Goal: Information Seeking & Learning: Learn about a topic

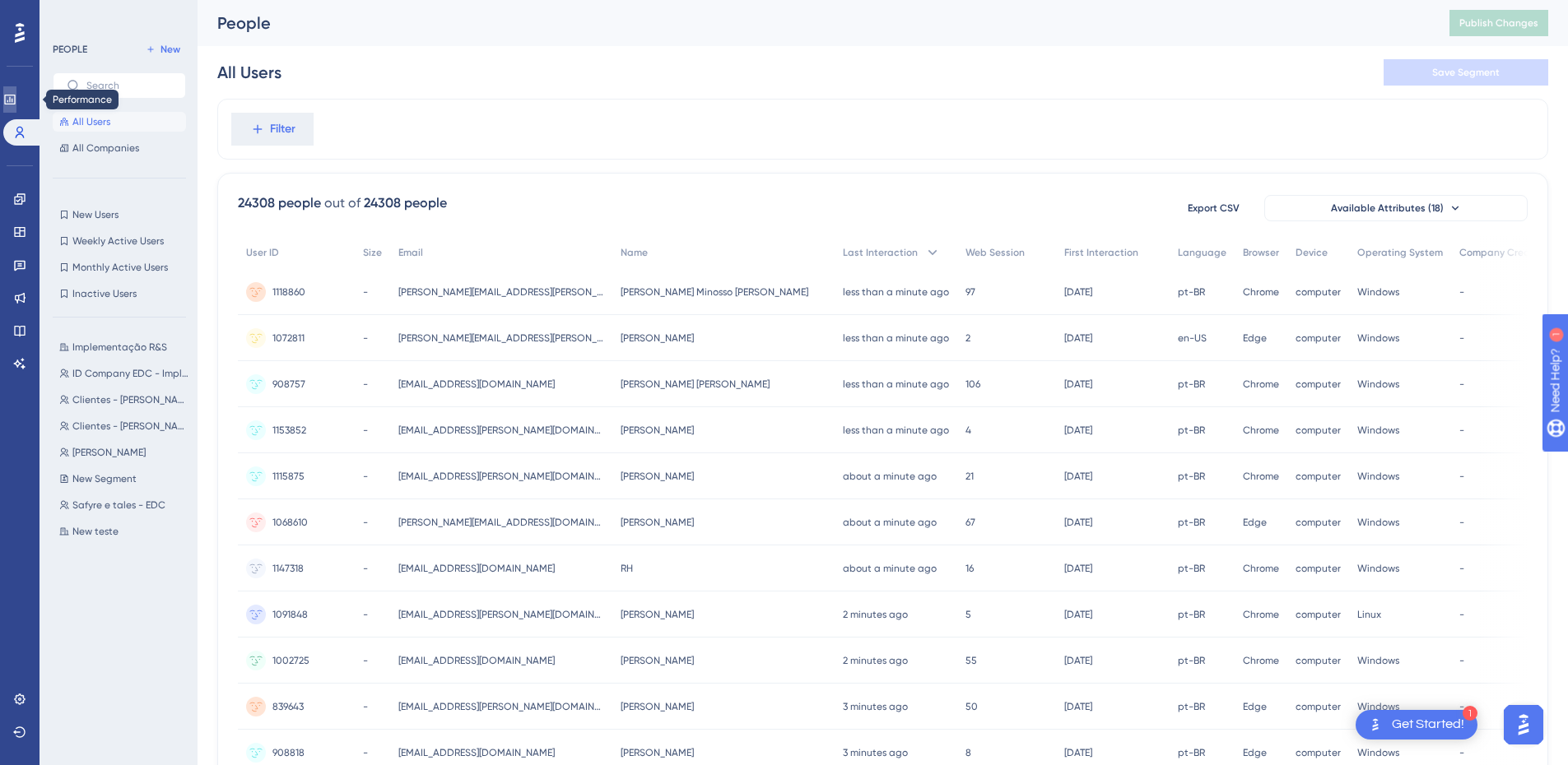
click at [16, 97] on icon at bounding box center [10, 100] width 13 height 13
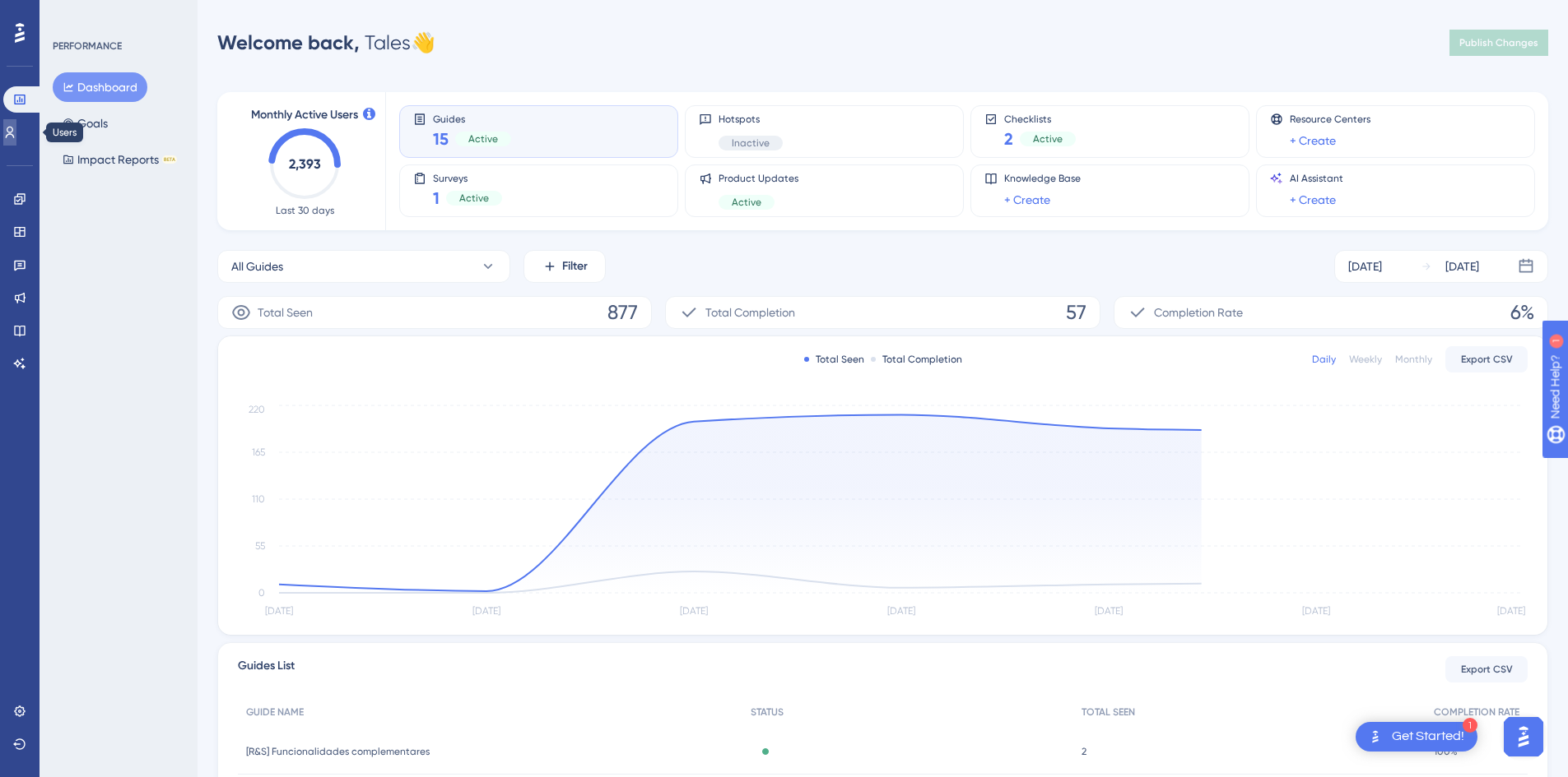
click at [8, 133] on link at bounding box center [10, 132] width 13 height 26
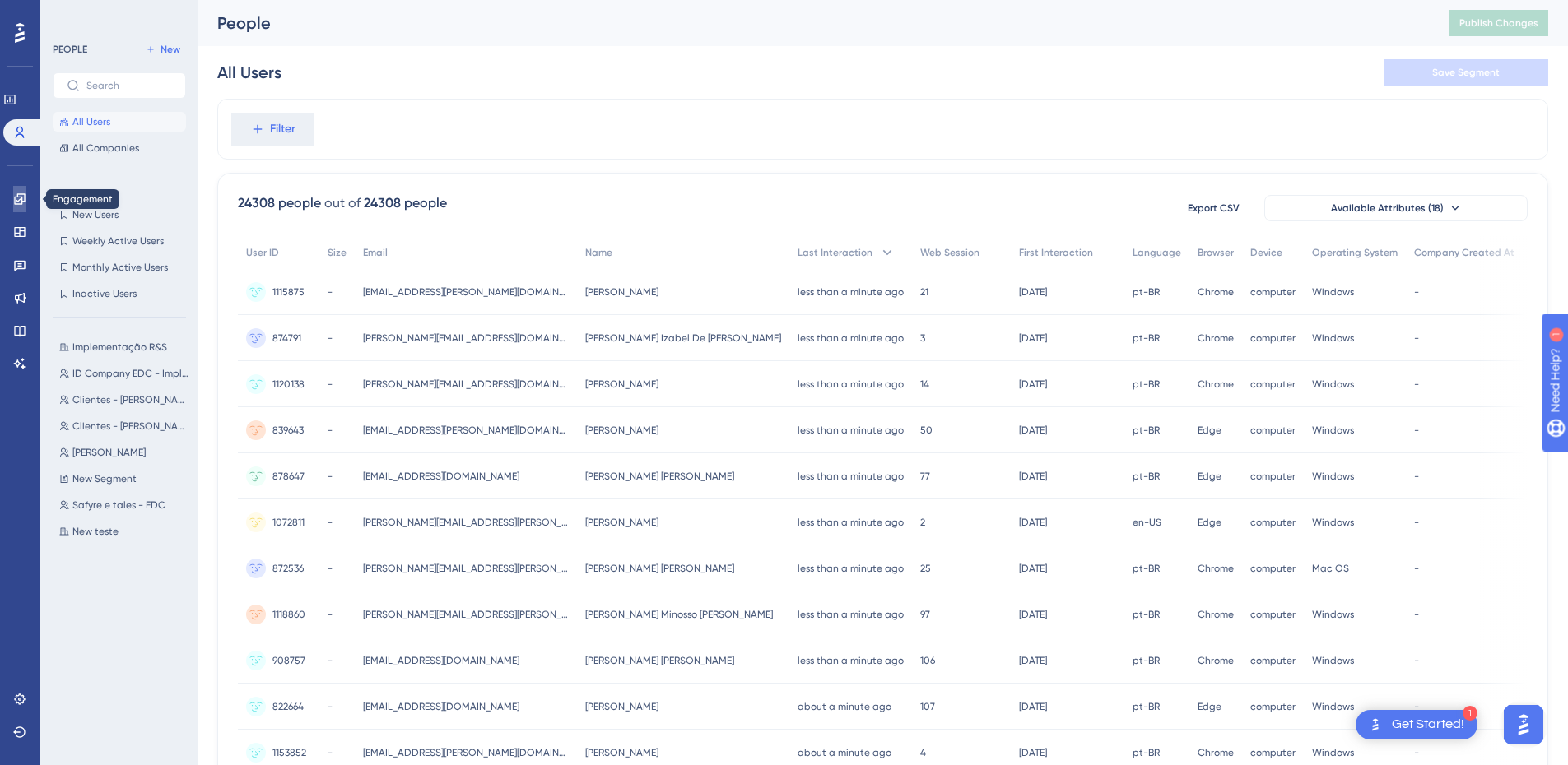
click at [13, 194] on link at bounding box center [20, 199] width 13 height 26
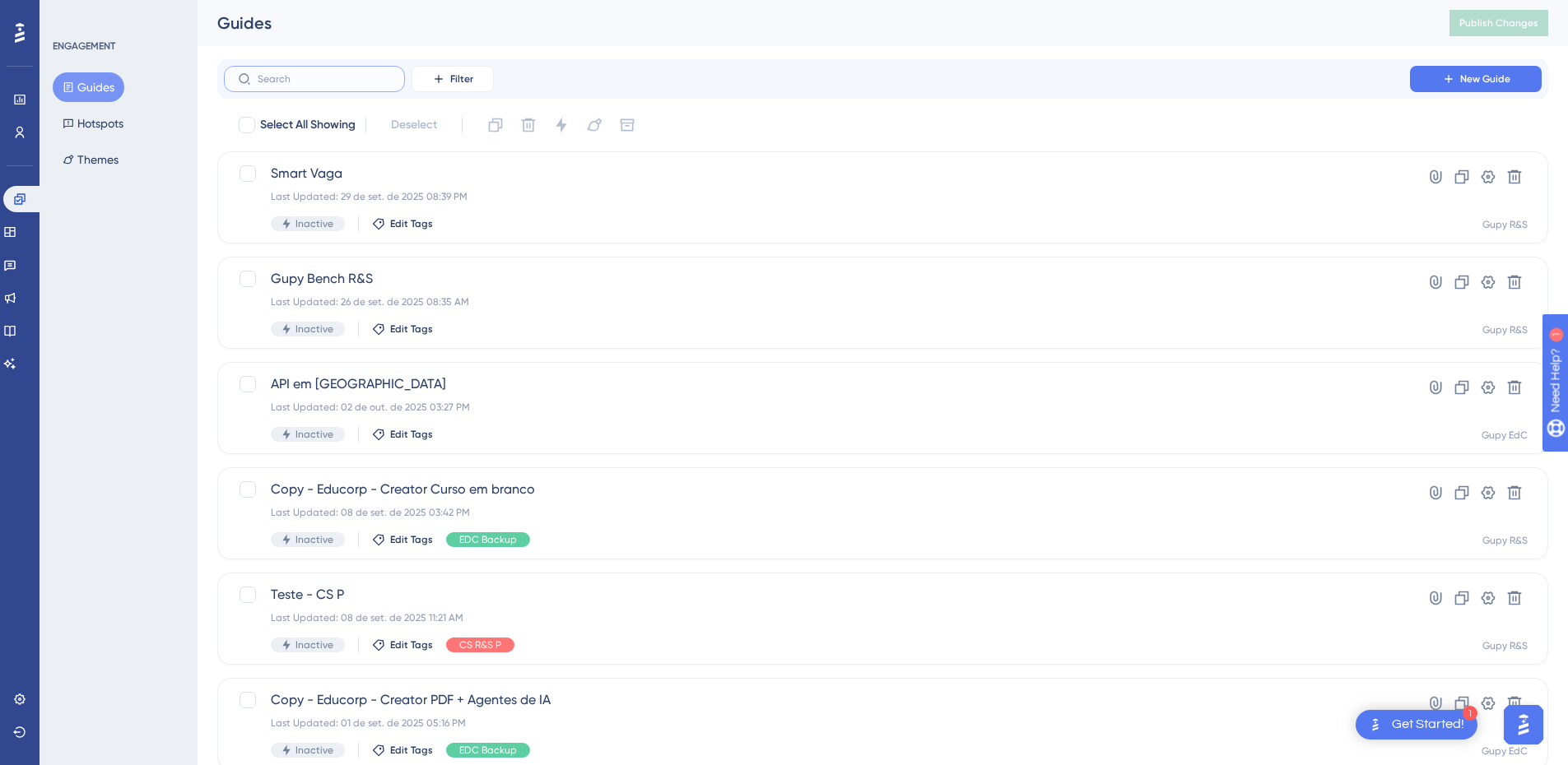
click at [379, 78] on input "text" at bounding box center [324, 79] width 133 height 11
click at [443, 77] on icon at bounding box center [439, 79] width 13 height 13
click at [469, 109] on div "Tags Tags Segments Segments Containers Containers Status Status Date Created Da…" at bounding box center [469, 241] width 115 height 285
click at [470, 125] on div "Tags Tags" at bounding box center [469, 126] width 67 height 33
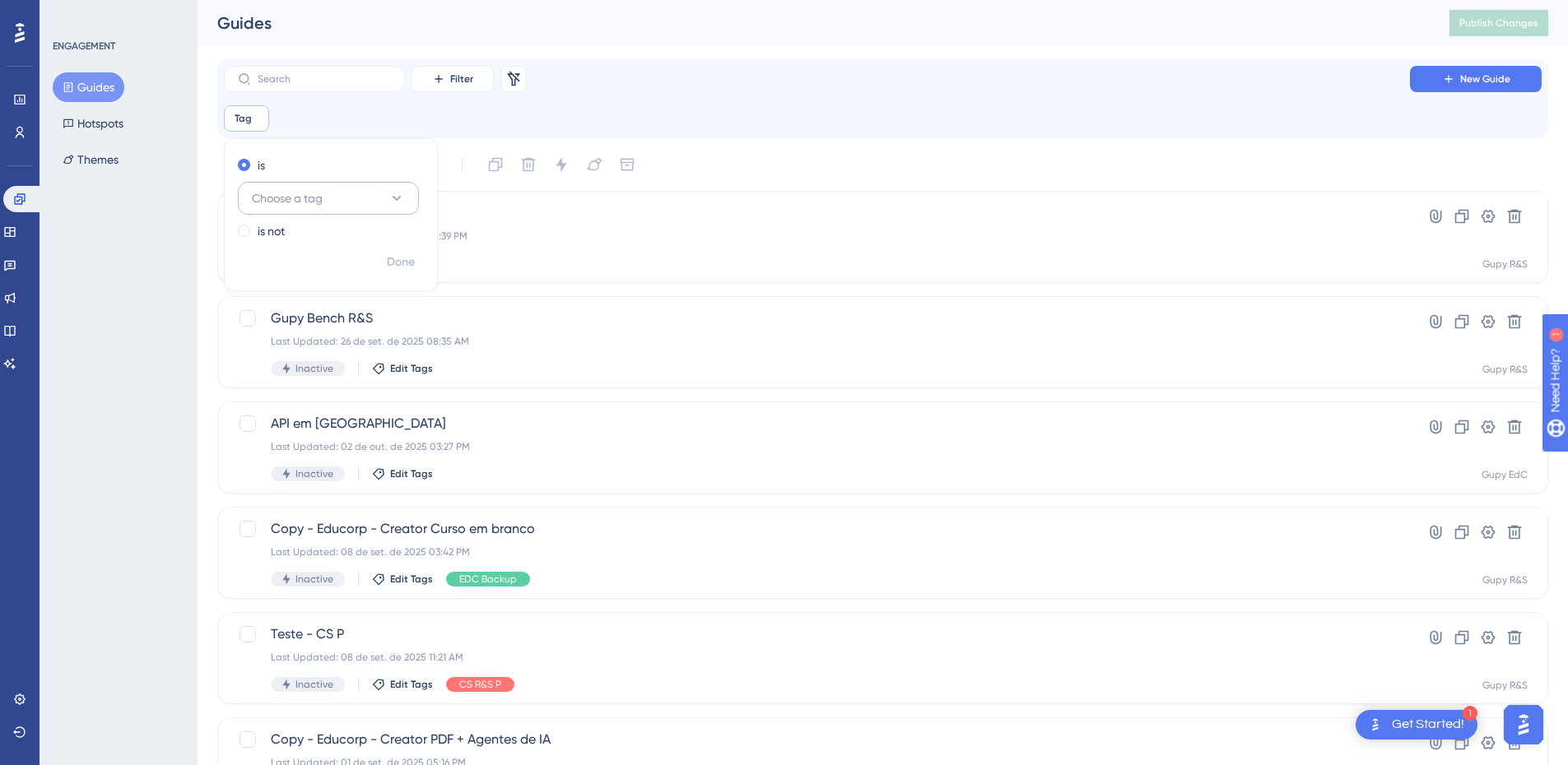
drag, startPoint x: 314, startPoint y: 220, endPoint x: 316, endPoint y: 209, distance: 11.2
click at [314, 219] on div "is Choose a tag is not" at bounding box center [331, 200] width 212 height 96
click at [317, 205] on span "Choose a tag" at bounding box center [287, 197] width 71 height 20
type input "e"
click at [337, 338] on span "EDC Implementação" at bounding box center [316, 331] width 109 height 20
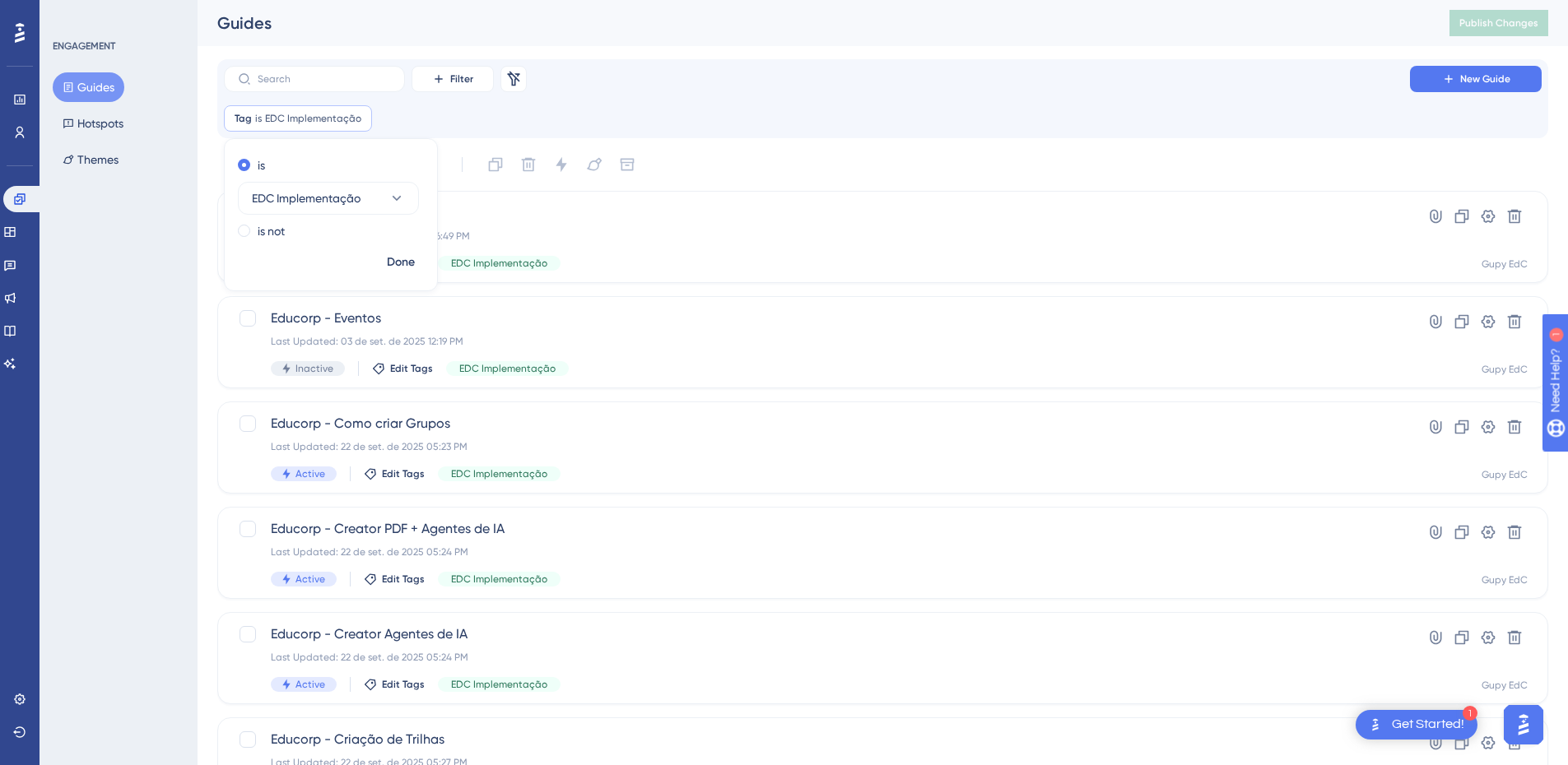
click at [819, 56] on div "Performance Users Engagement Widgets Feedback Product Updates Knowledge Base AI…" at bounding box center [883, 470] width 1371 height 941
click at [484, 232] on div "Last Updated: 04 de set. de 2025 06:49 PM" at bounding box center [817, 236] width 1092 height 13
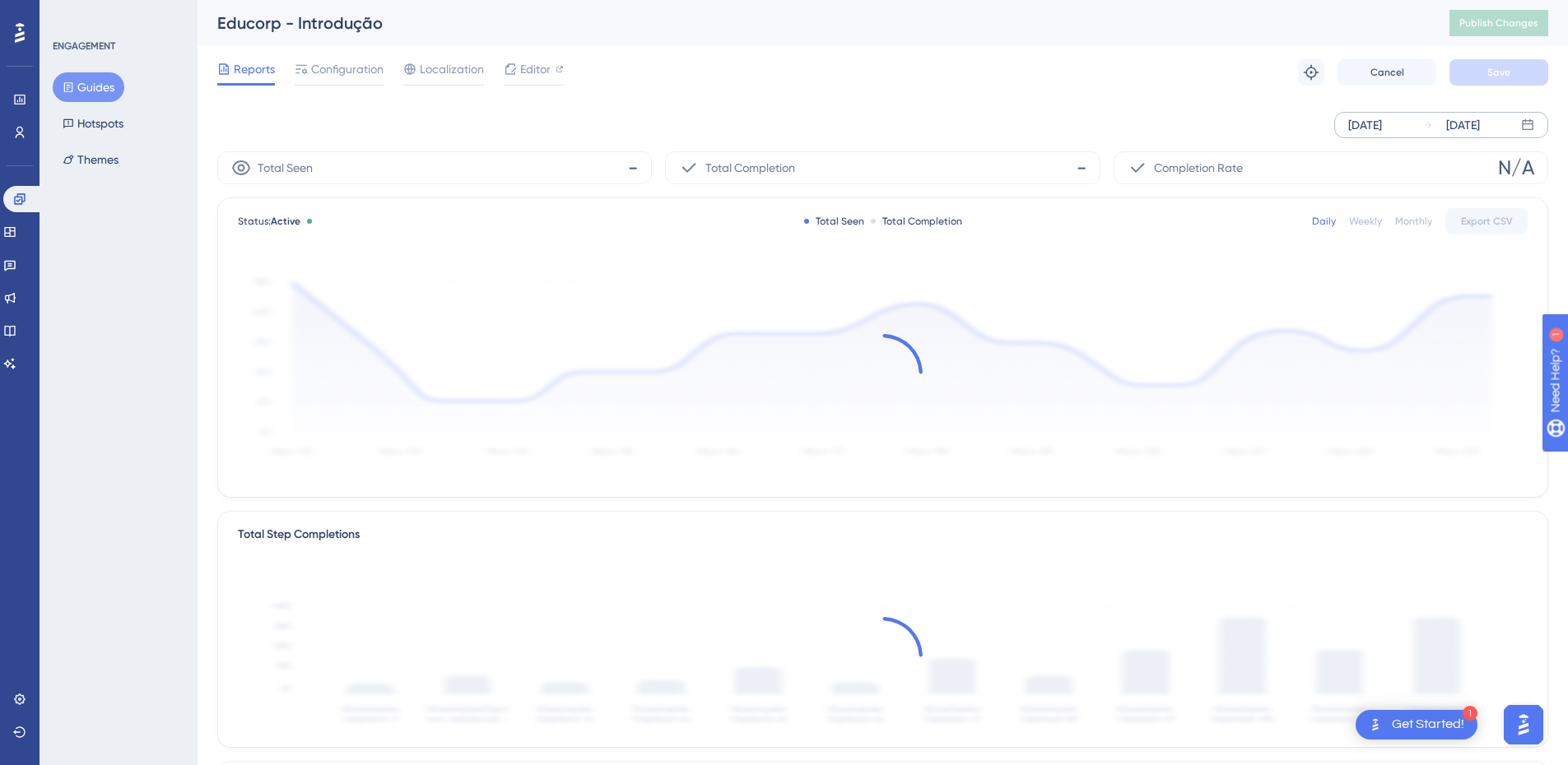
click at [1382, 131] on div "[DATE]" at bounding box center [1365, 125] width 34 height 20
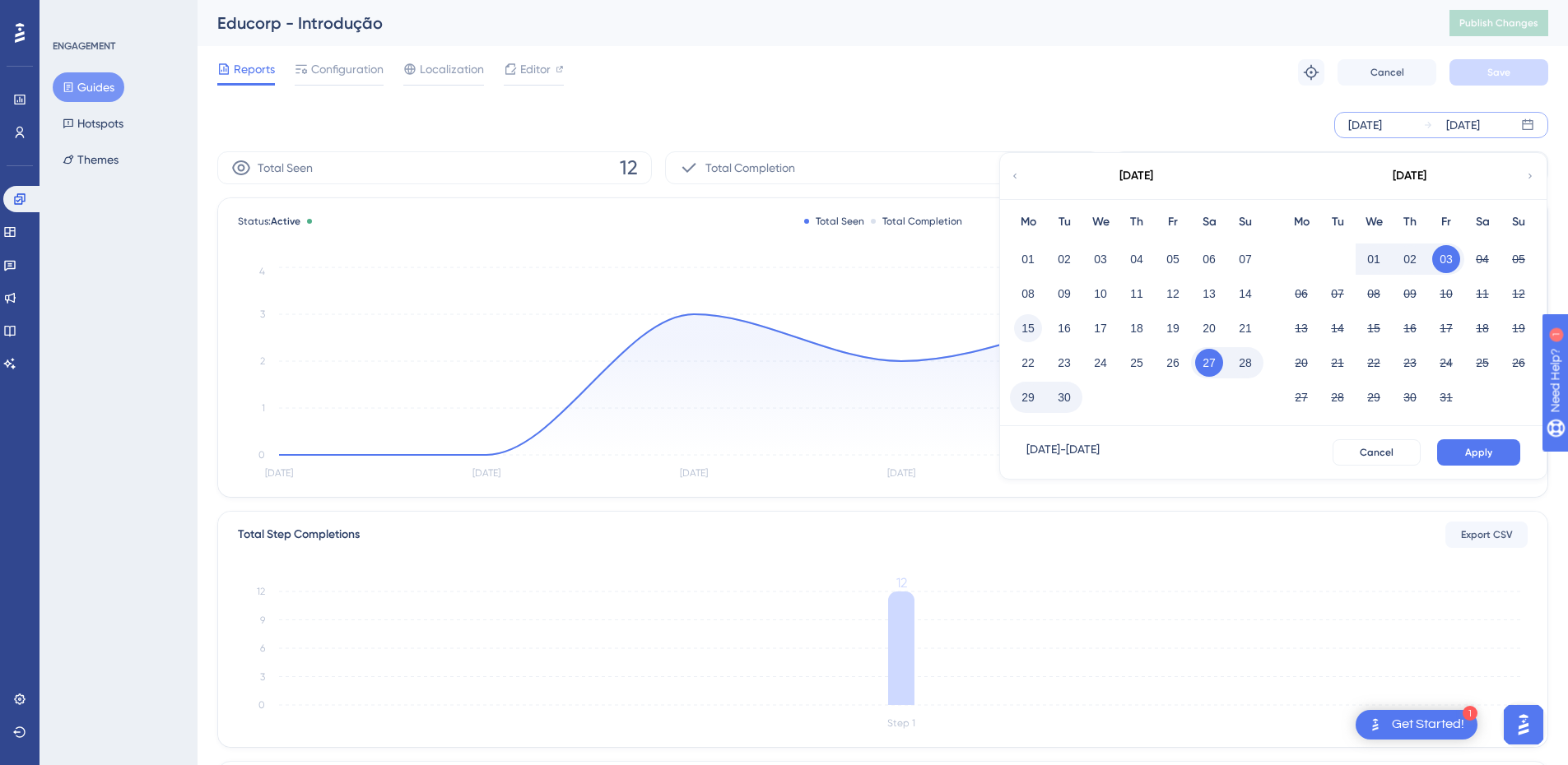
click at [1026, 337] on button "15" at bounding box center [1028, 329] width 28 height 28
click at [1483, 462] on button "Apply" at bounding box center [1478, 452] width 83 height 26
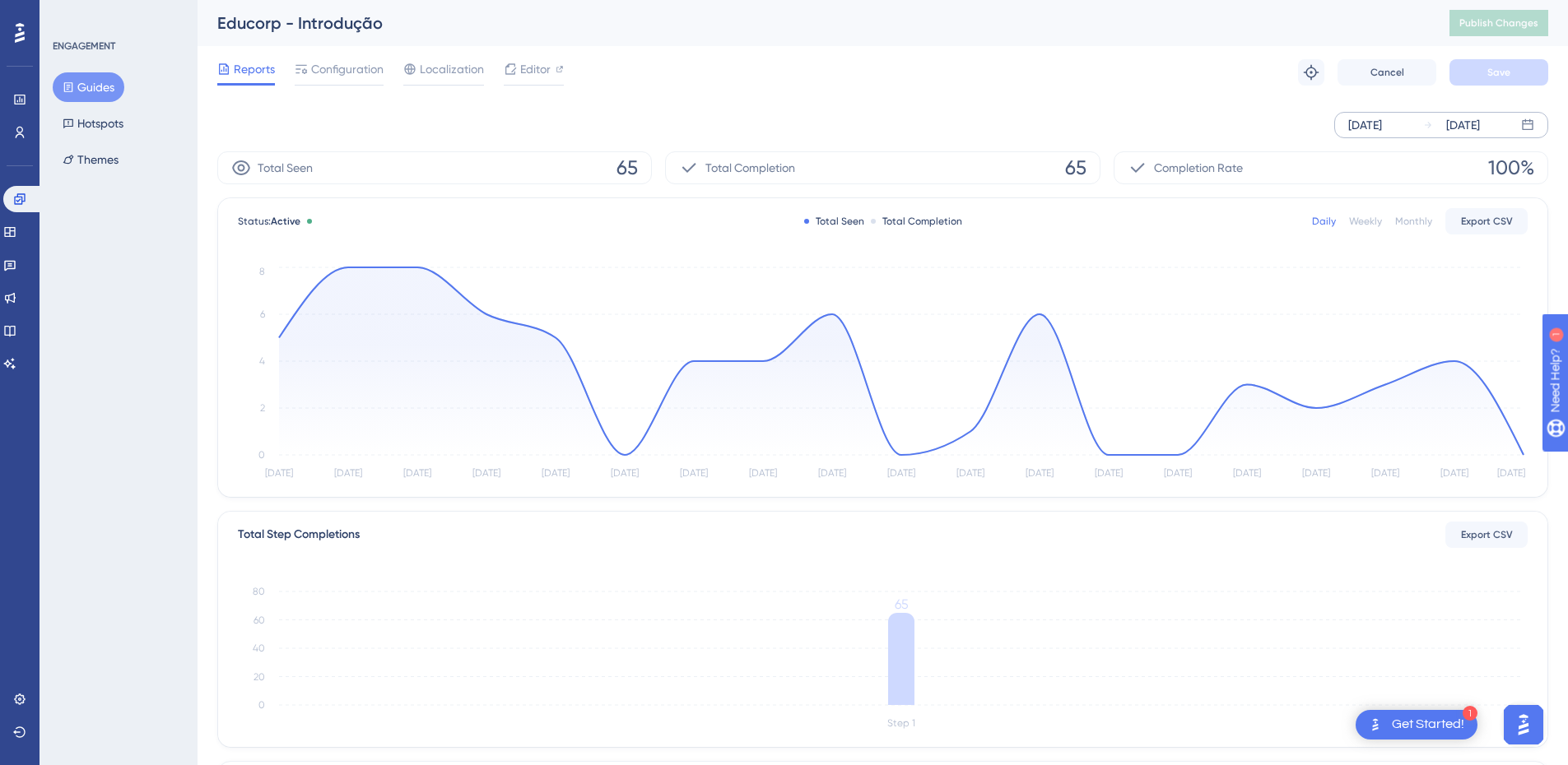
click at [252, 74] on span "Reports" at bounding box center [254, 69] width 41 height 20
click at [106, 95] on button "Guides" at bounding box center [88, 87] width 72 height 30
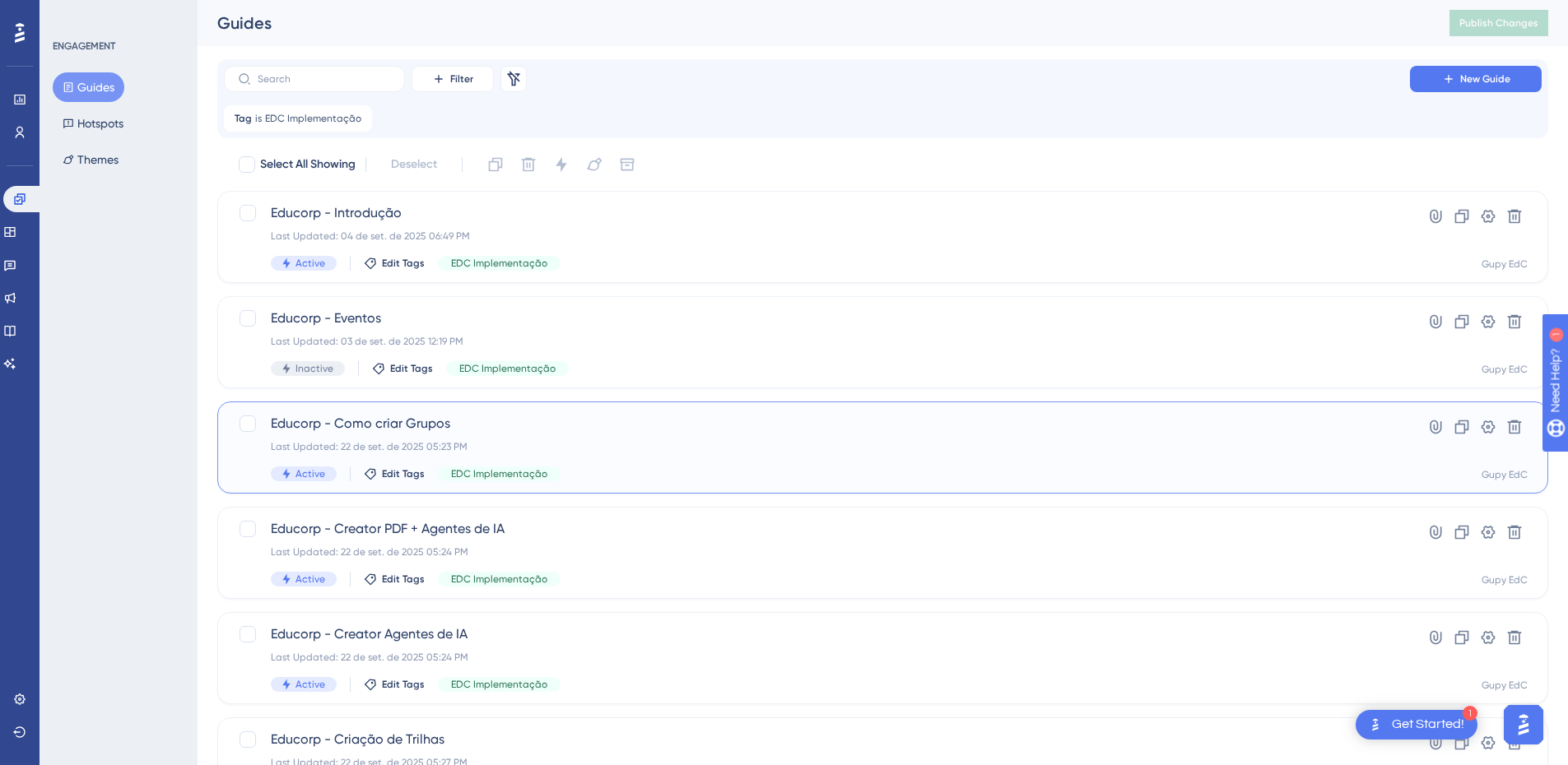
click at [436, 430] on span "Educorp - Como criar Grupos" at bounding box center [817, 423] width 1092 height 20
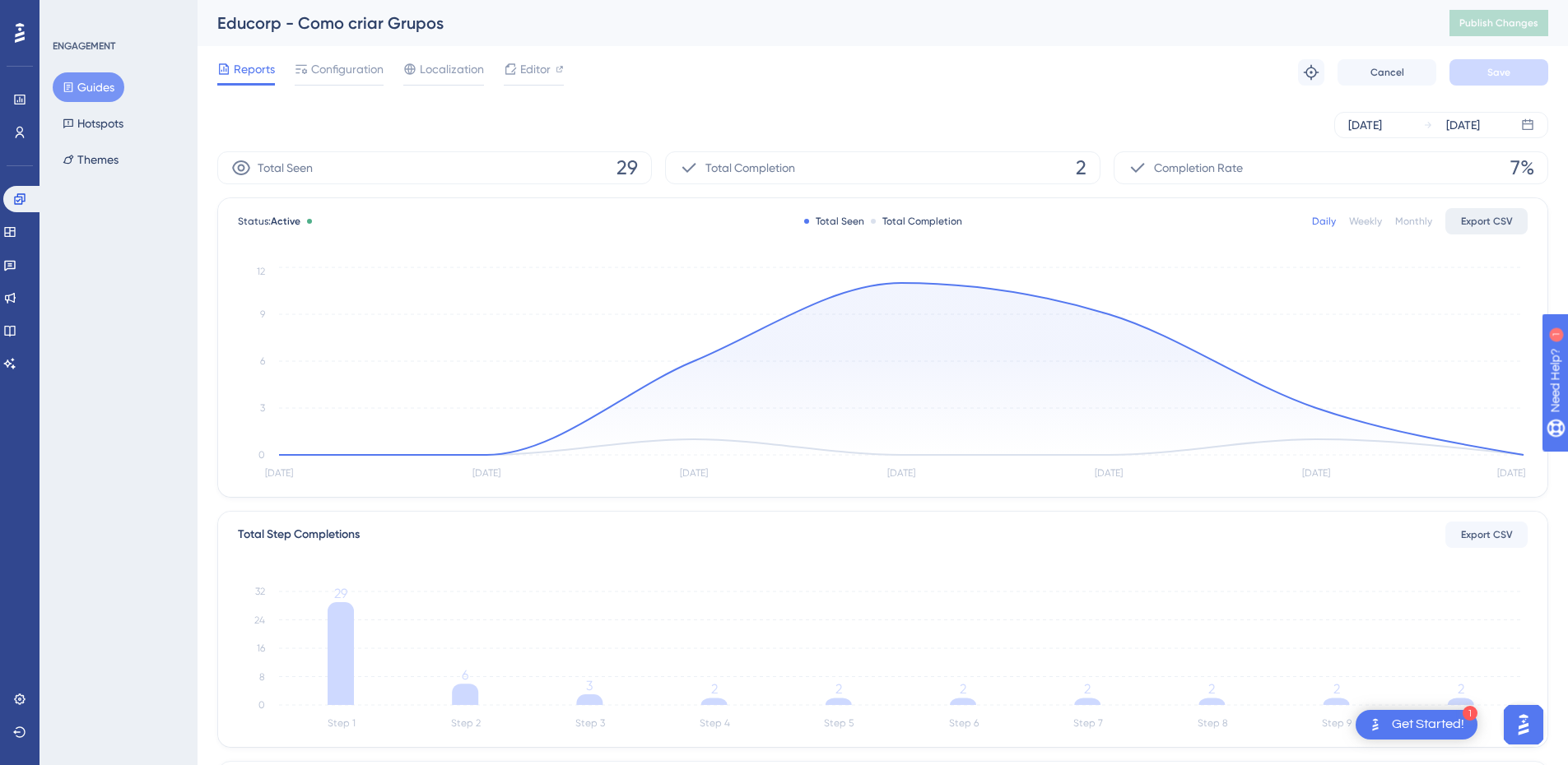
click at [1498, 218] on span "Export CSV" at bounding box center [1487, 221] width 52 height 13
click at [1520, 119] on div "[DATE] [DATE]" at bounding box center [1441, 125] width 214 height 26
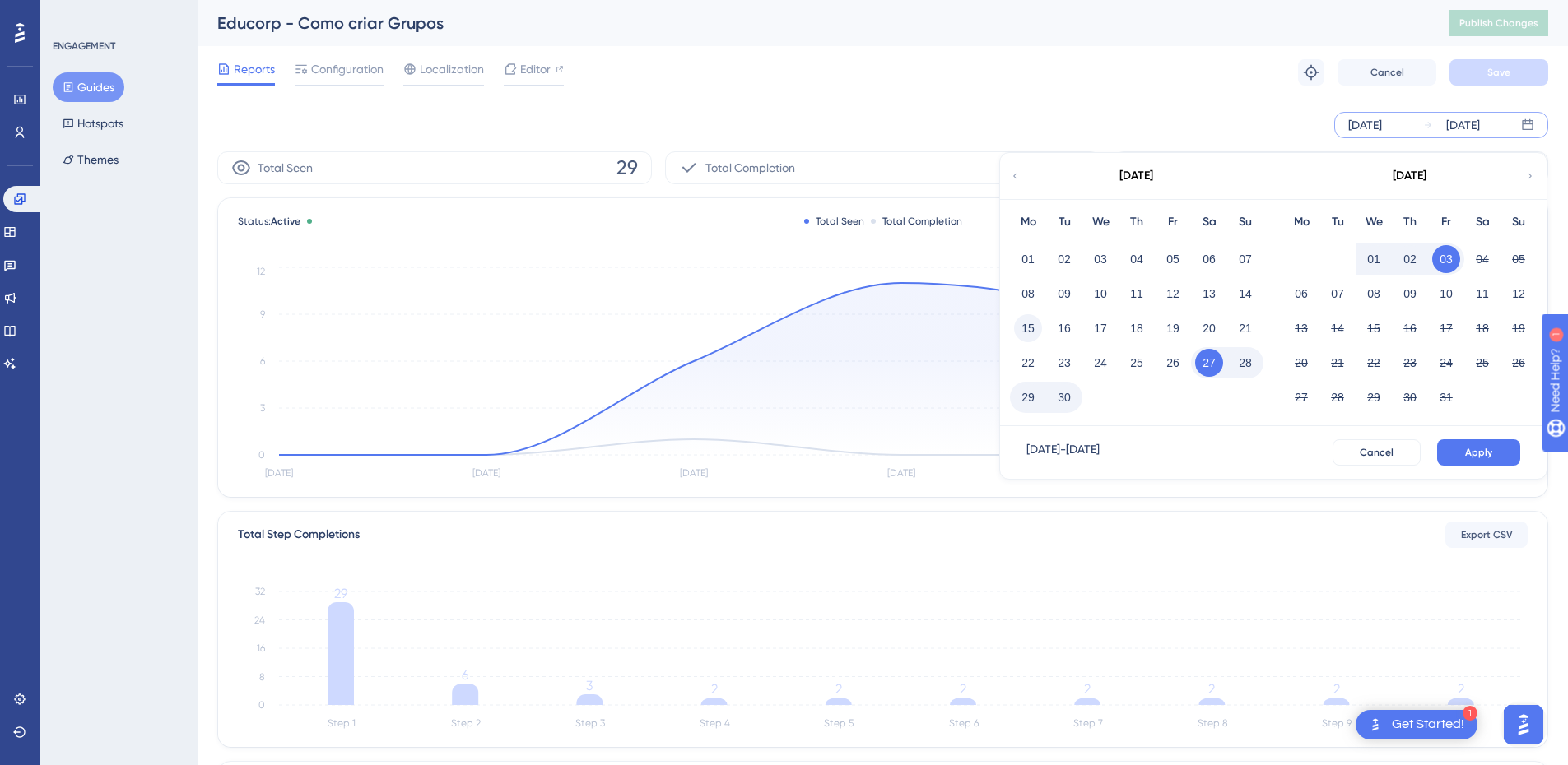
click at [1032, 337] on button "15" at bounding box center [1028, 329] width 28 height 28
click at [1495, 445] on button "Apply" at bounding box center [1478, 452] width 83 height 26
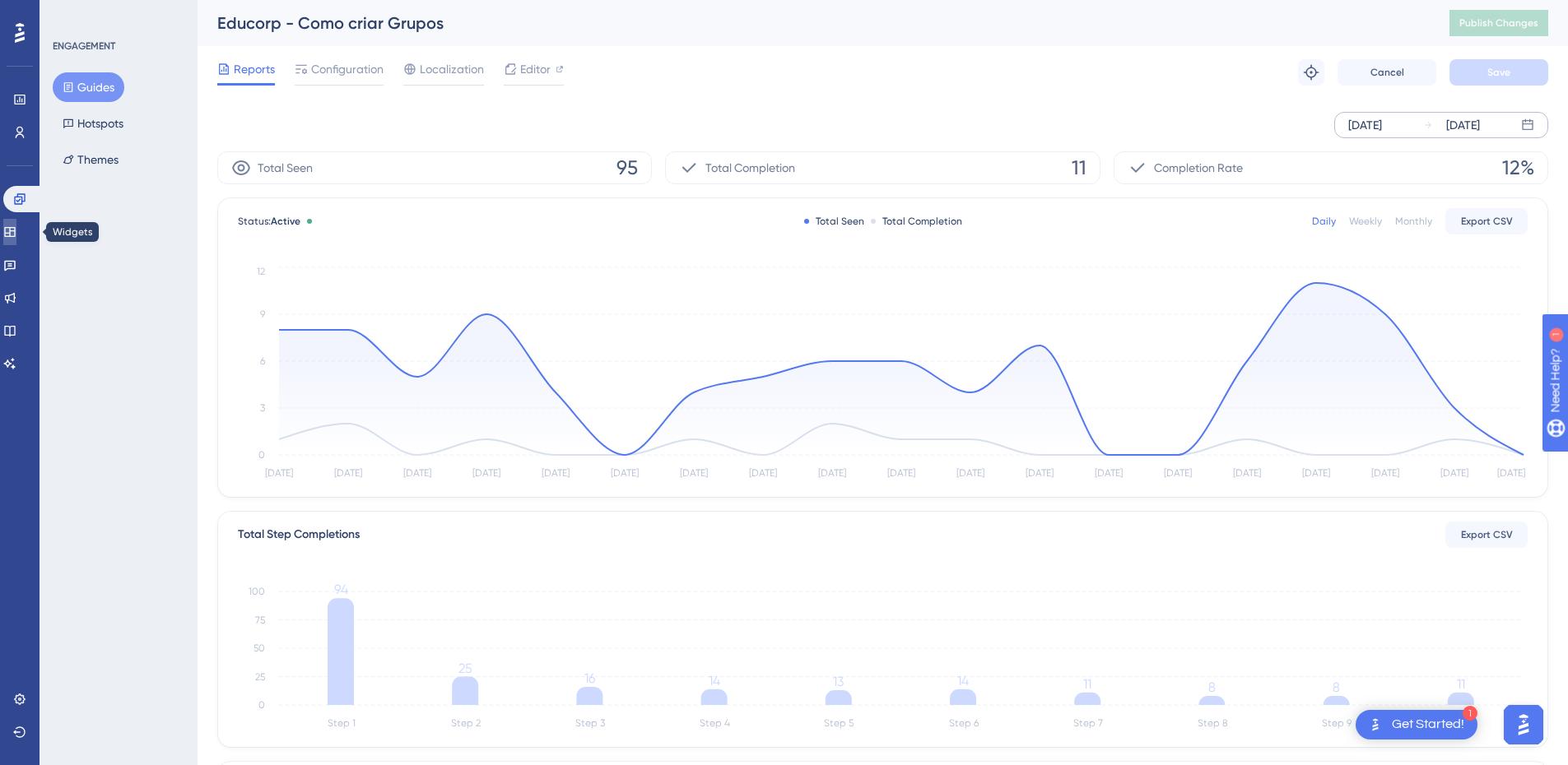
click at [15, 235] on icon at bounding box center [8, 232] width 10 height 10
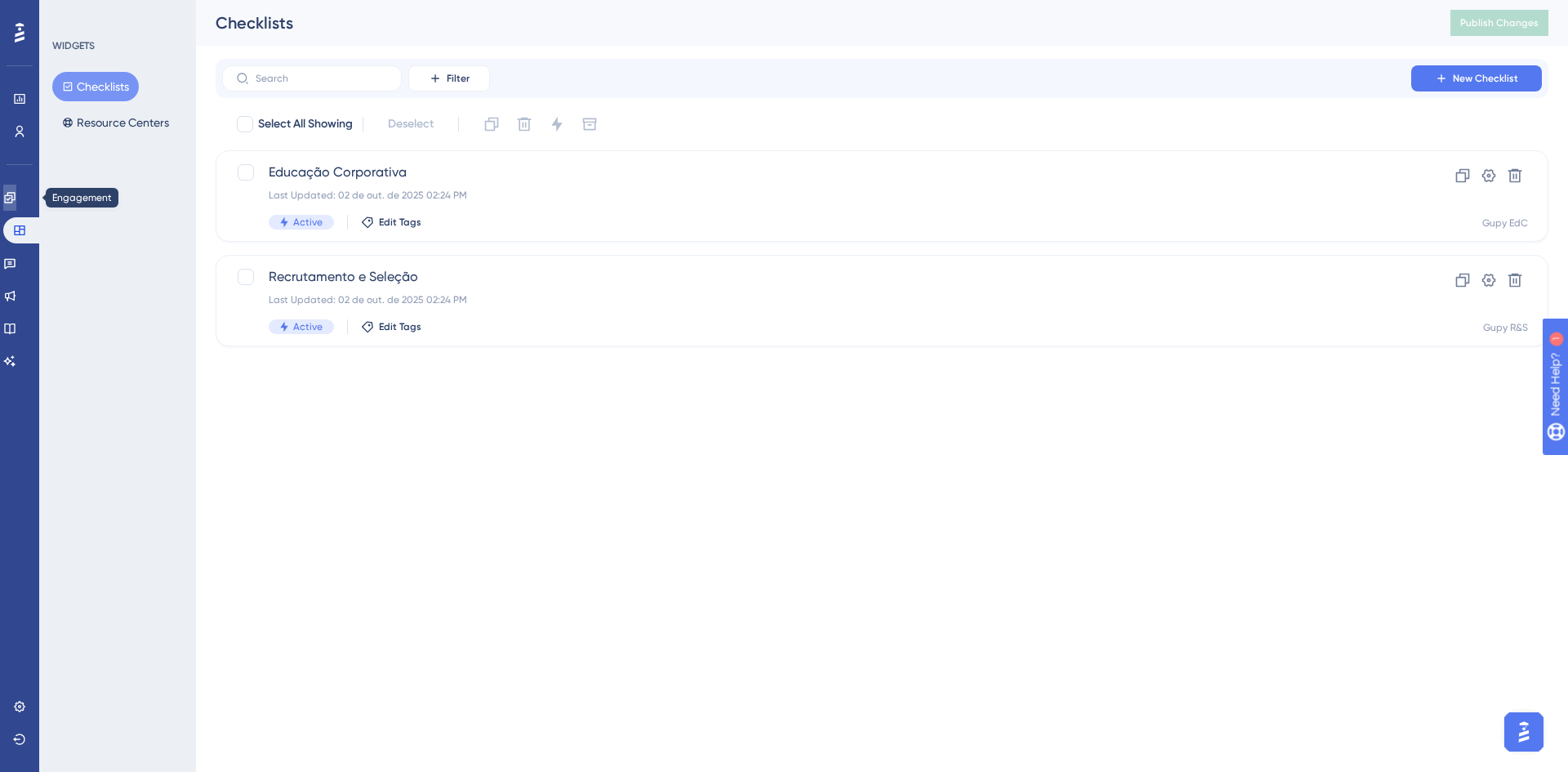
click at [17, 200] on link at bounding box center [10, 198] width 13 height 26
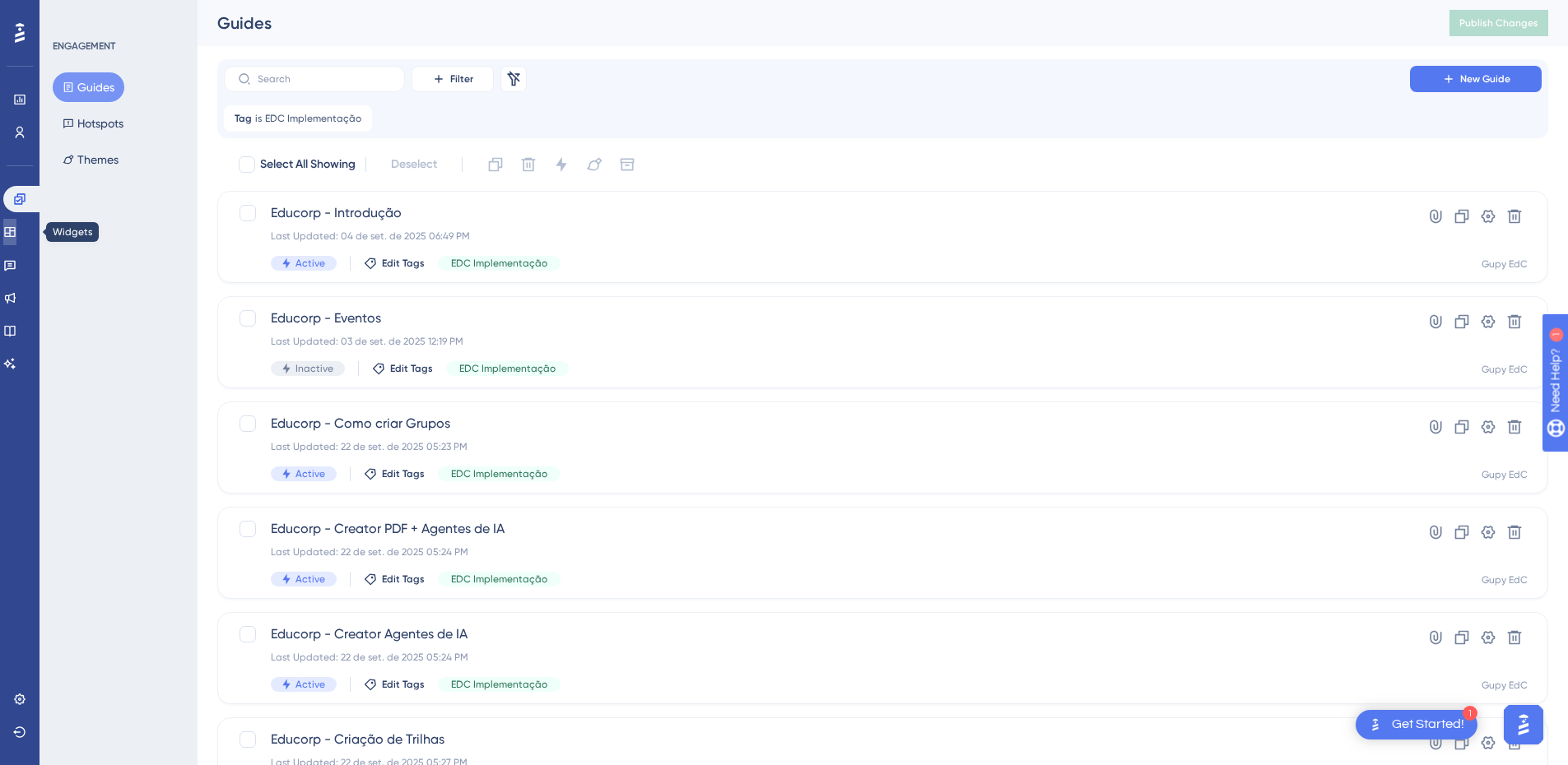
click at [17, 228] on link at bounding box center [10, 232] width 13 height 26
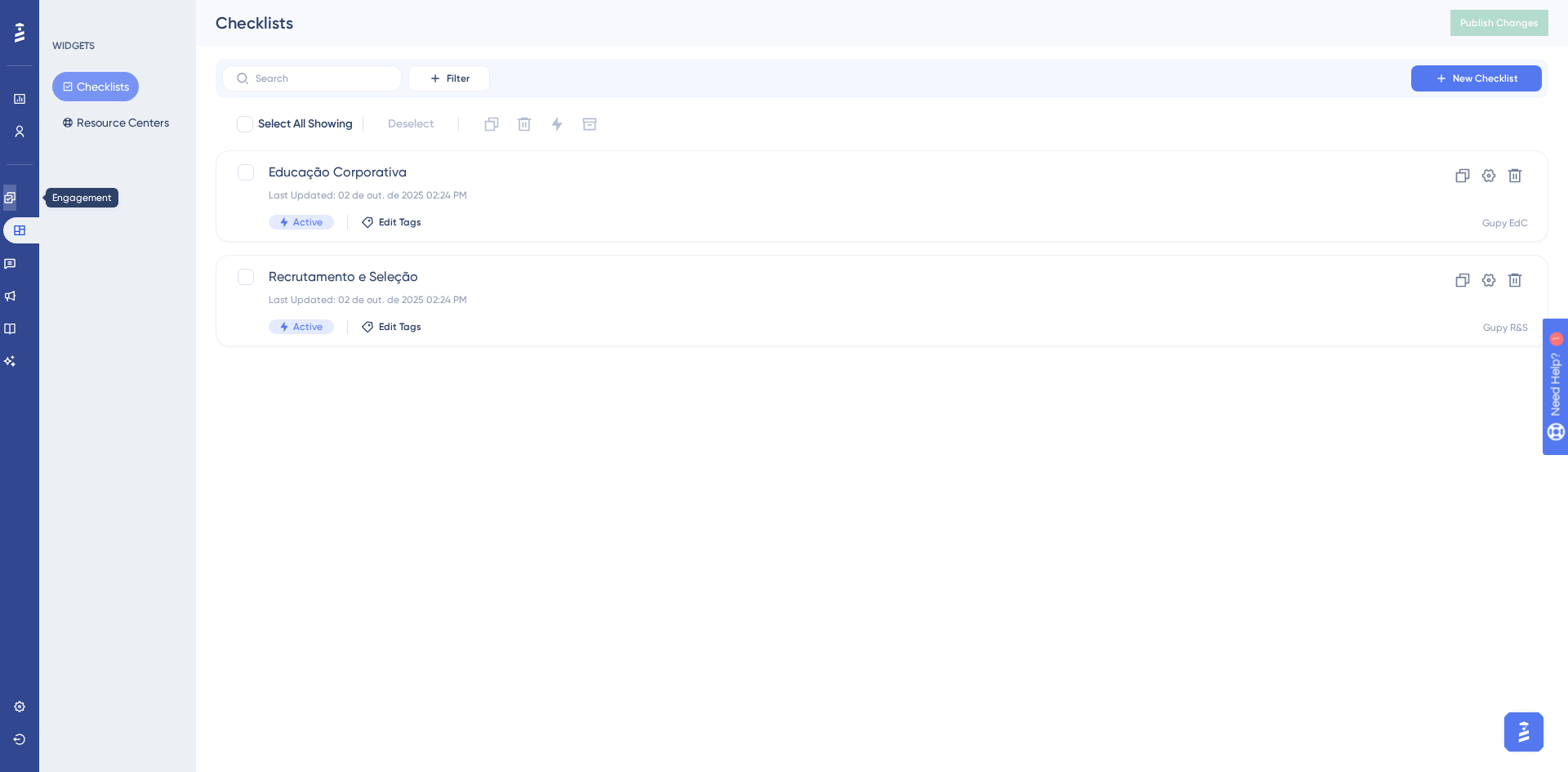
click at [17, 204] on link at bounding box center [10, 198] width 13 height 26
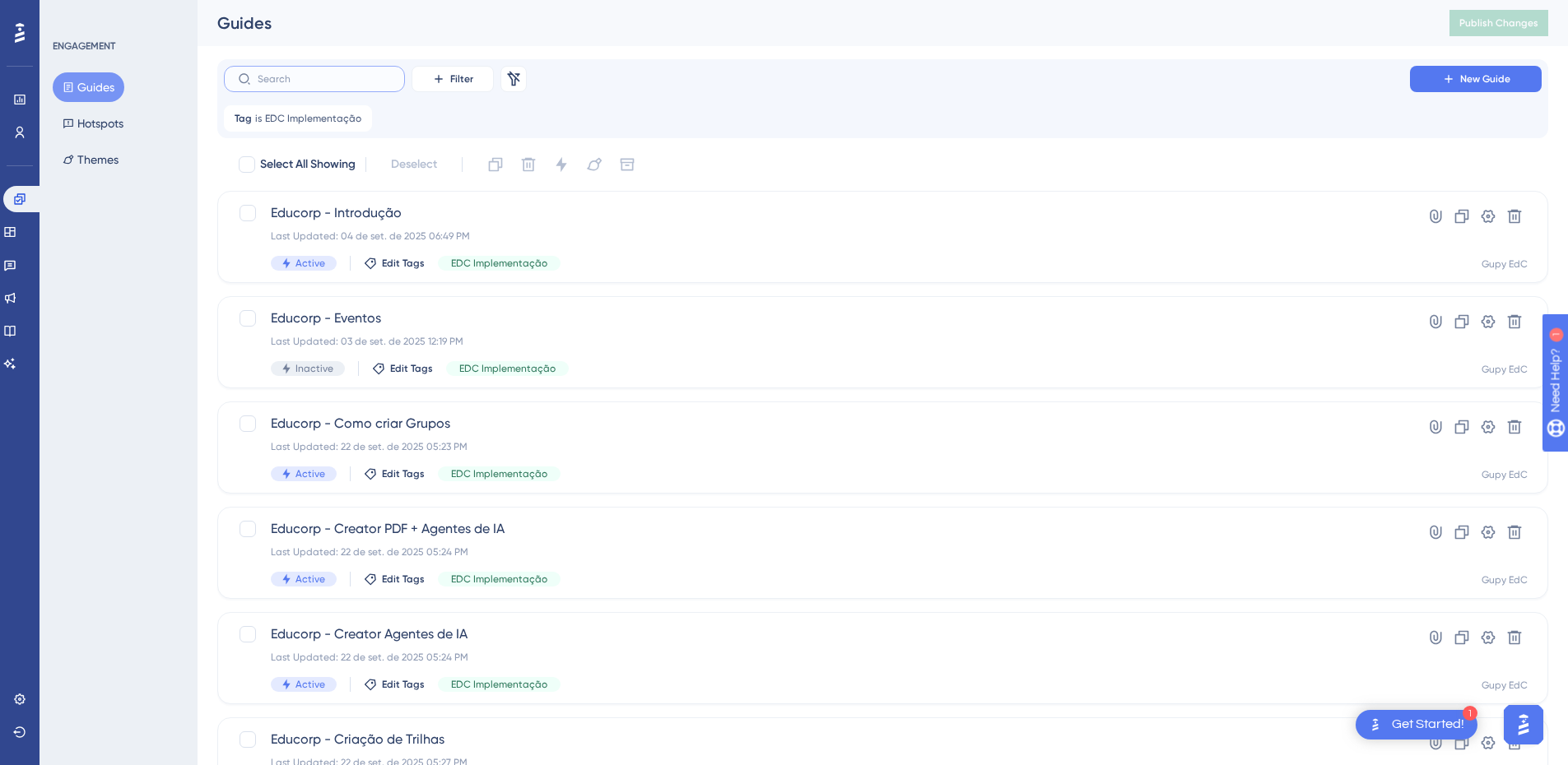
click at [318, 80] on input "text" at bounding box center [324, 79] width 133 height 11
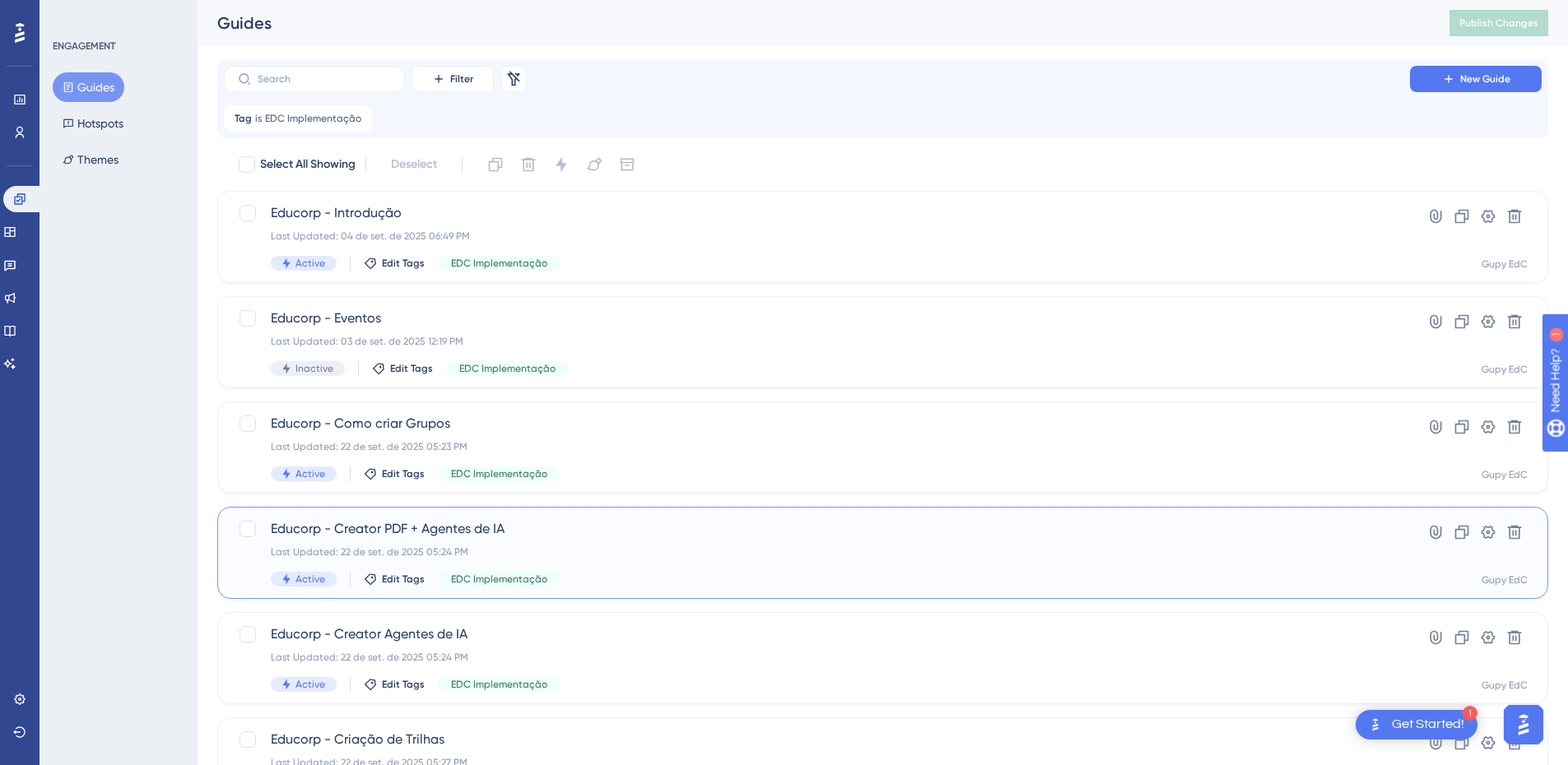
click at [443, 542] on div "Educorp - Creator PDF + Agentes de IA Last Updated: 22 de set. de 2025 05:24 PM…" at bounding box center [817, 553] width 1092 height 67
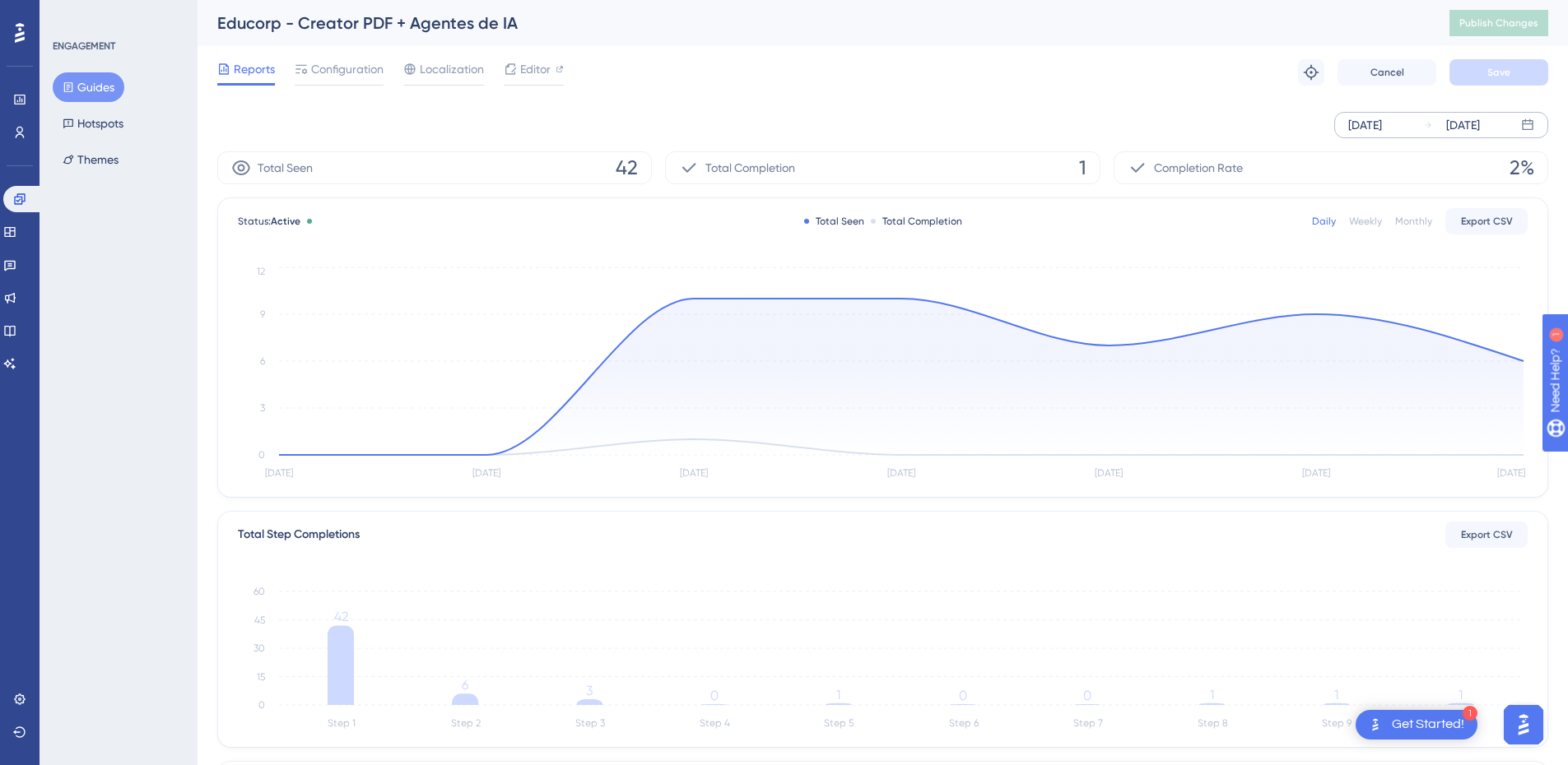
click at [1440, 119] on div "[DATE]" at bounding box center [1451, 125] width 57 height 20
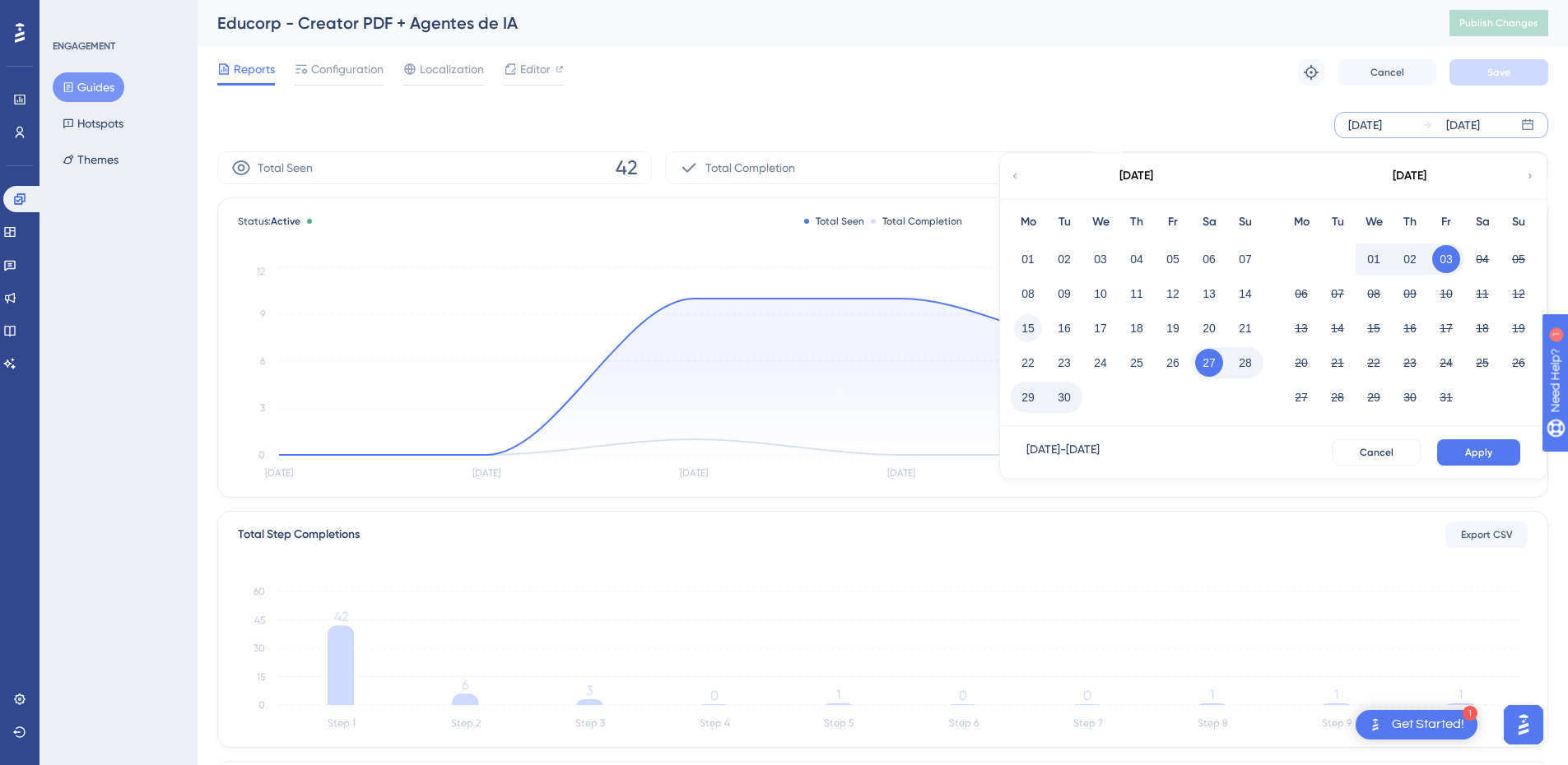
click at [1028, 328] on button "15" at bounding box center [1028, 329] width 28 height 28
click at [1499, 456] on button "Apply" at bounding box center [1478, 452] width 83 height 26
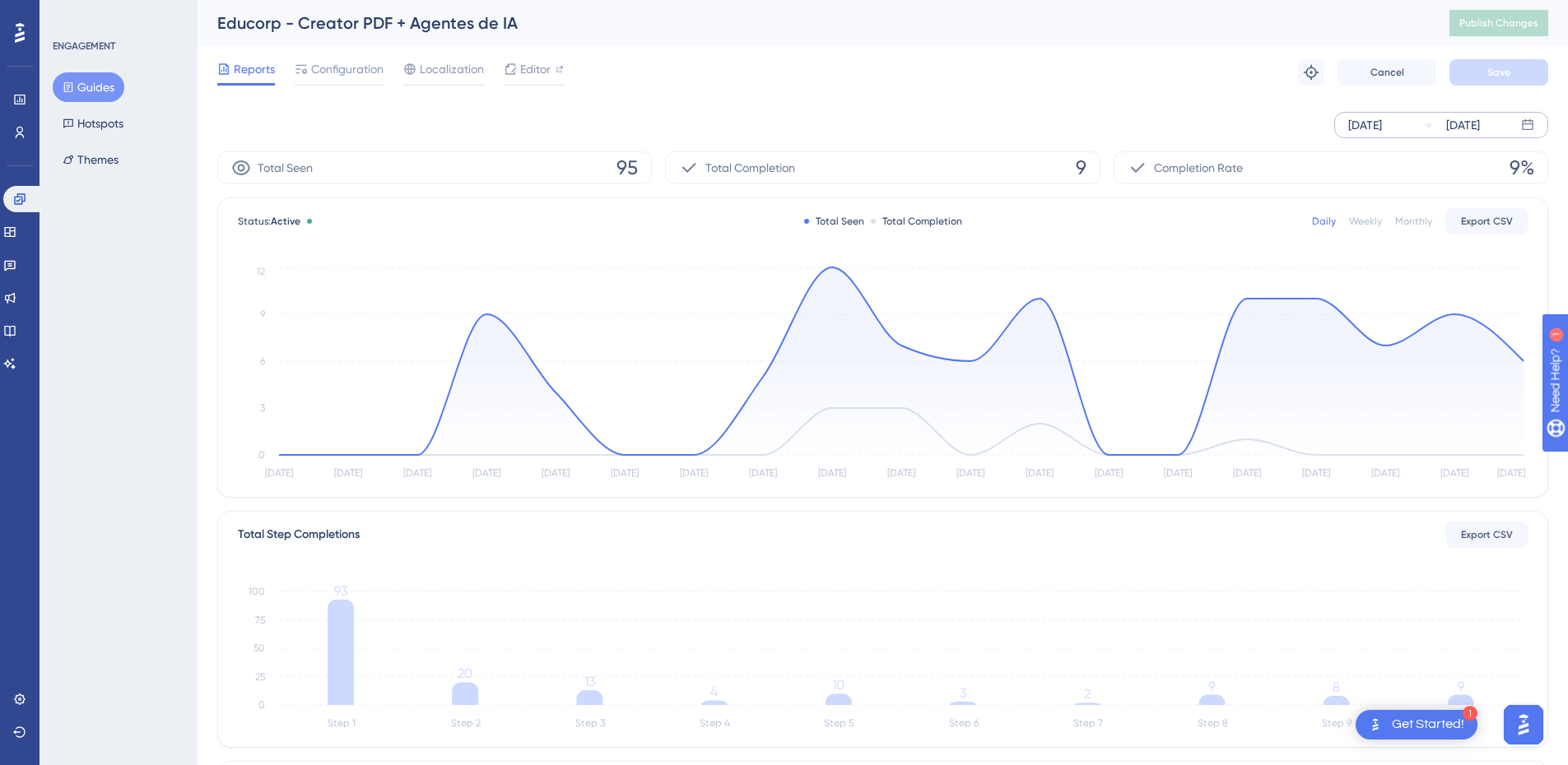
click at [97, 86] on button "Guides" at bounding box center [88, 87] width 72 height 30
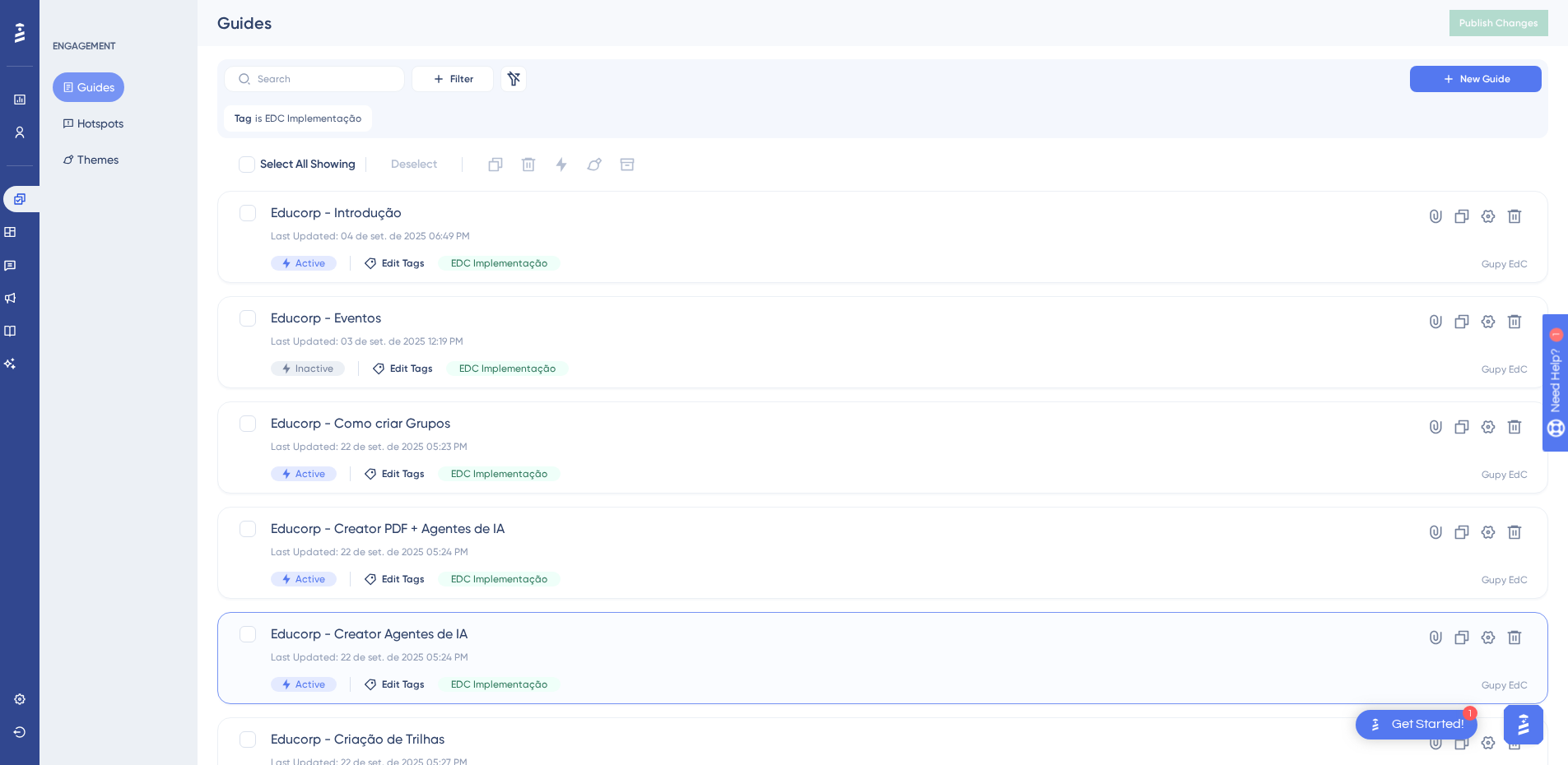
click at [514, 649] on div "Educorp - Creator Agentes de IA Last Updated: 22 de set. de 2025 05:24 PM Activ…" at bounding box center [817, 658] width 1092 height 67
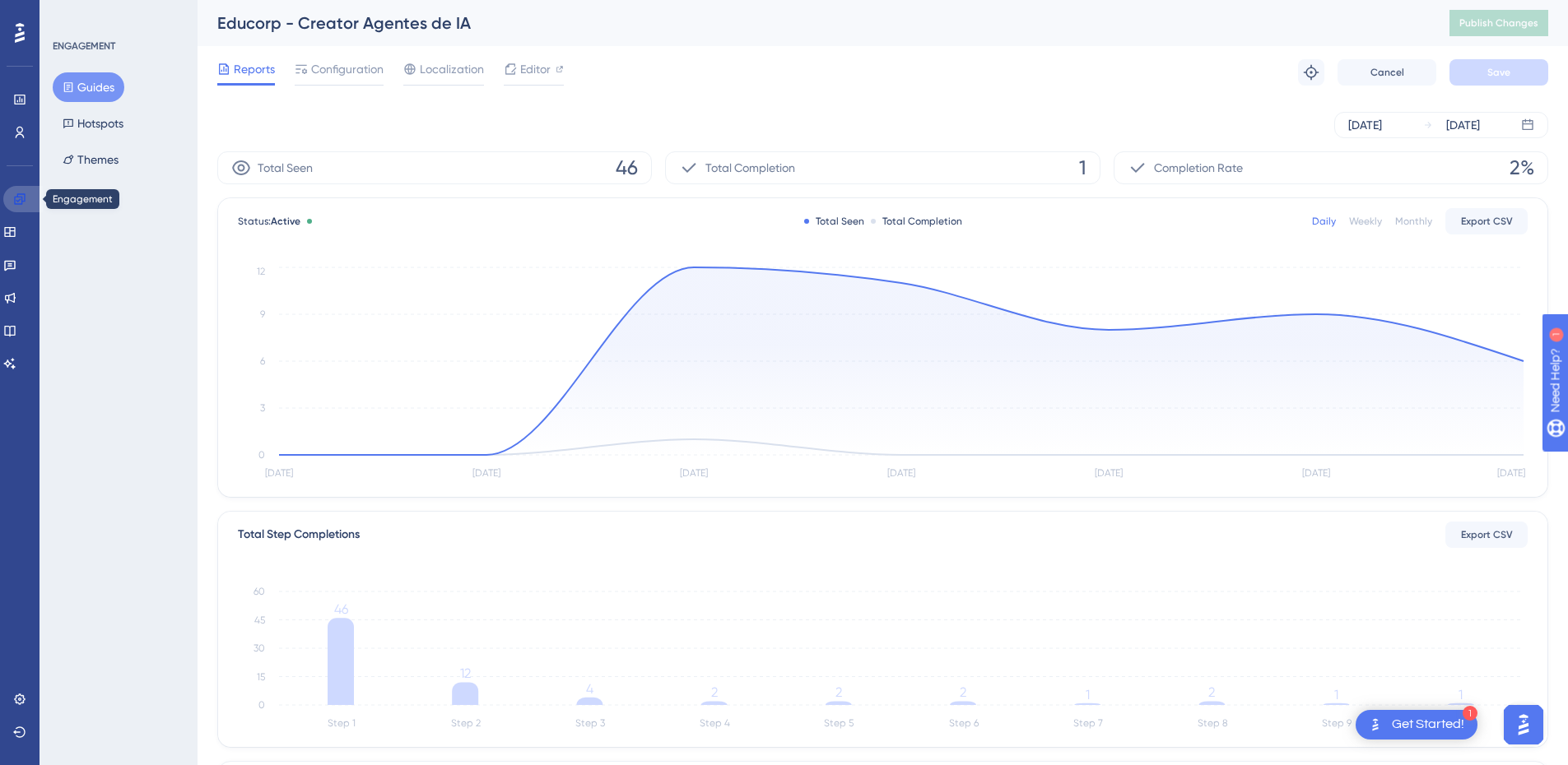
click at [28, 196] on link at bounding box center [23, 199] width 39 height 26
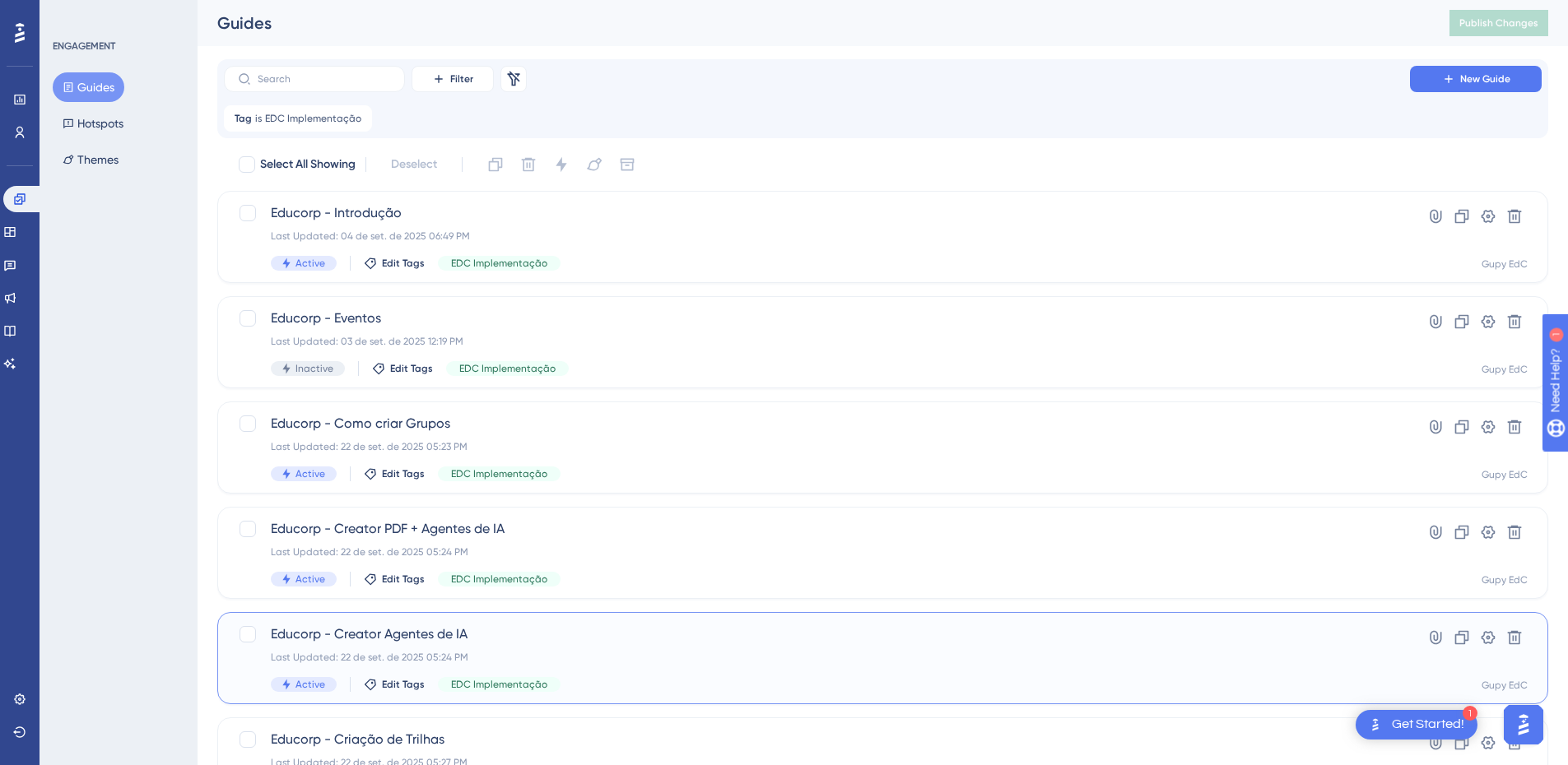
click at [473, 638] on span "Educorp - Creator Agentes de IA" at bounding box center [817, 634] width 1092 height 20
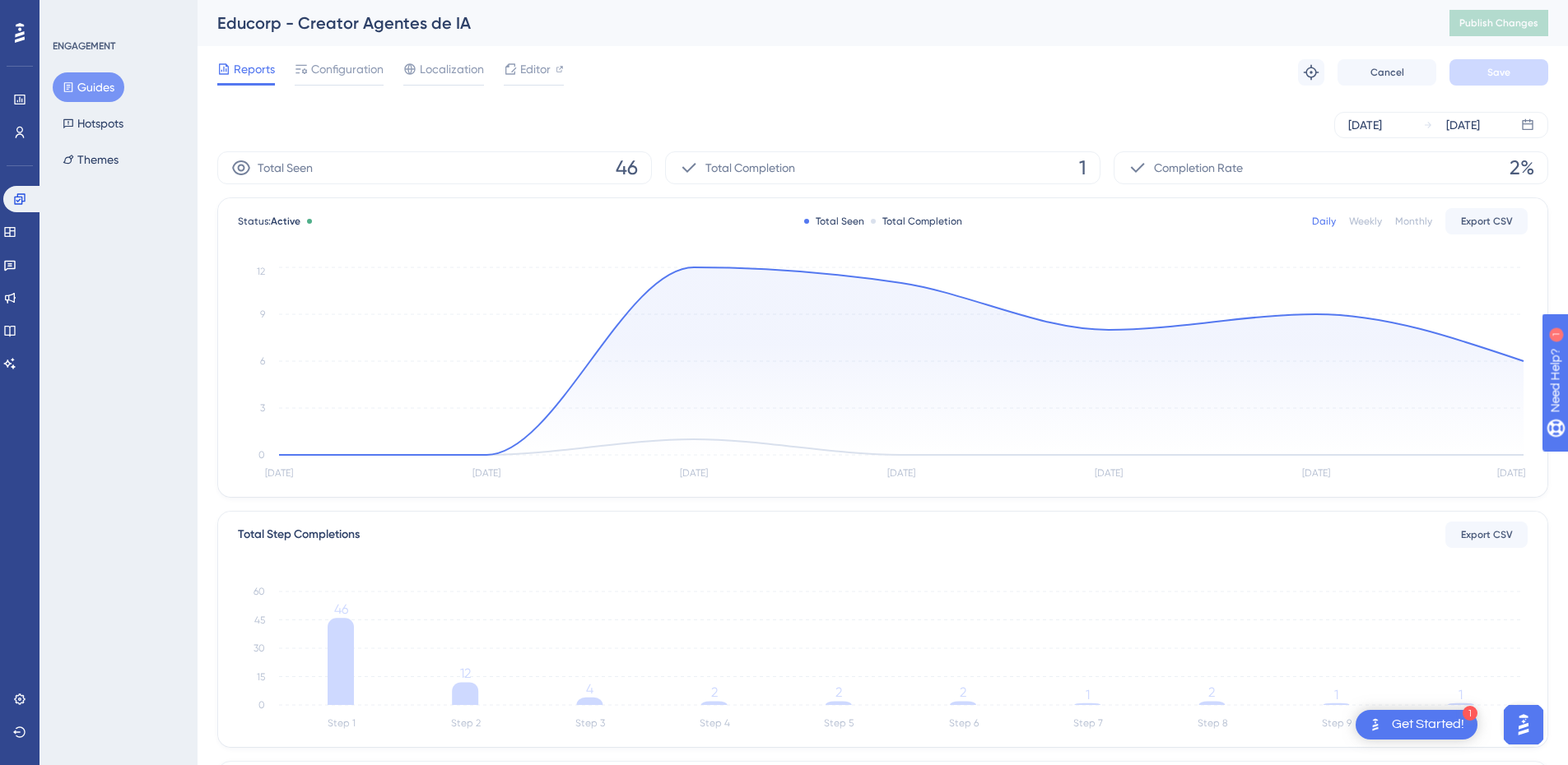
click at [255, 84] on div at bounding box center [246, 84] width 58 height 3
click at [257, 64] on span "Reports" at bounding box center [254, 69] width 41 height 20
click at [39, 196] on link at bounding box center [23, 199] width 39 height 26
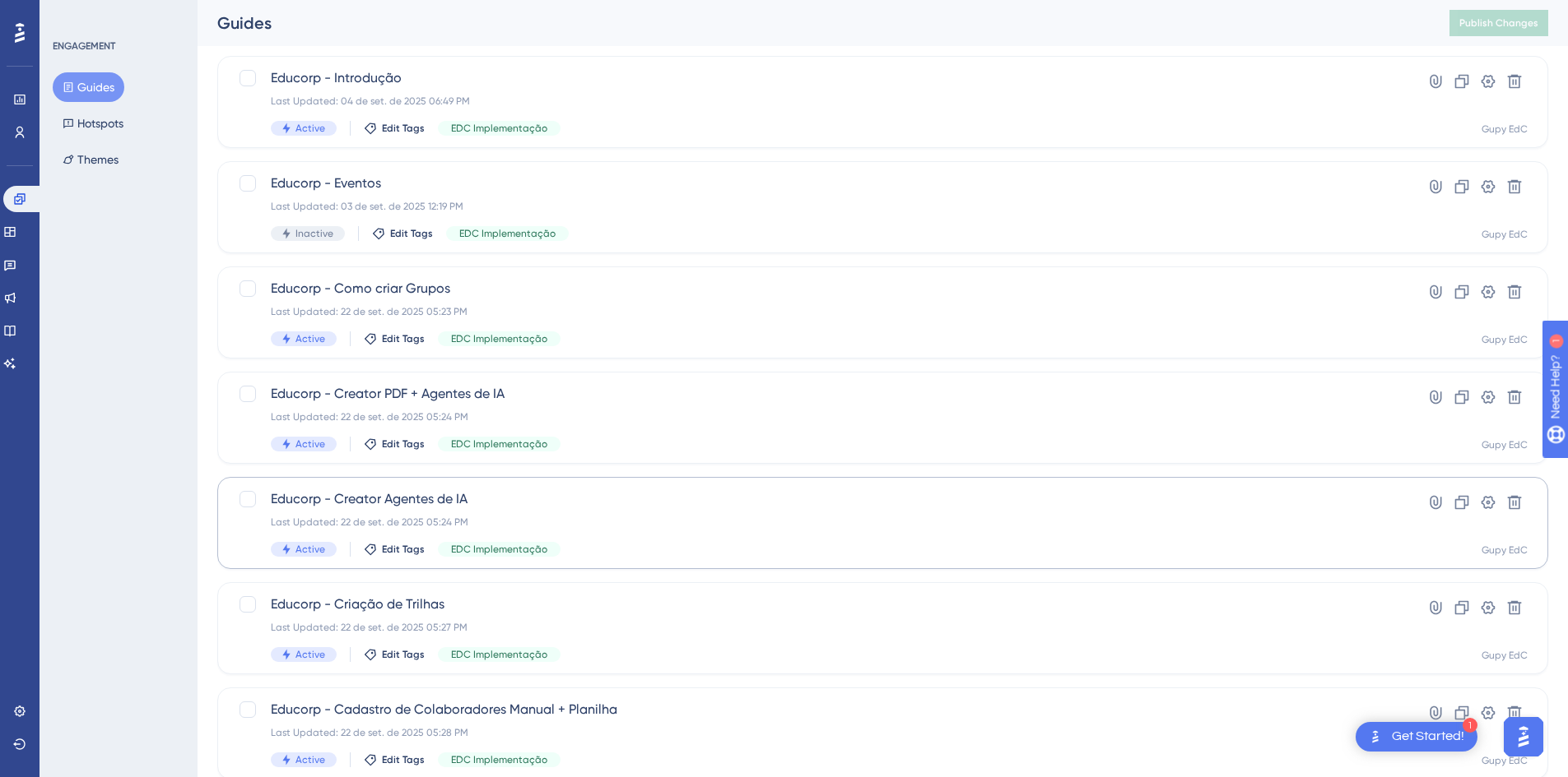
scroll to position [165, 0]
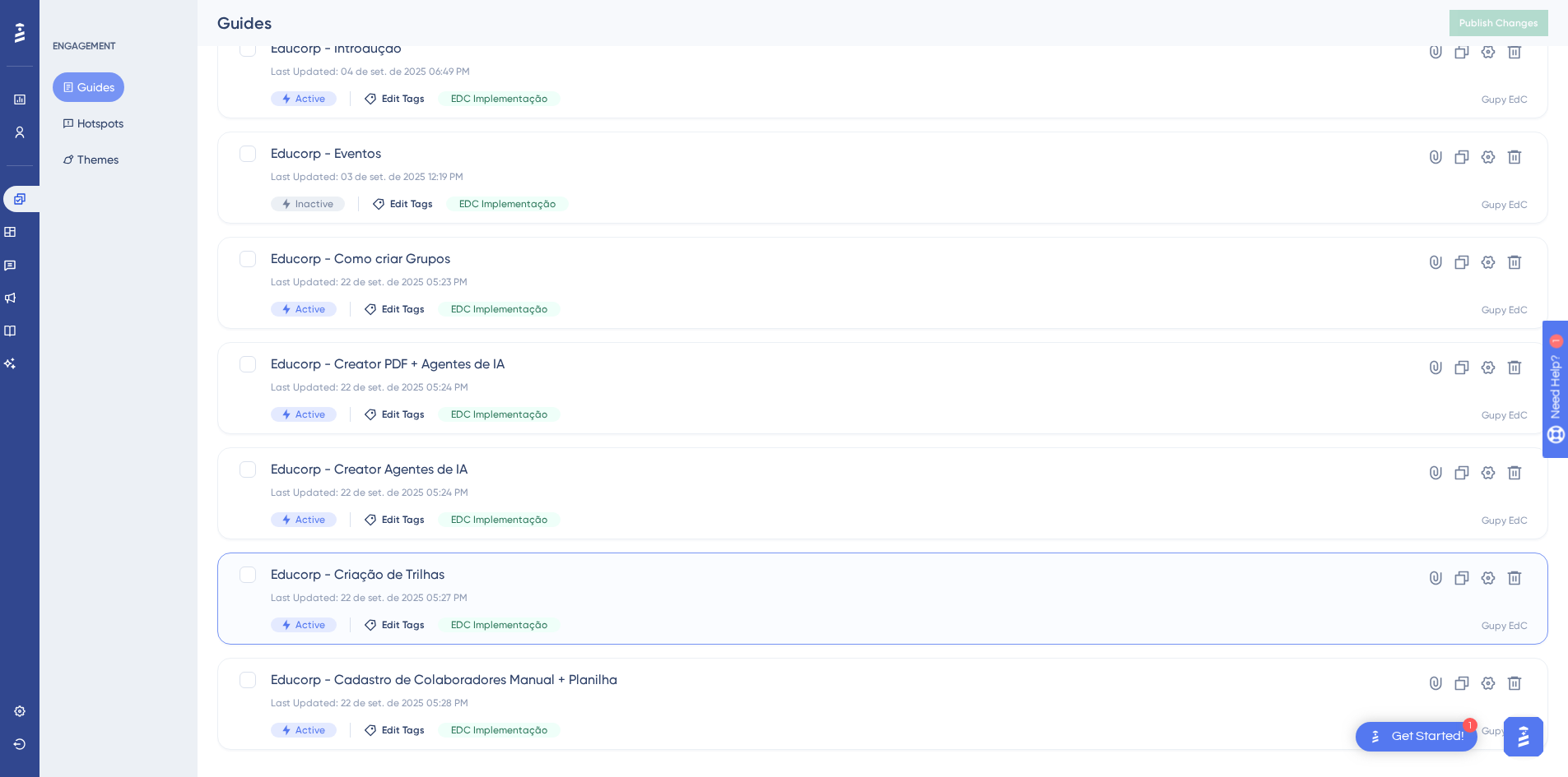
click at [412, 579] on span "Educorp - Criação de Trilhas" at bounding box center [817, 574] width 1092 height 20
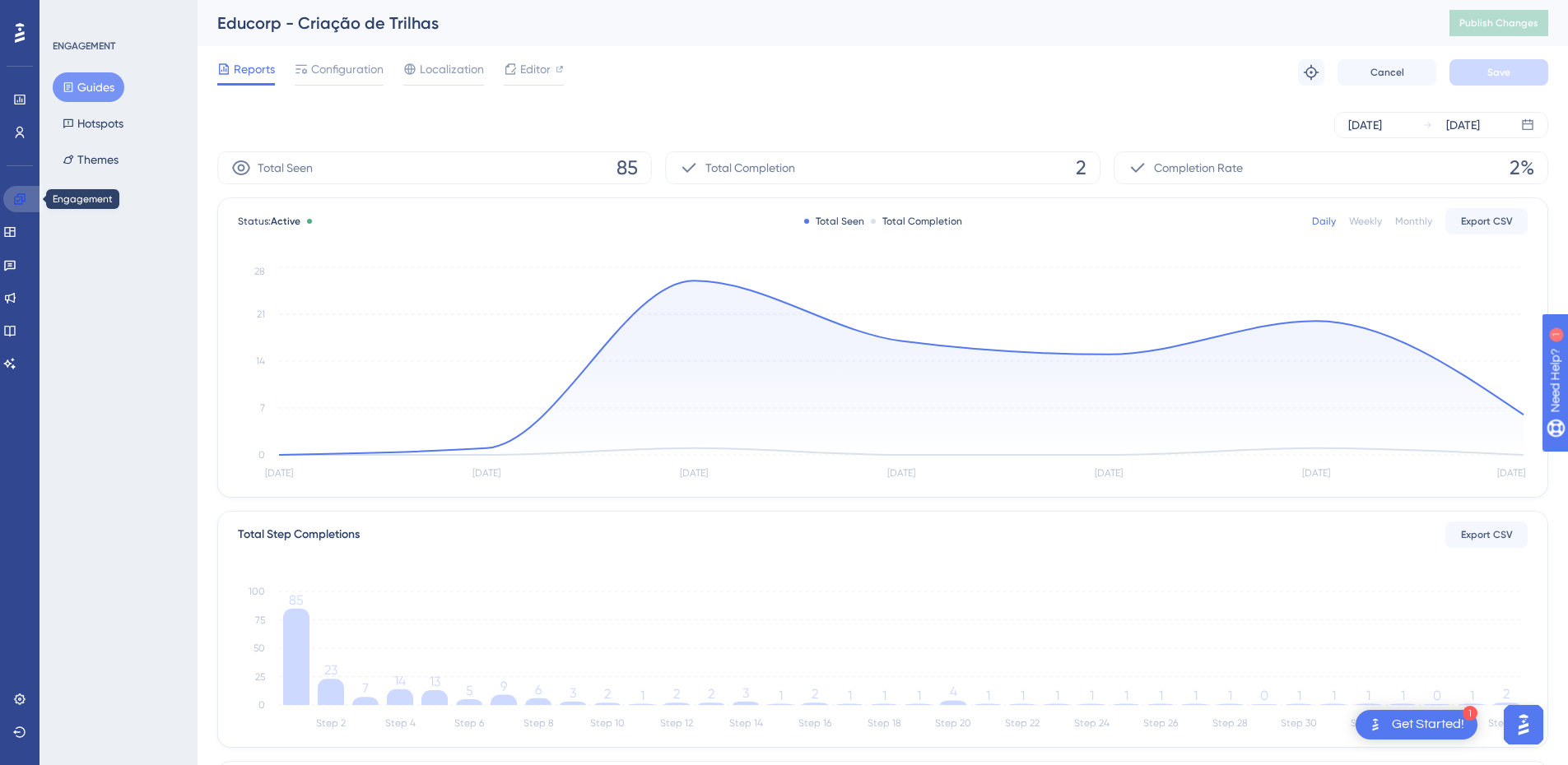
click at [17, 204] on icon at bounding box center [19, 198] width 10 height 10
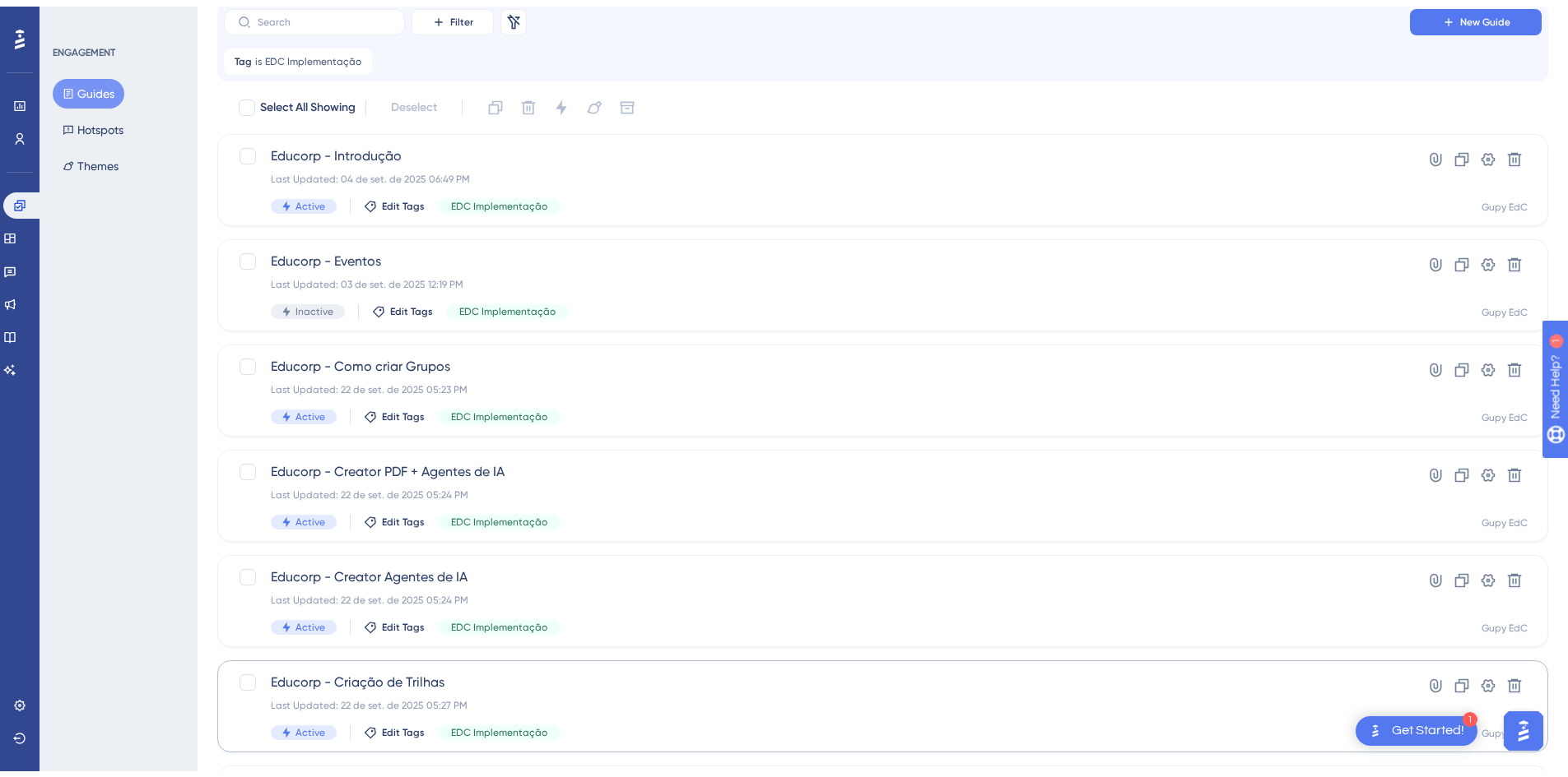
scroll to position [165, 0]
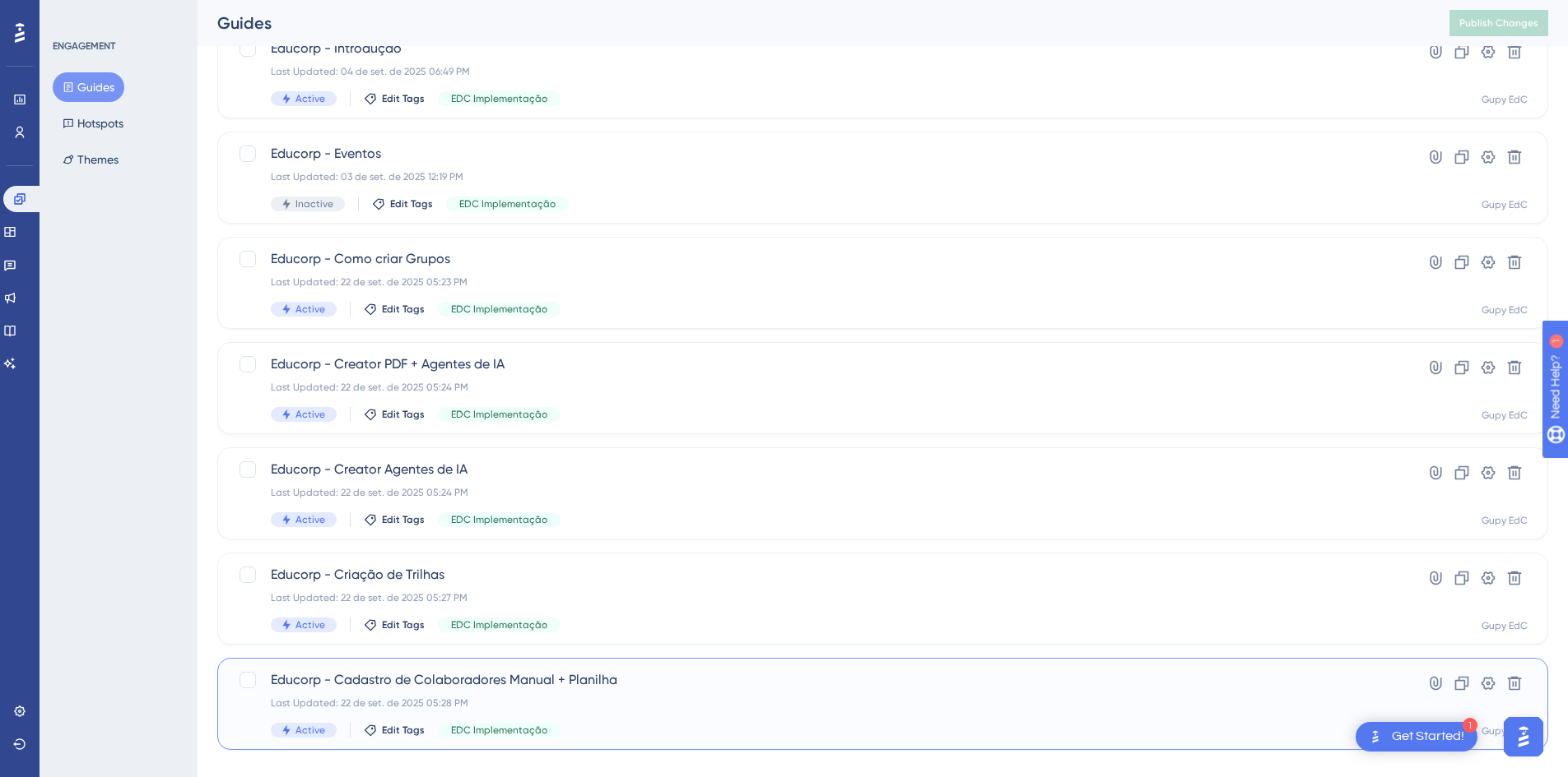
click at [549, 674] on span "Educorp - Cadastro de Colaboradores Manual + Planilha" at bounding box center [817, 679] width 1092 height 20
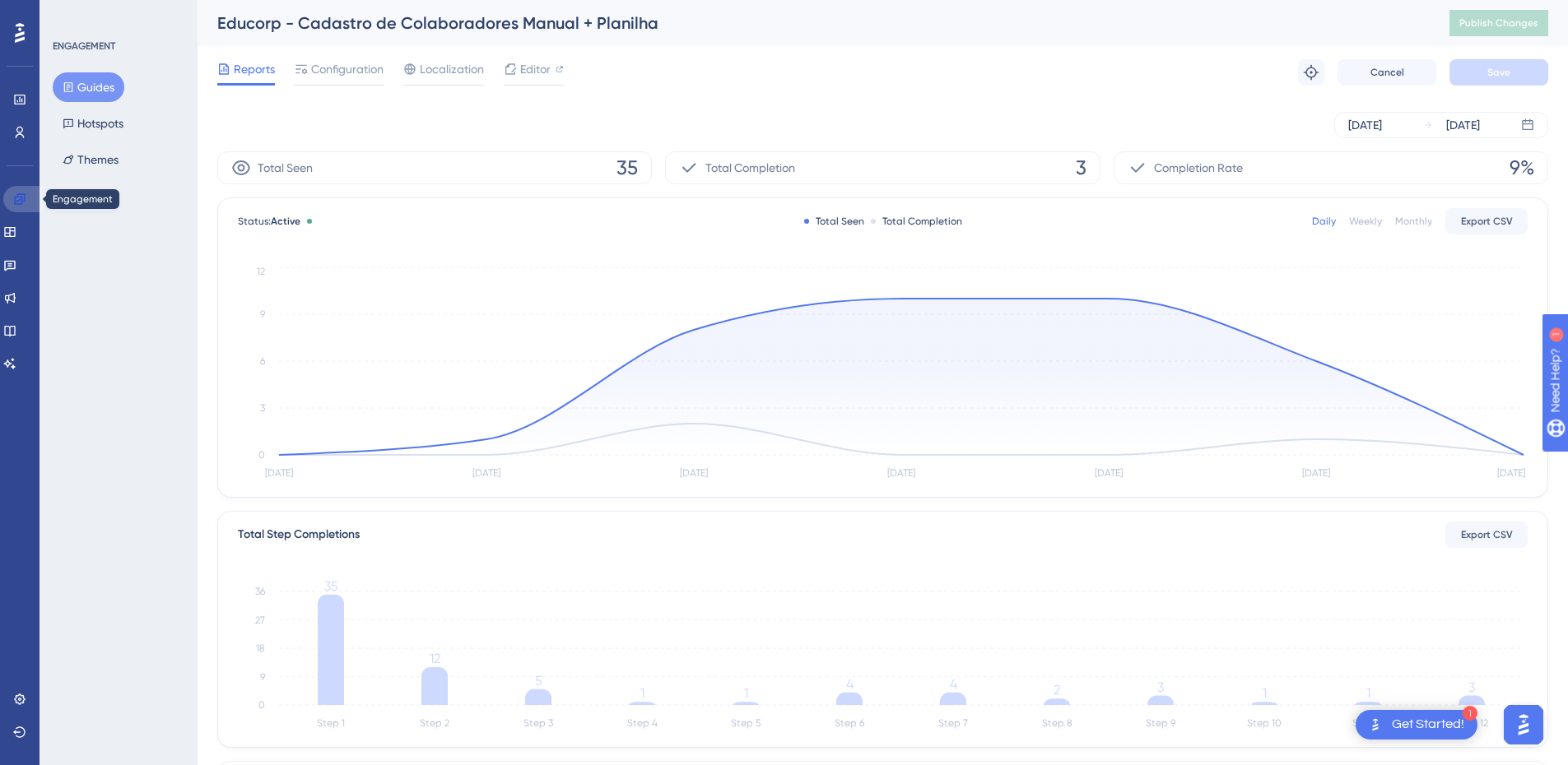
click at [22, 195] on icon at bounding box center [20, 199] width 13 height 13
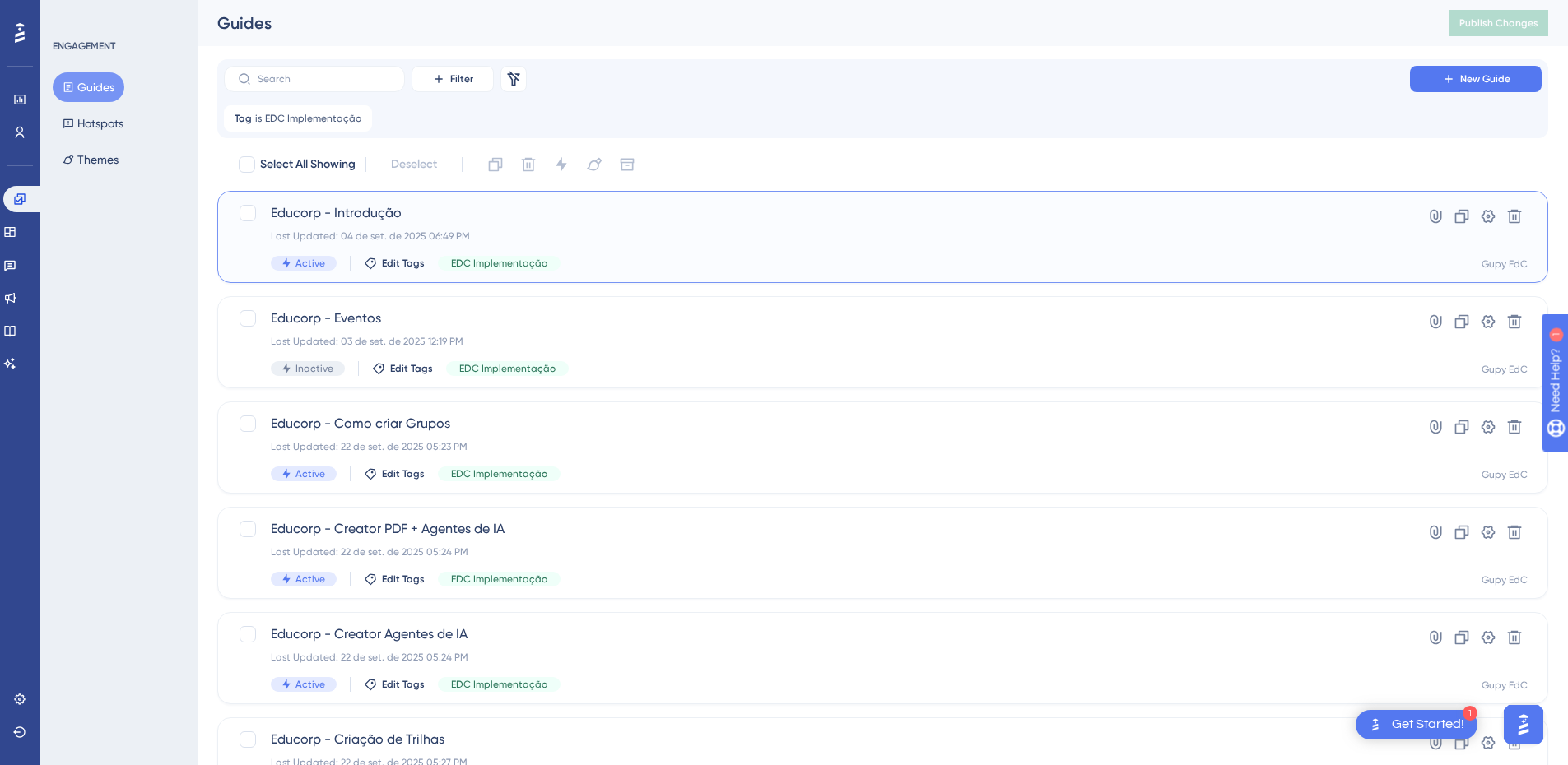
click at [513, 200] on div "Educorp - Introdução Last Updated: 04 de set. de 2025 06:49 PM Active Edit Tags…" at bounding box center [882, 236] width 1331 height 92
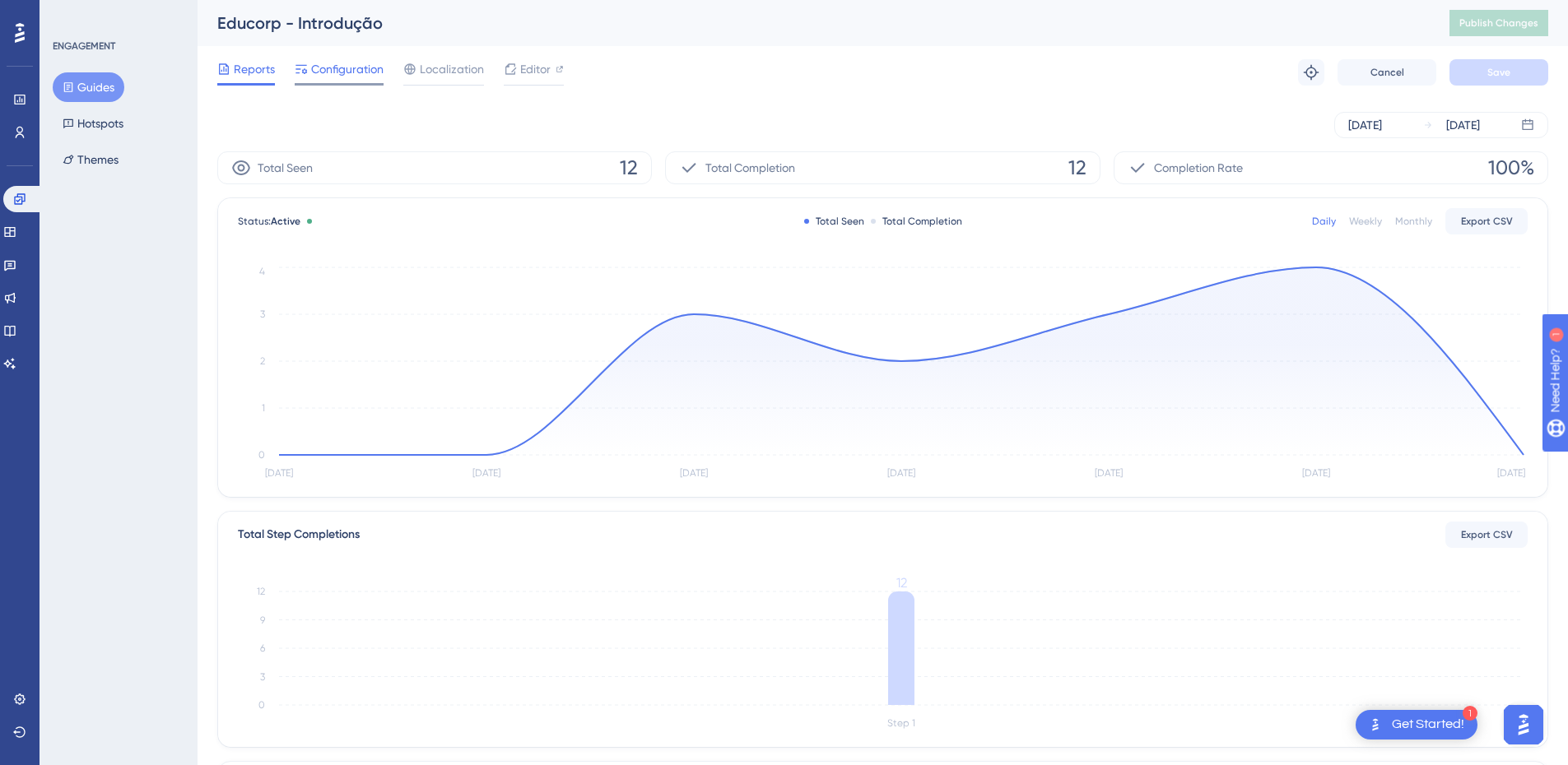
click at [329, 71] on span "Configuration" at bounding box center [347, 69] width 73 height 20
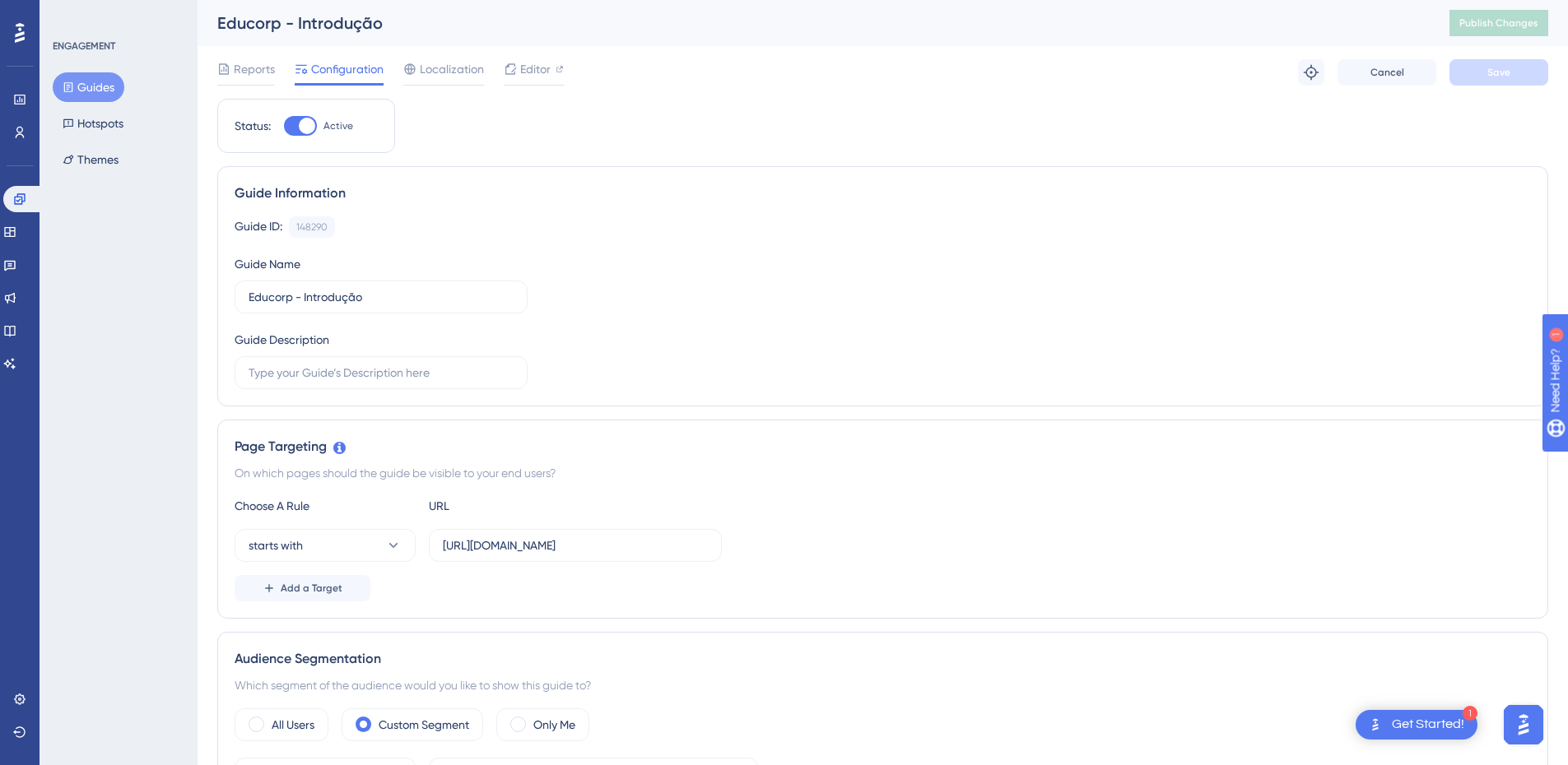
scroll to position [411, 0]
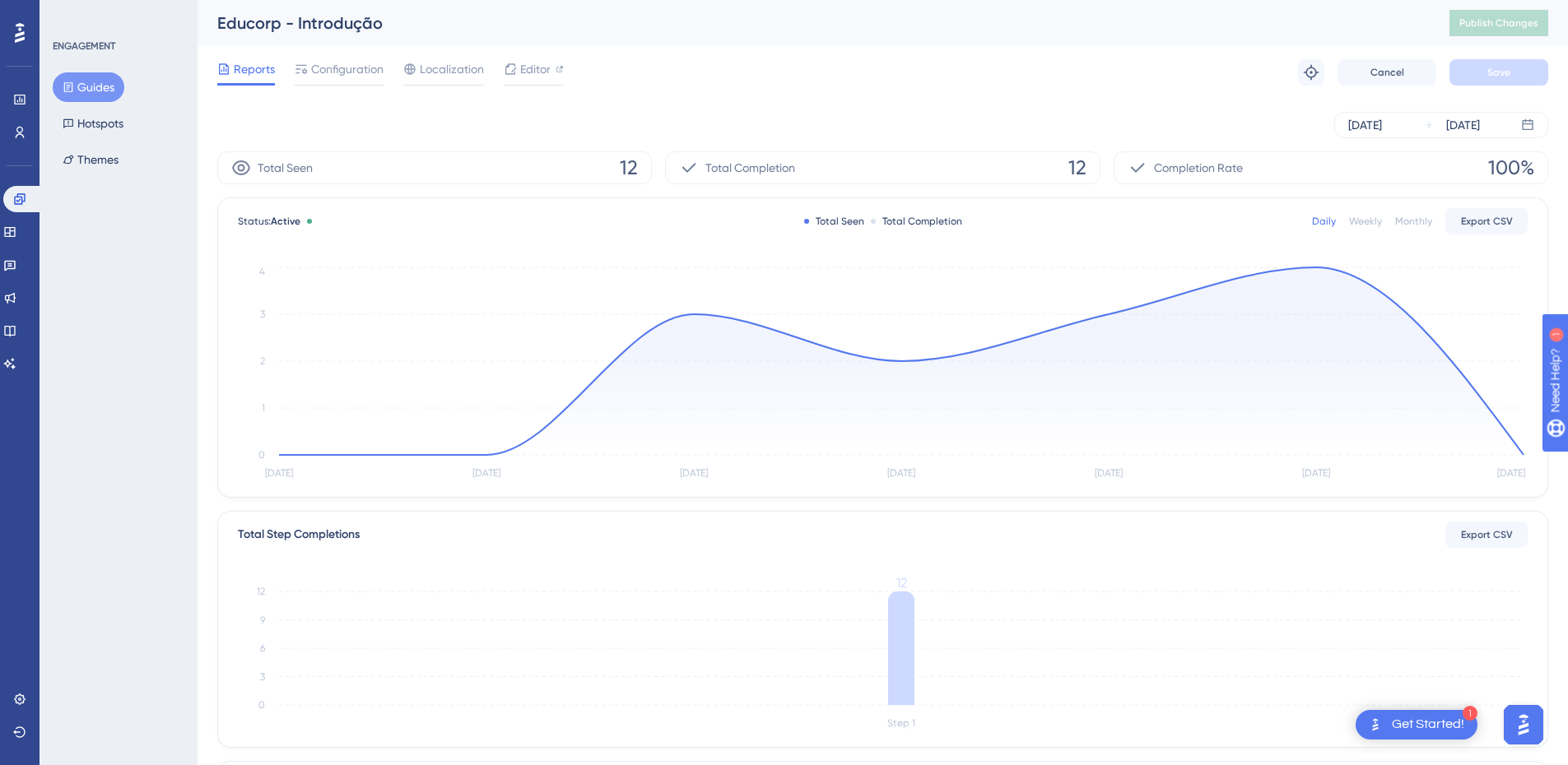
click at [96, 90] on button "Guides" at bounding box center [88, 87] width 72 height 30
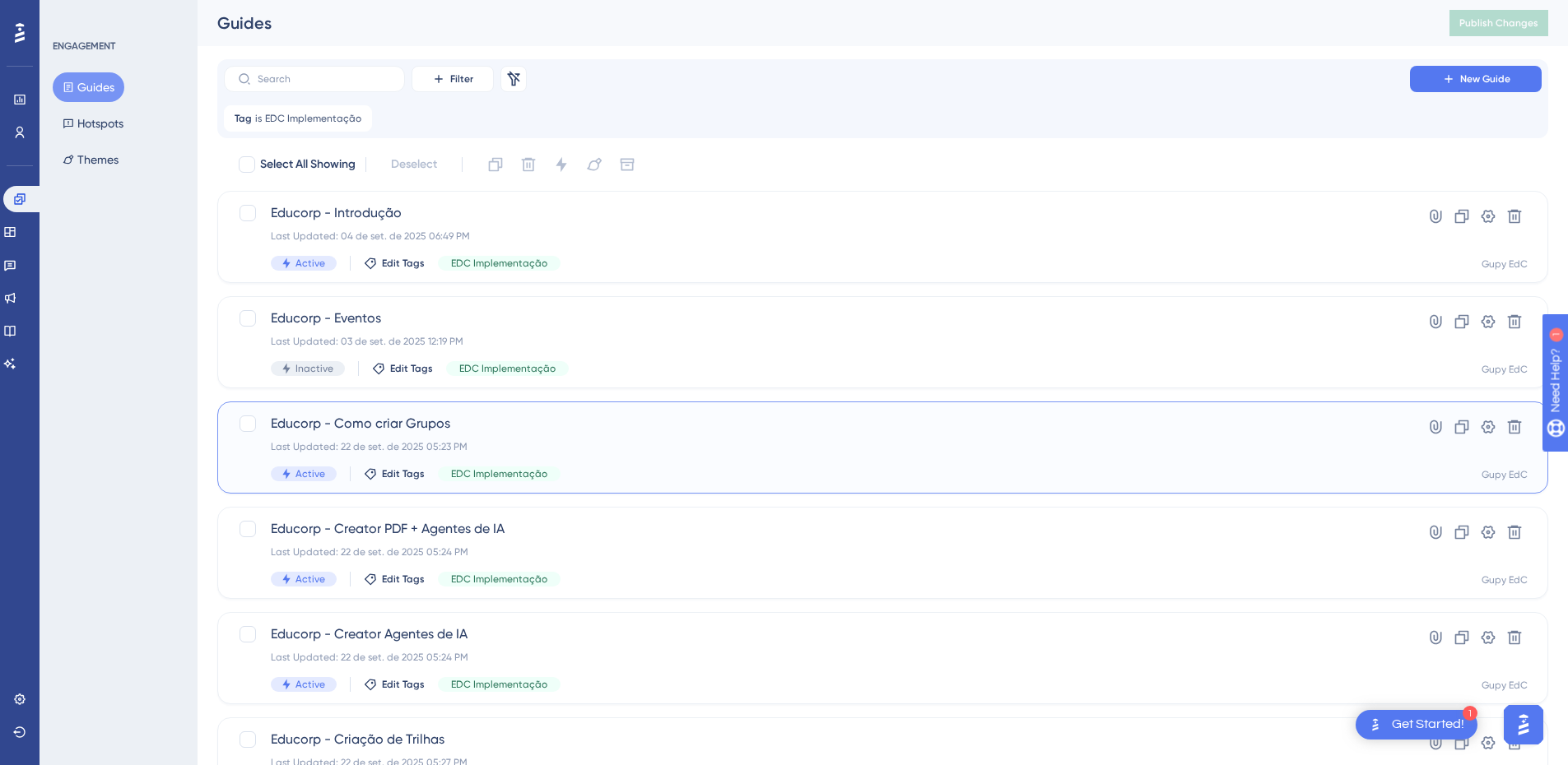
click at [430, 437] on div "Educorp - Como criar Grupos Last Updated: 22 de set. de 2025 05:23 PM Active Ed…" at bounding box center [817, 448] width 1092 height 67
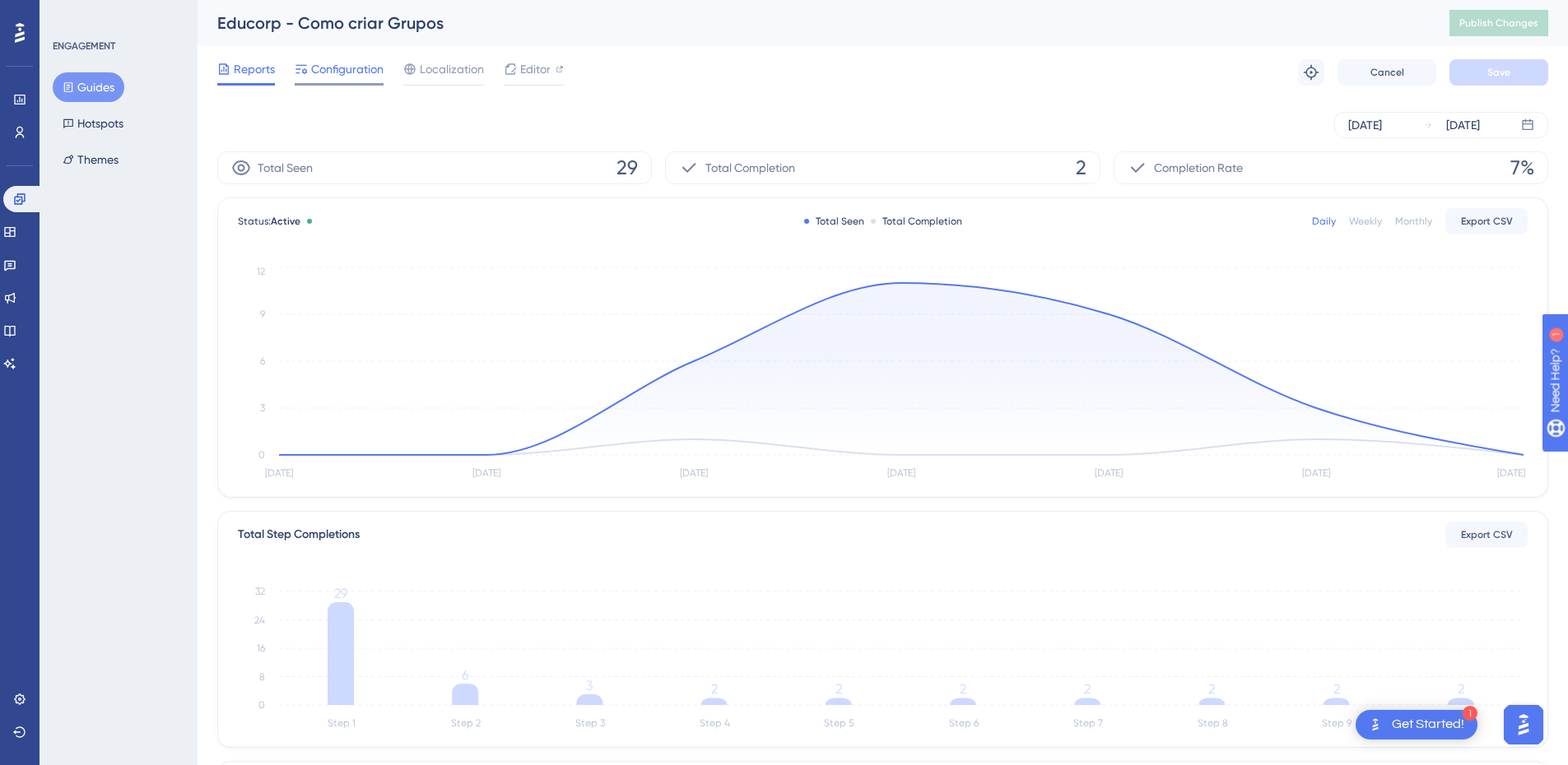
click at [351, 68] on span "Configuration" at bounding box center [347, 69] width 73 height 20
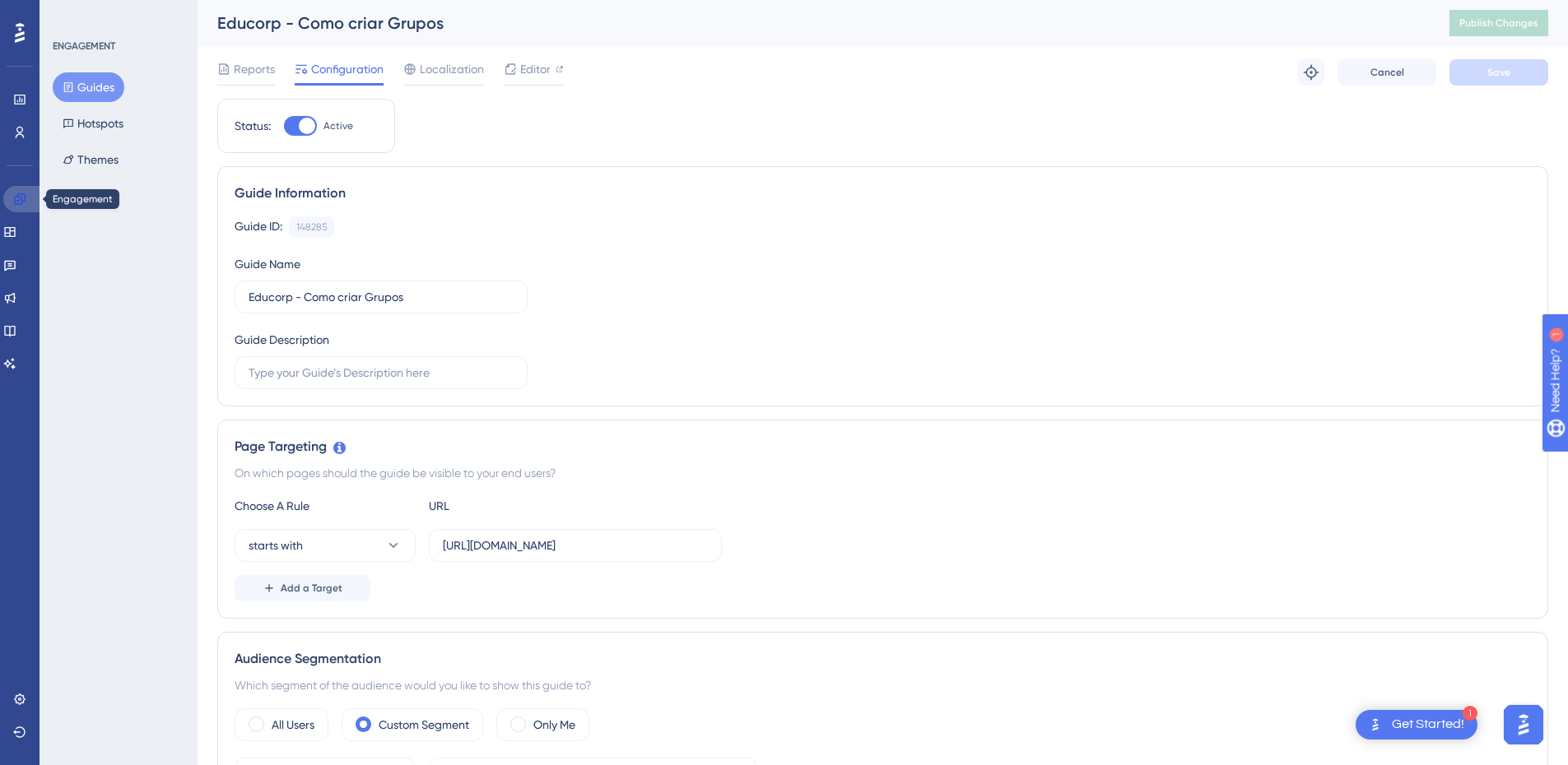
click at [29, 202] on link at bounding box center [23, 199] width 39 height 26
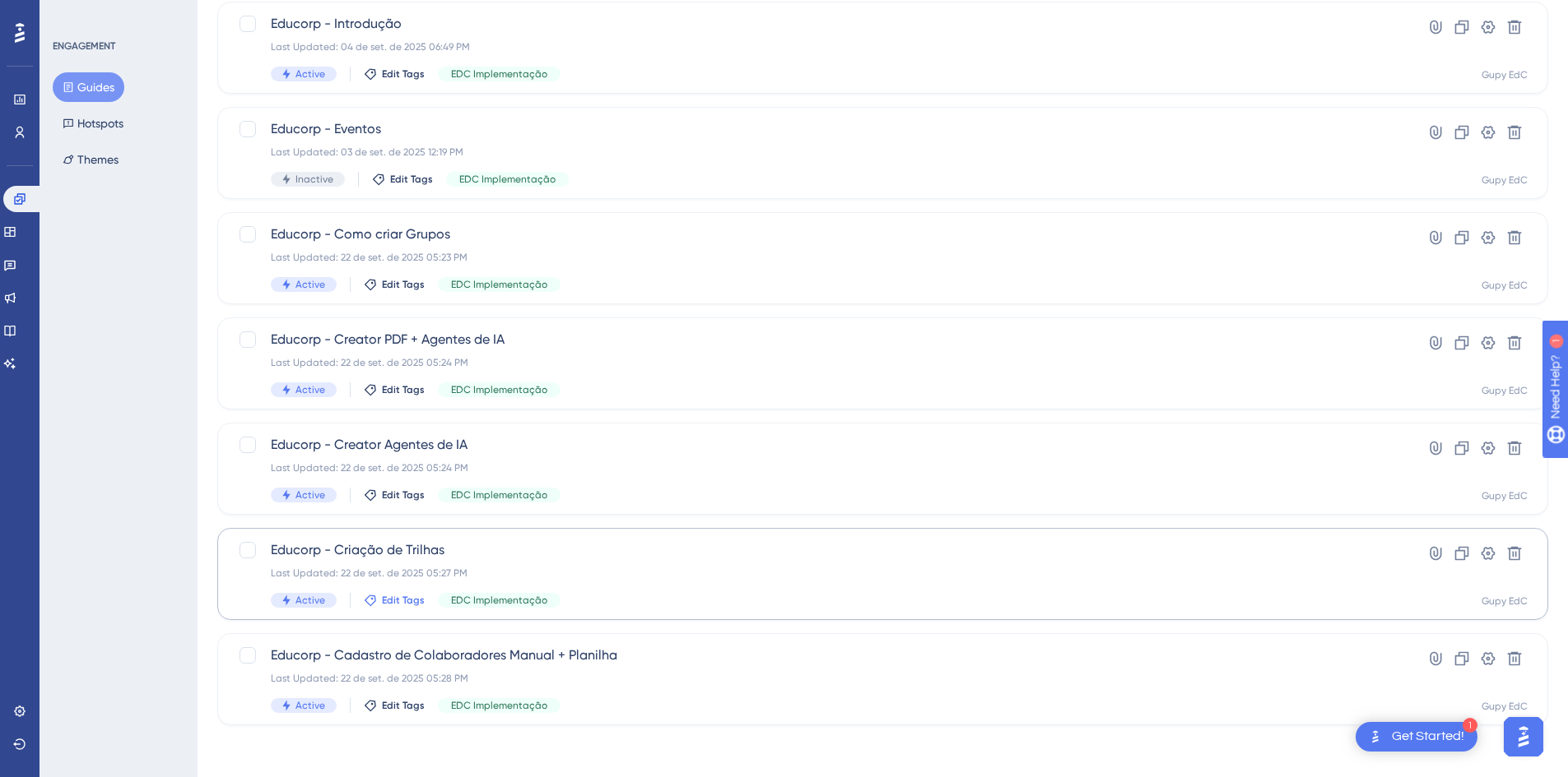
scroll to position [190, 0]
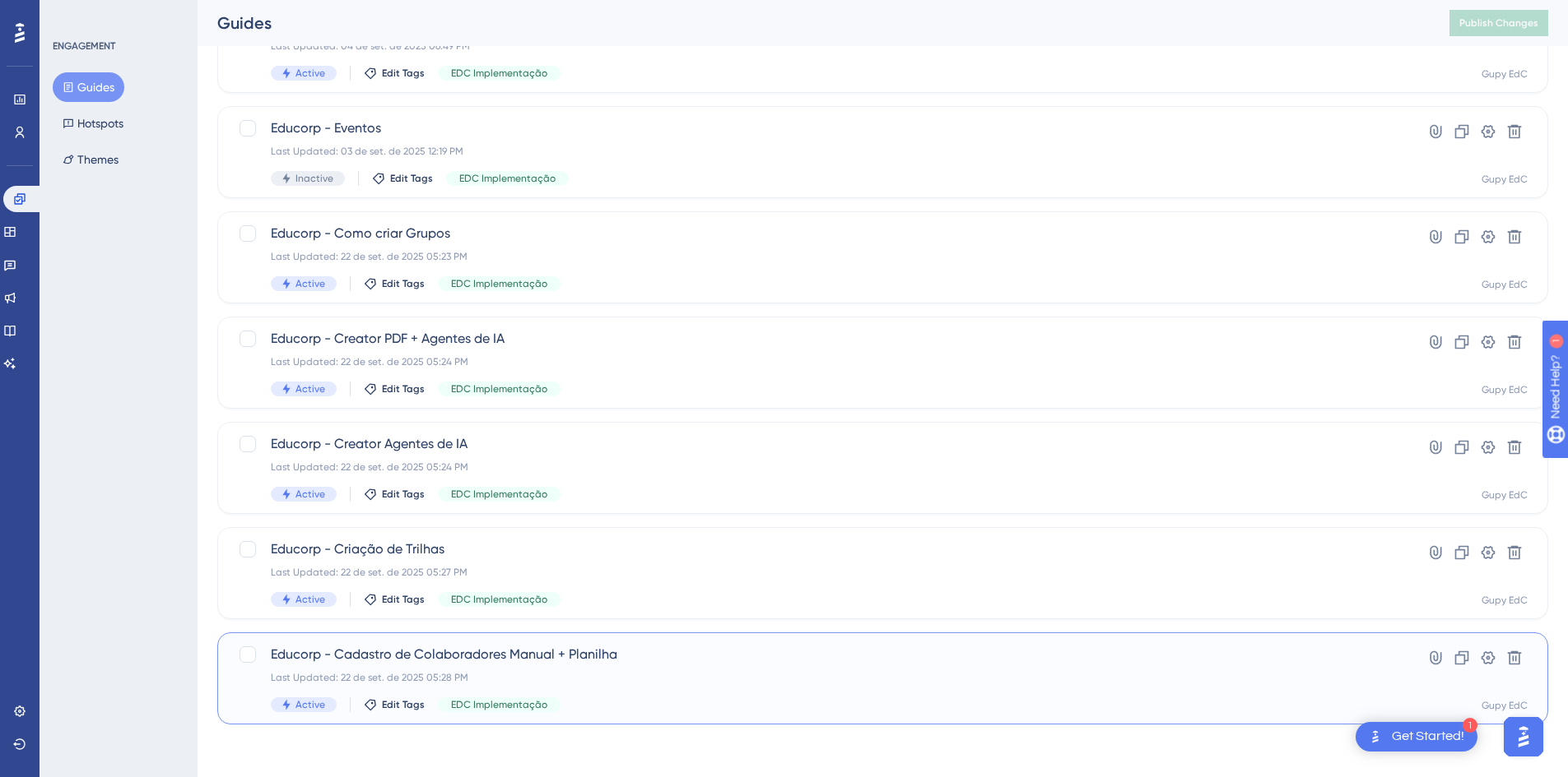
click at [437, 656] on span "Educorp - Cadastro de Colaboradores Manual + Planilha" at bounding box center [817, 654] width 1092 height 20
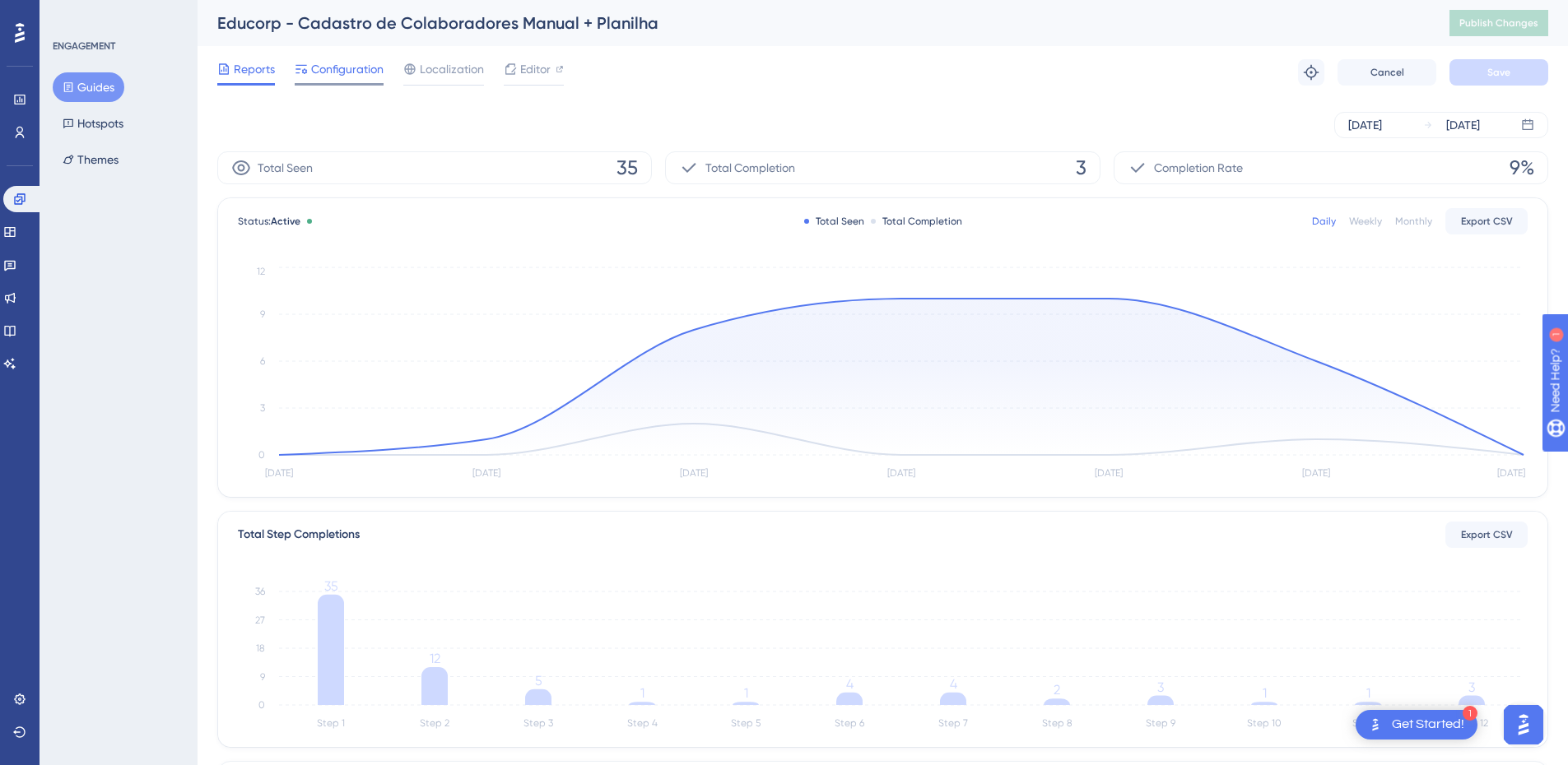
click at [322, 65] on span "Configuration" at bounding box center [347, 69] width 73 height 20
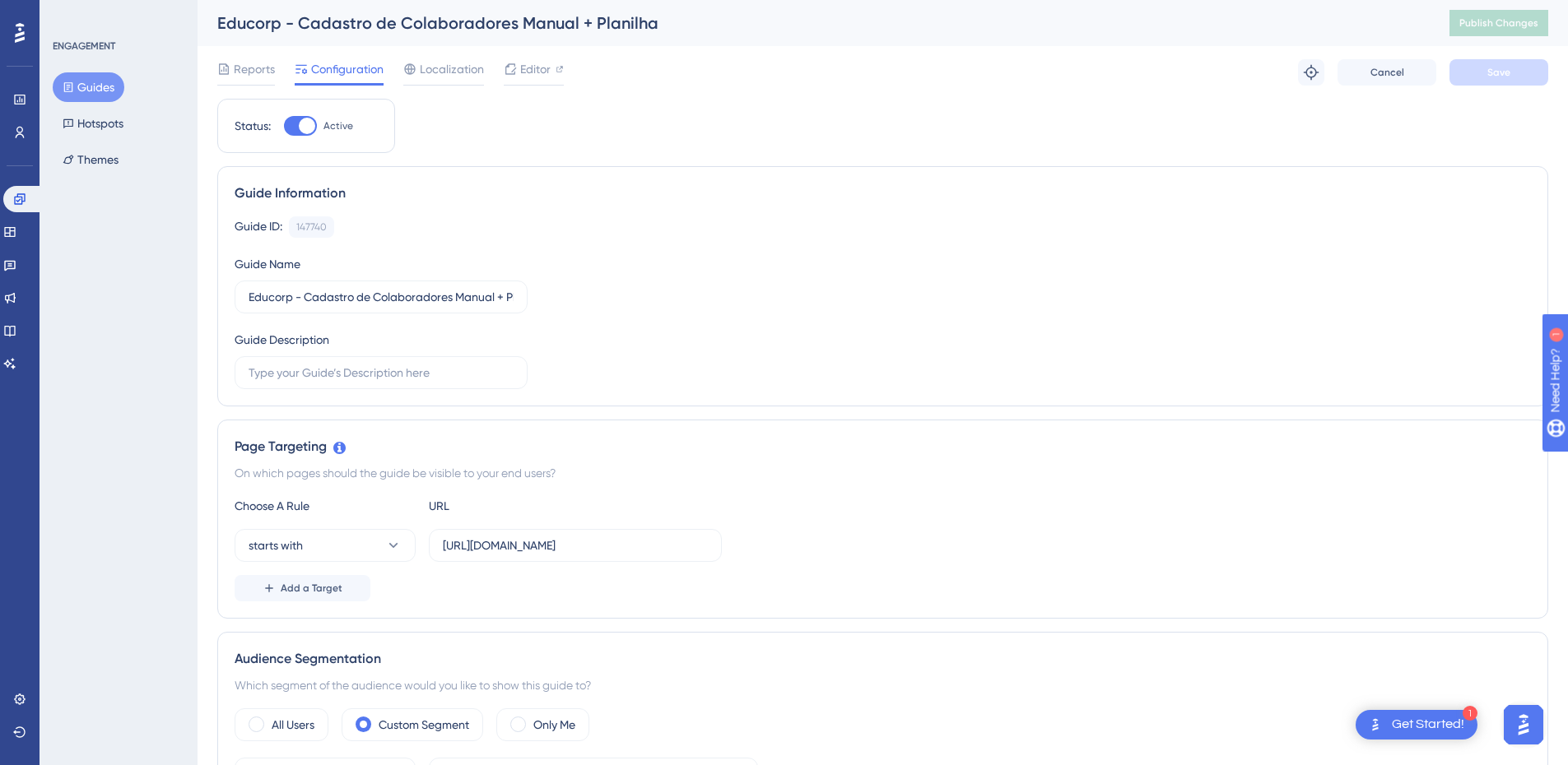
click at [95, 85] on button "Guides" at bounding box center [88, 87] width 72 height 30
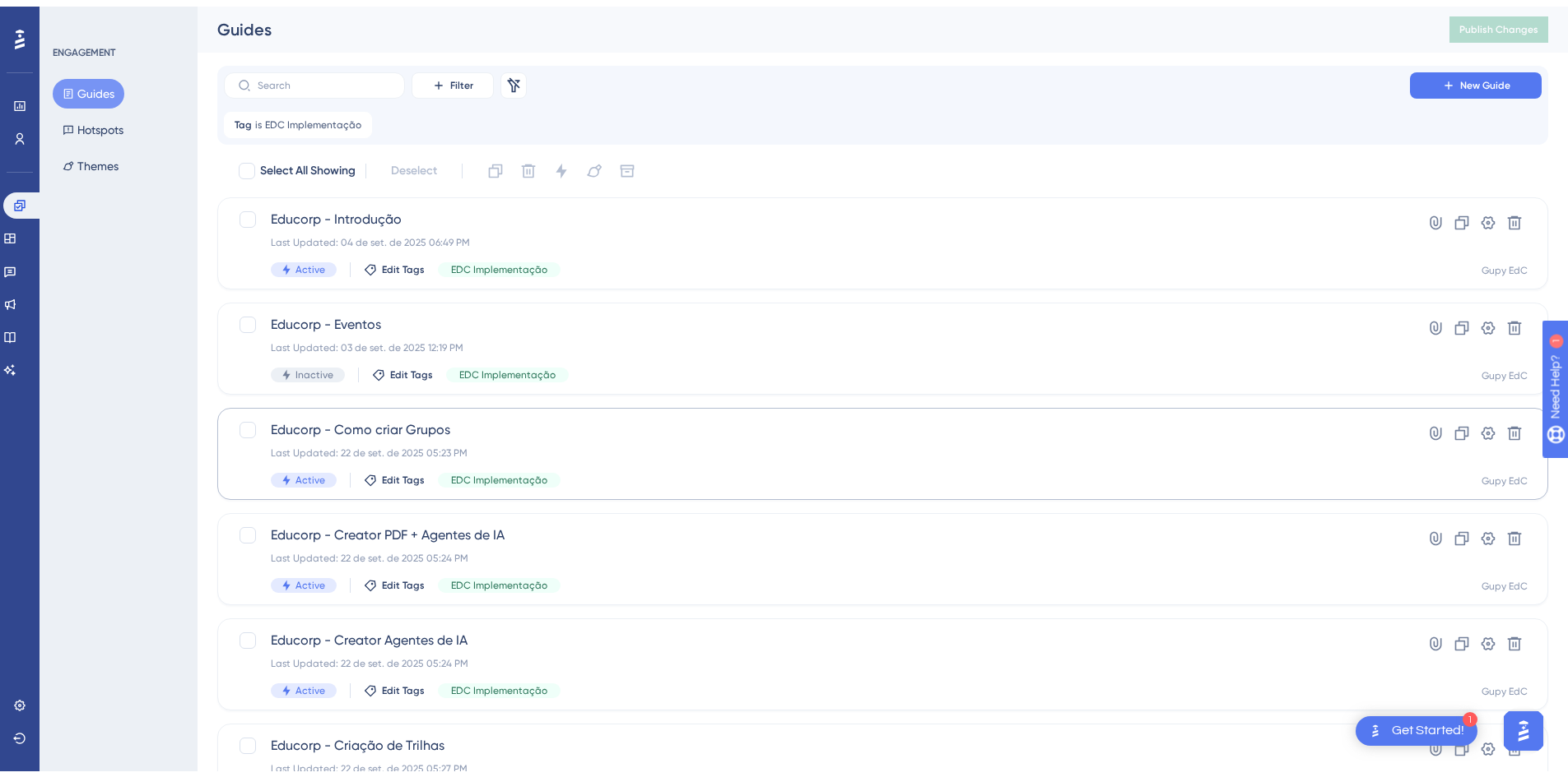
scroll to position [190, 0]
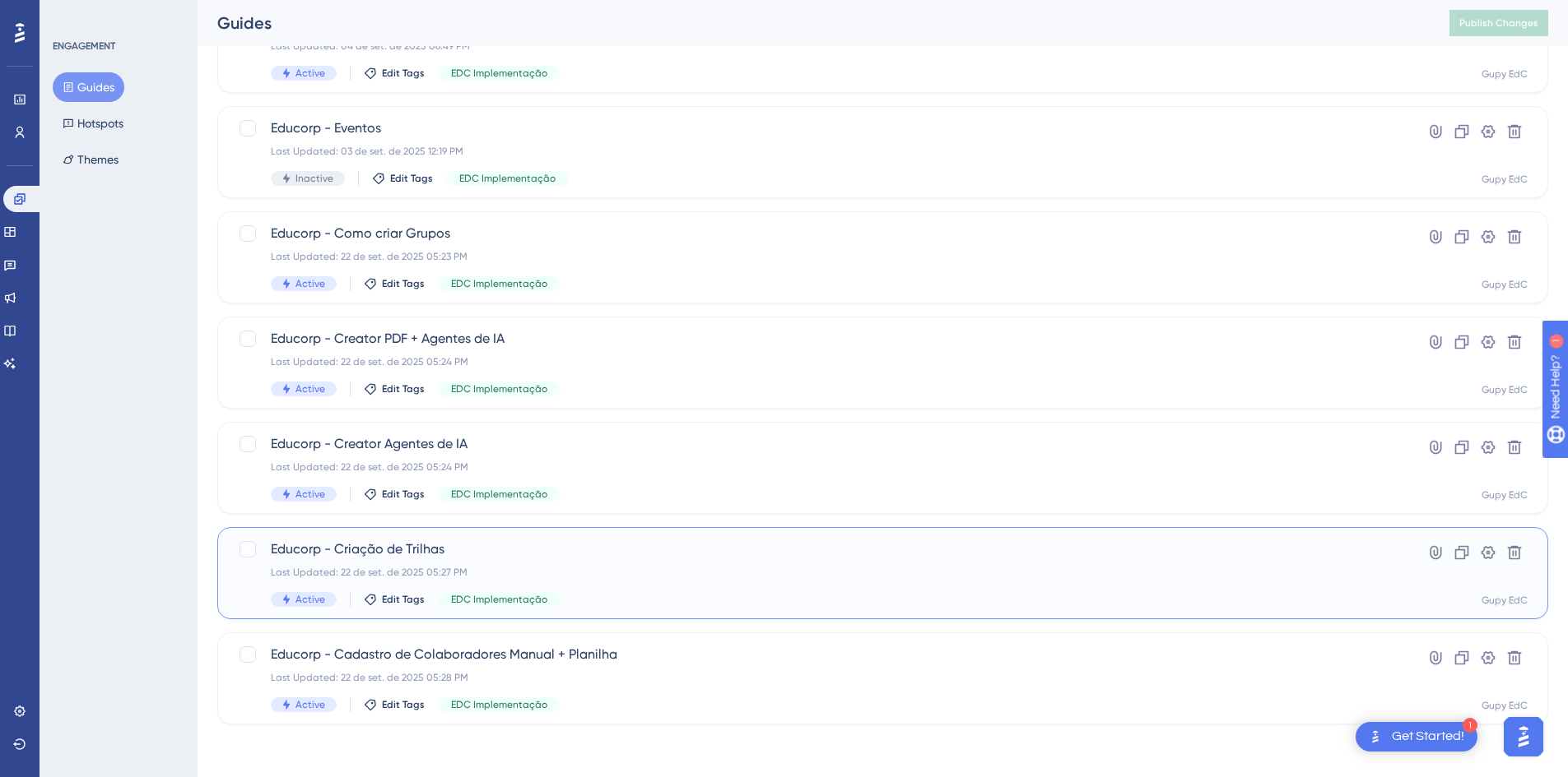
click at [426, 565] on div "Educorp - Criação de Trilhas Last Updated: 22 de set. de 2025 05:27 PM Active E…" at bounding box center [817, 573] width 1092 height 67
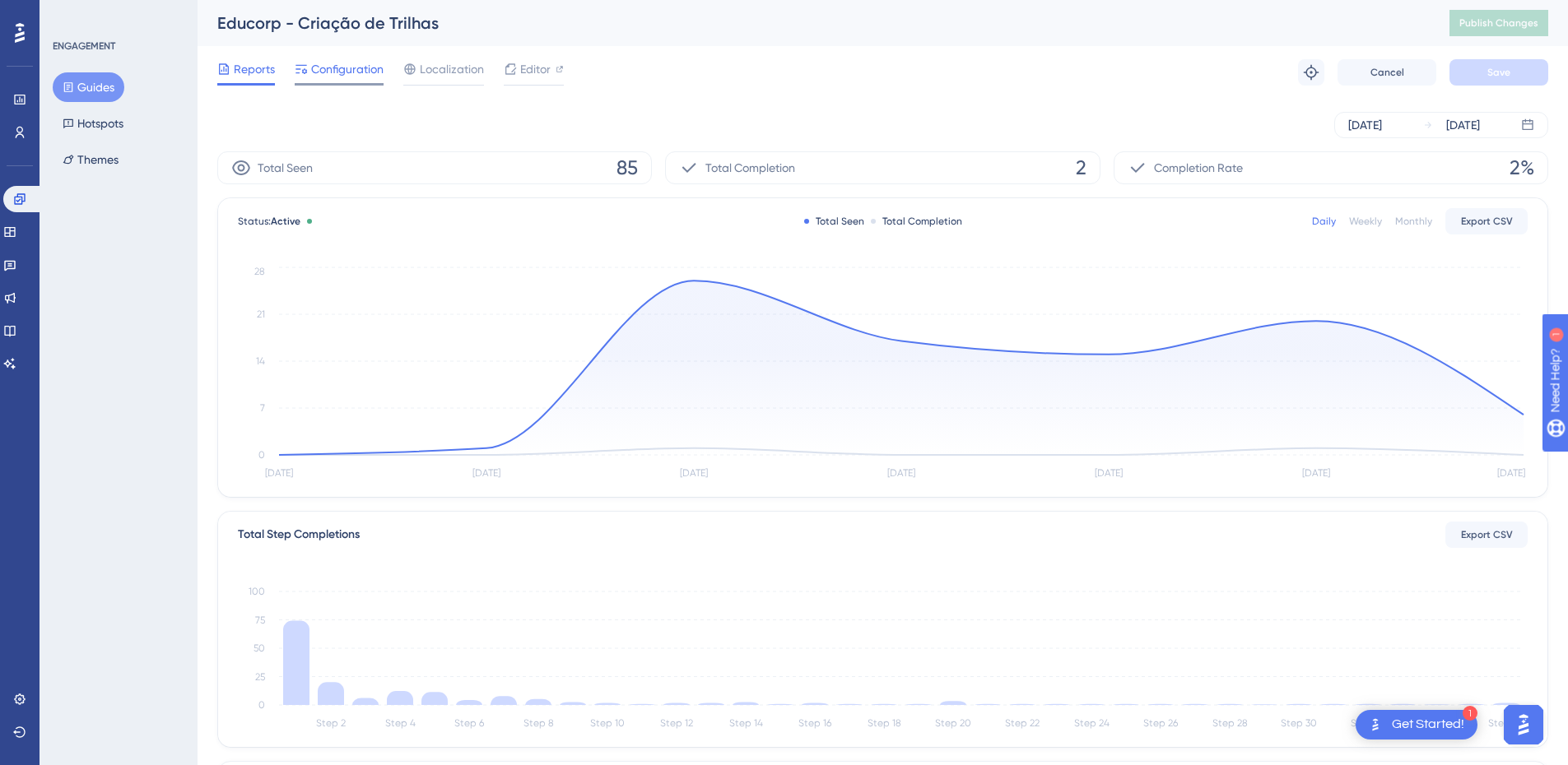
click at [362, 60] on span "Configuration" at bounding box center [347, 69] width 73 height 20
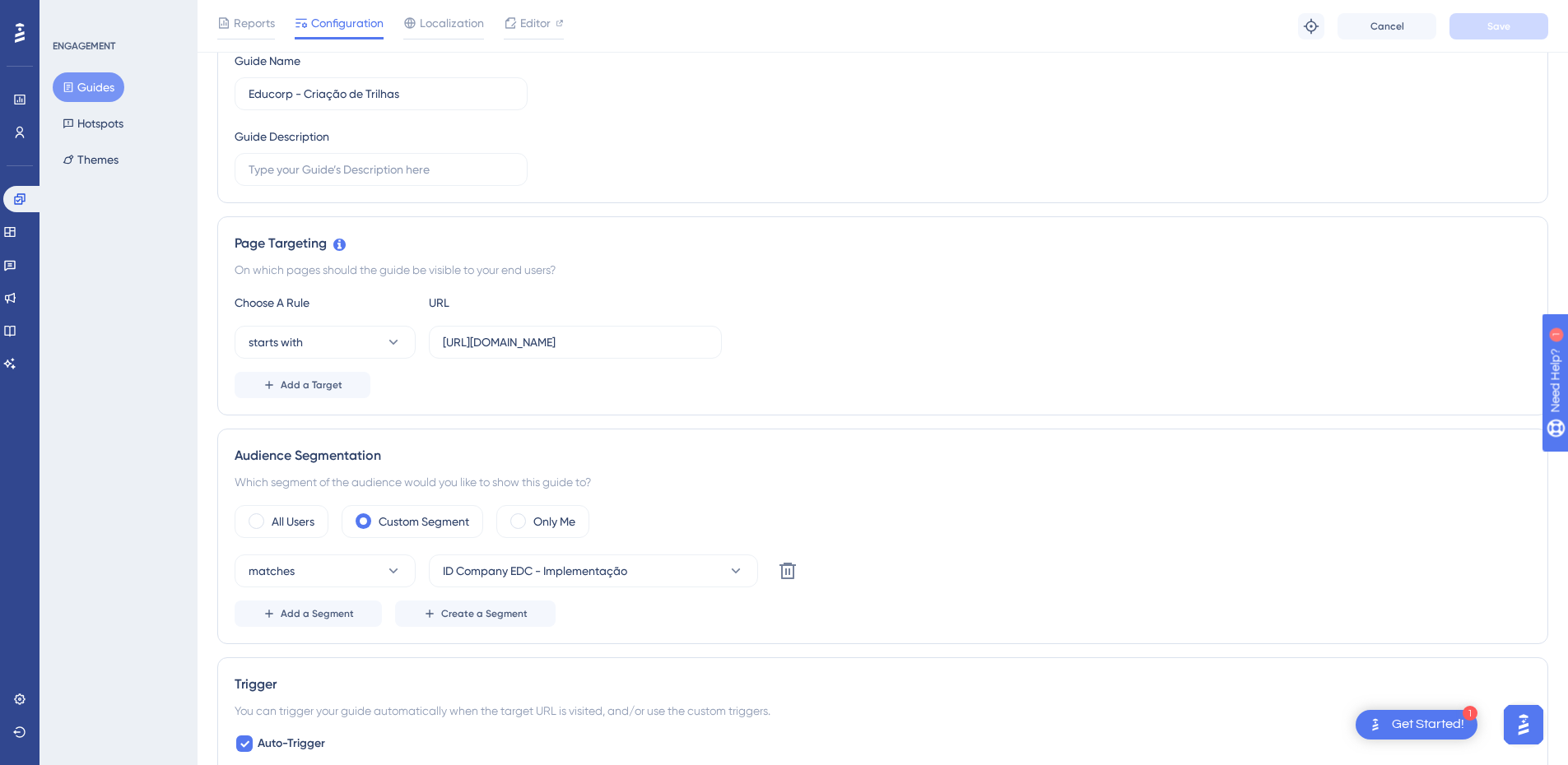
scroll to position [247, 0]
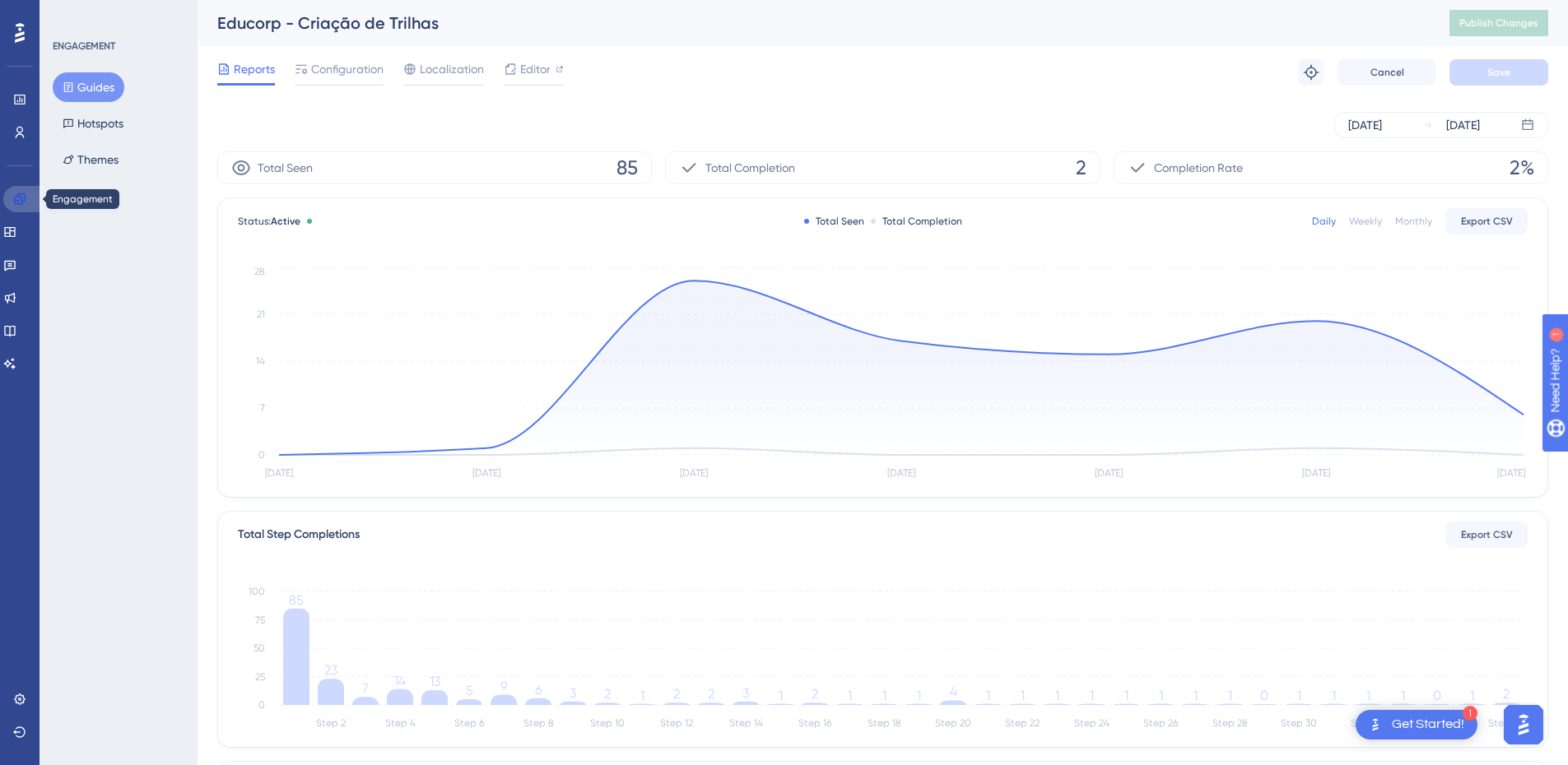
click at [30, 191] on link at bounding box center [23, 199] width 39 height 26
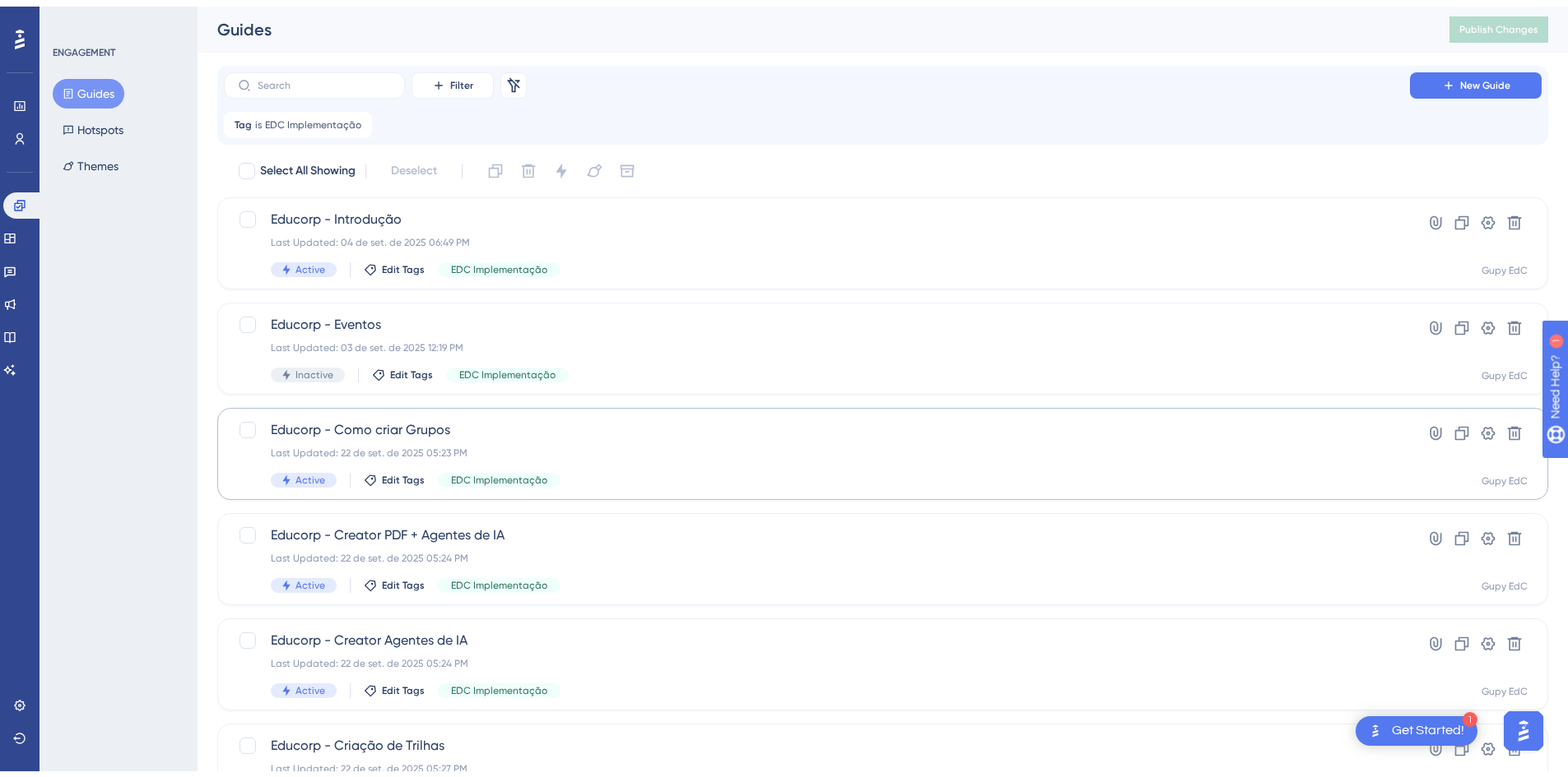
scroll to position [190, 0]
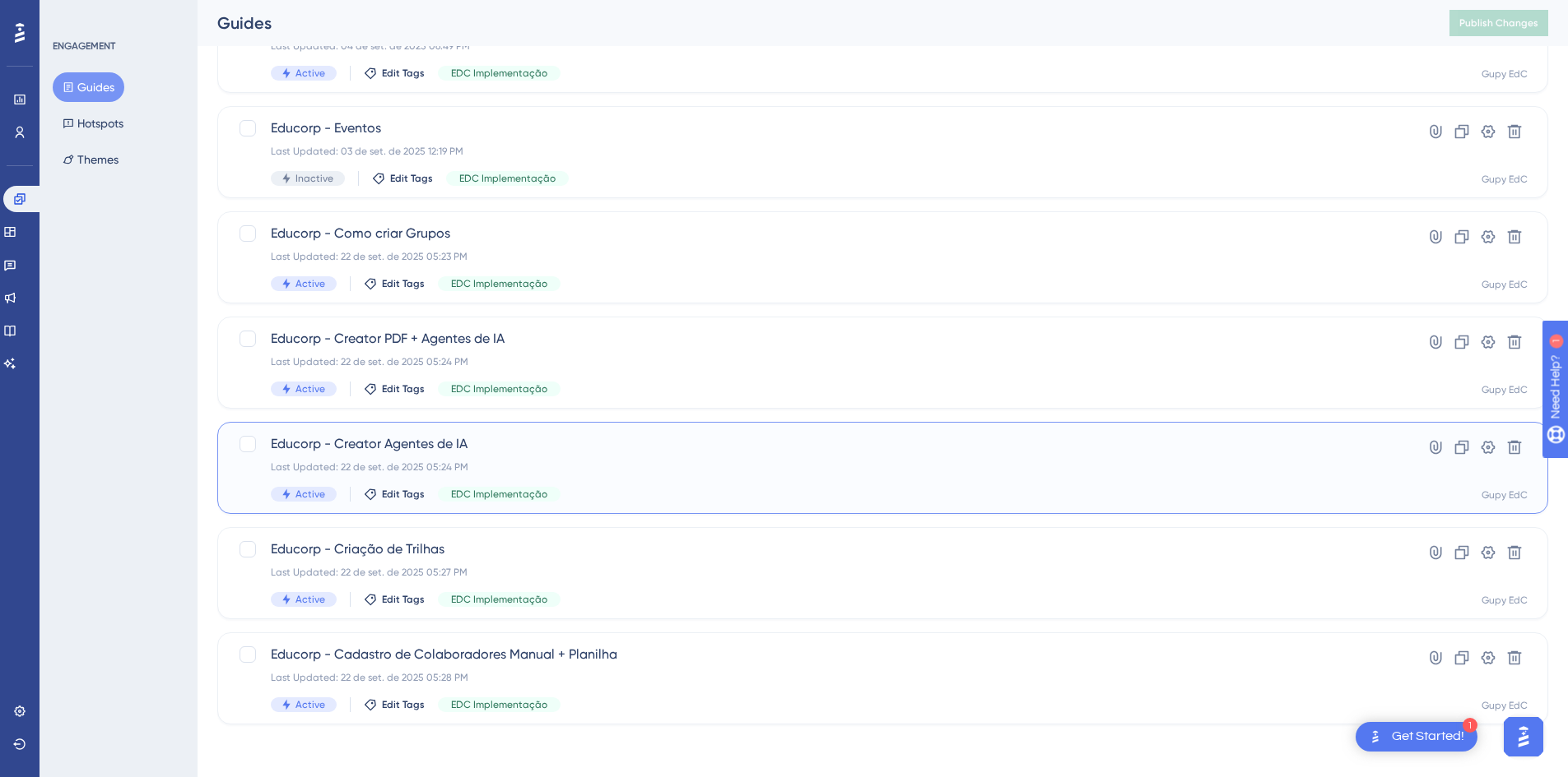
click at [407, 443] on span "Educorp - Creator Agentes de IA" at bounding box center [817, 444] width 1092 height 20
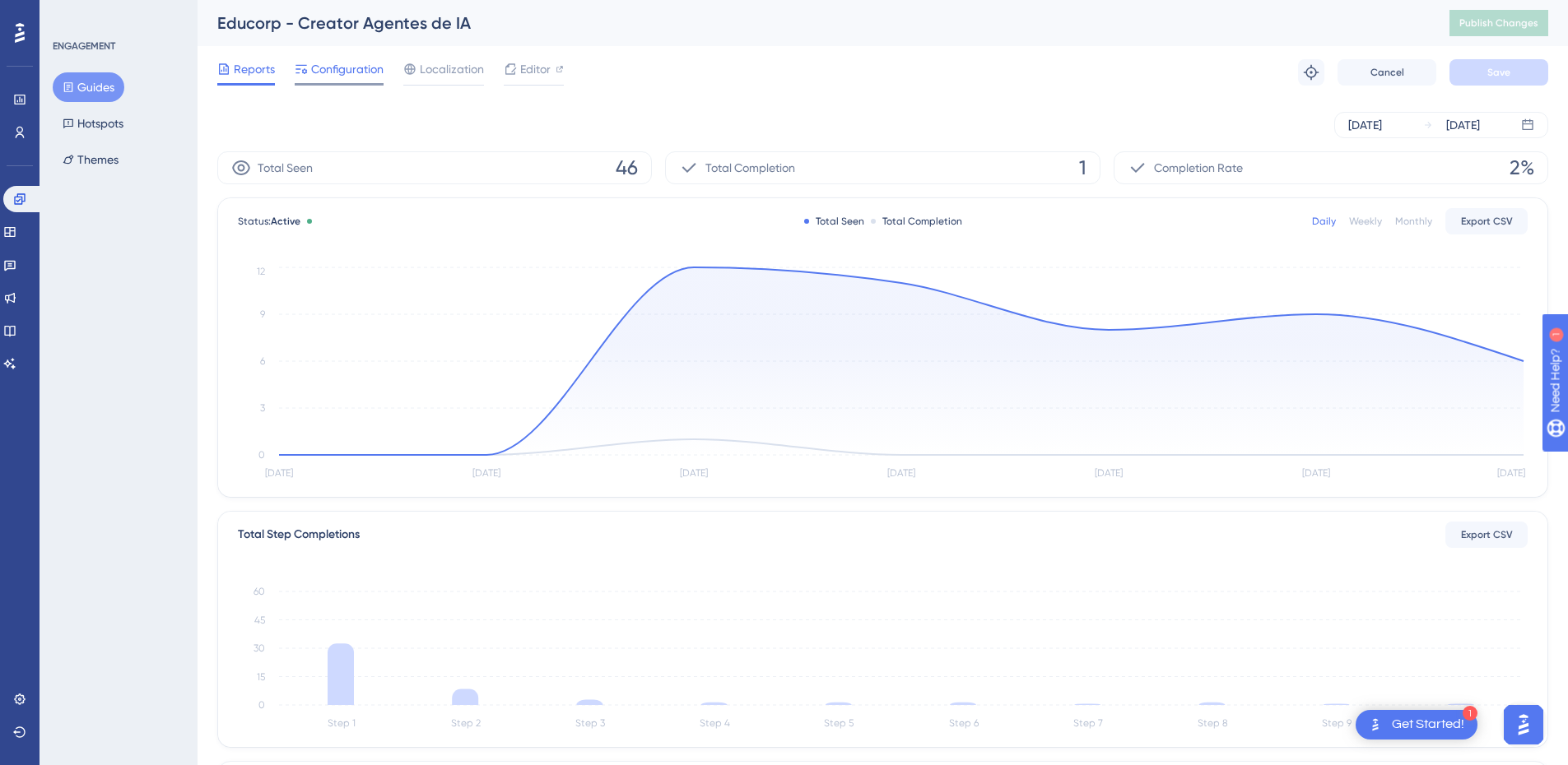
click at [318, 69] on span "Configuration" at bounding box center [347, 69] width 73 height 20
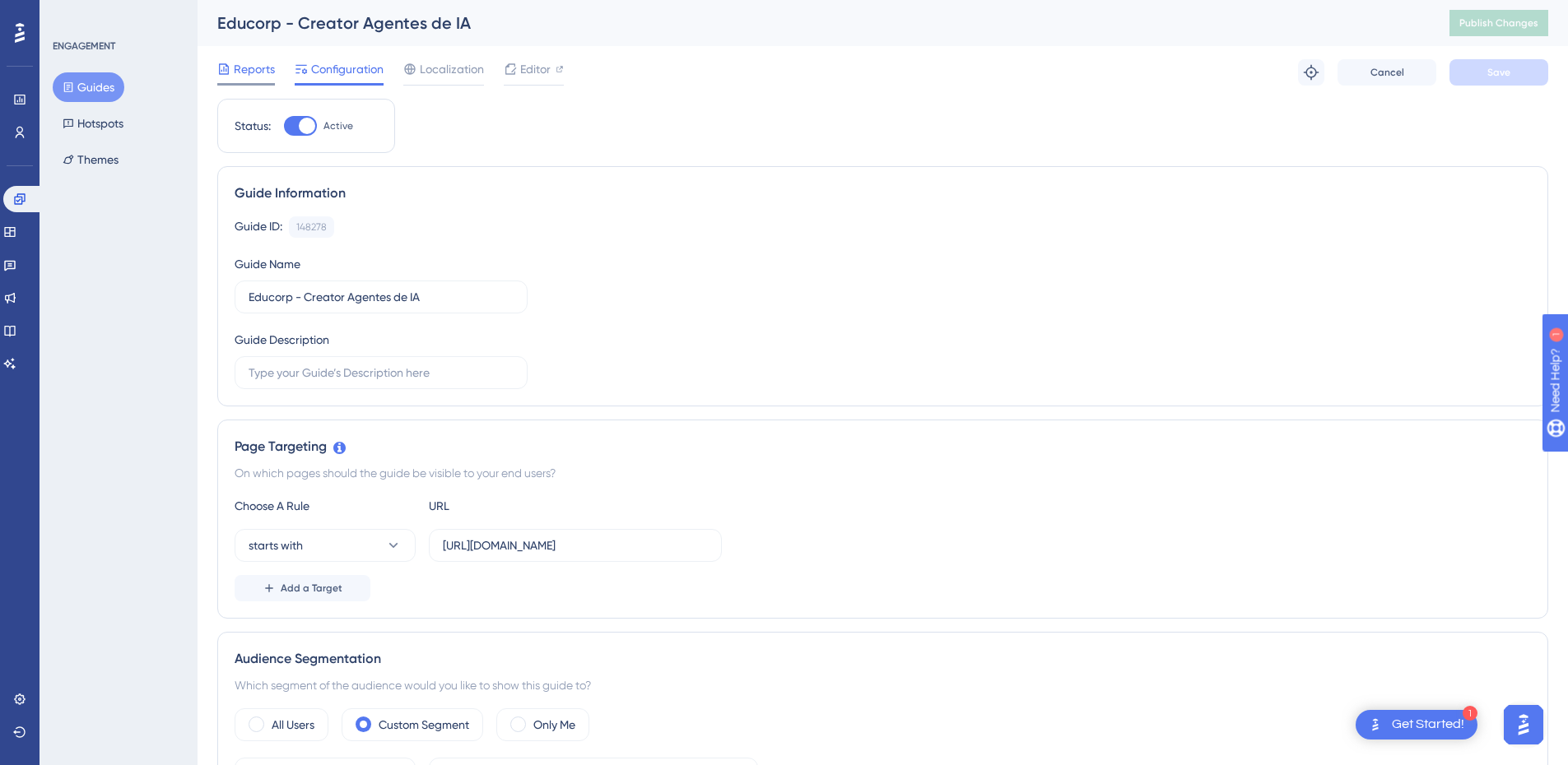
click at [245, 61] on span "Reports" at bounding box center [254, 69] width 41 height 20
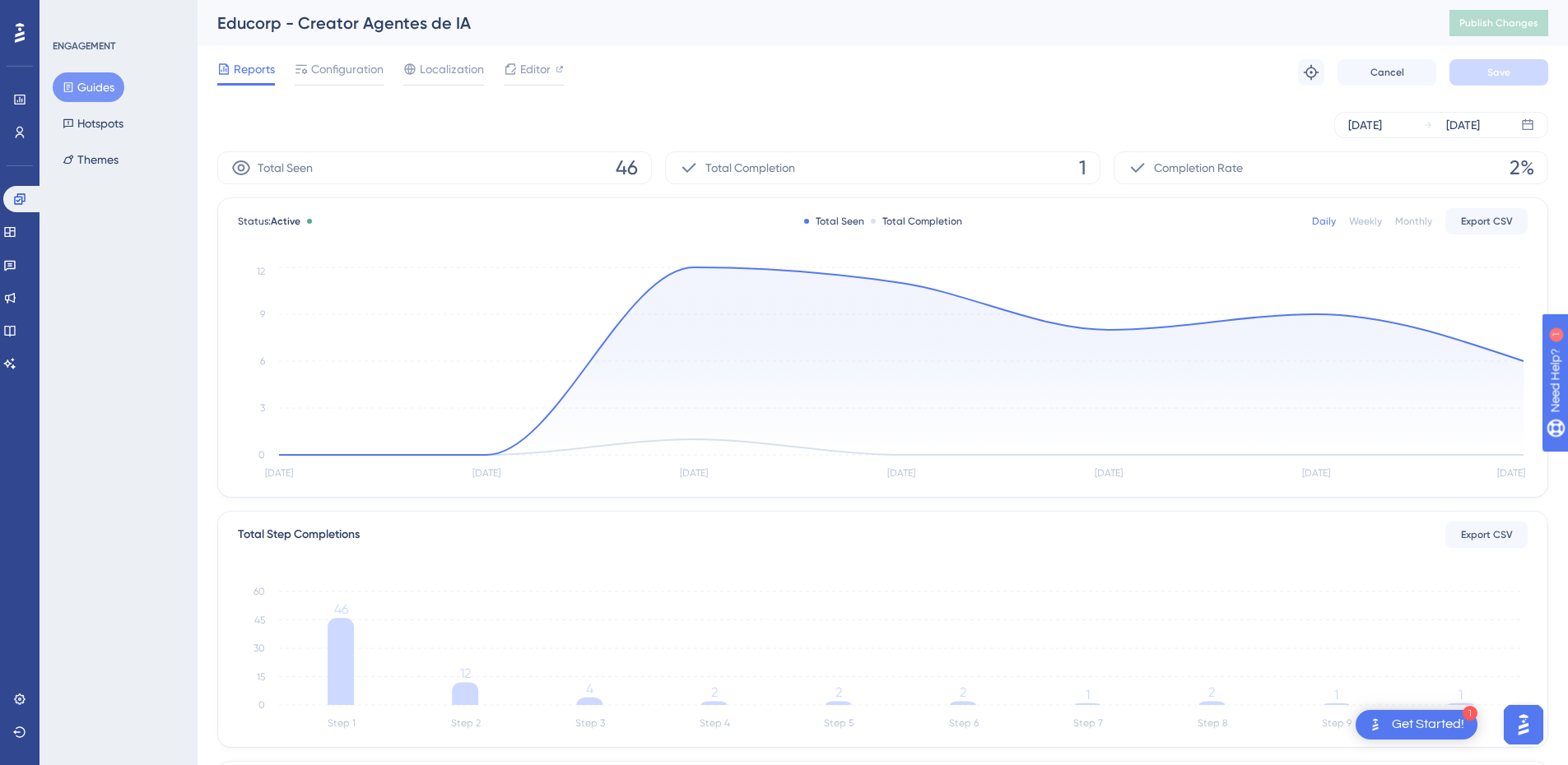
click at [68, 101] on button "Guides" at bounding box center [88, 87] width 72 height 30
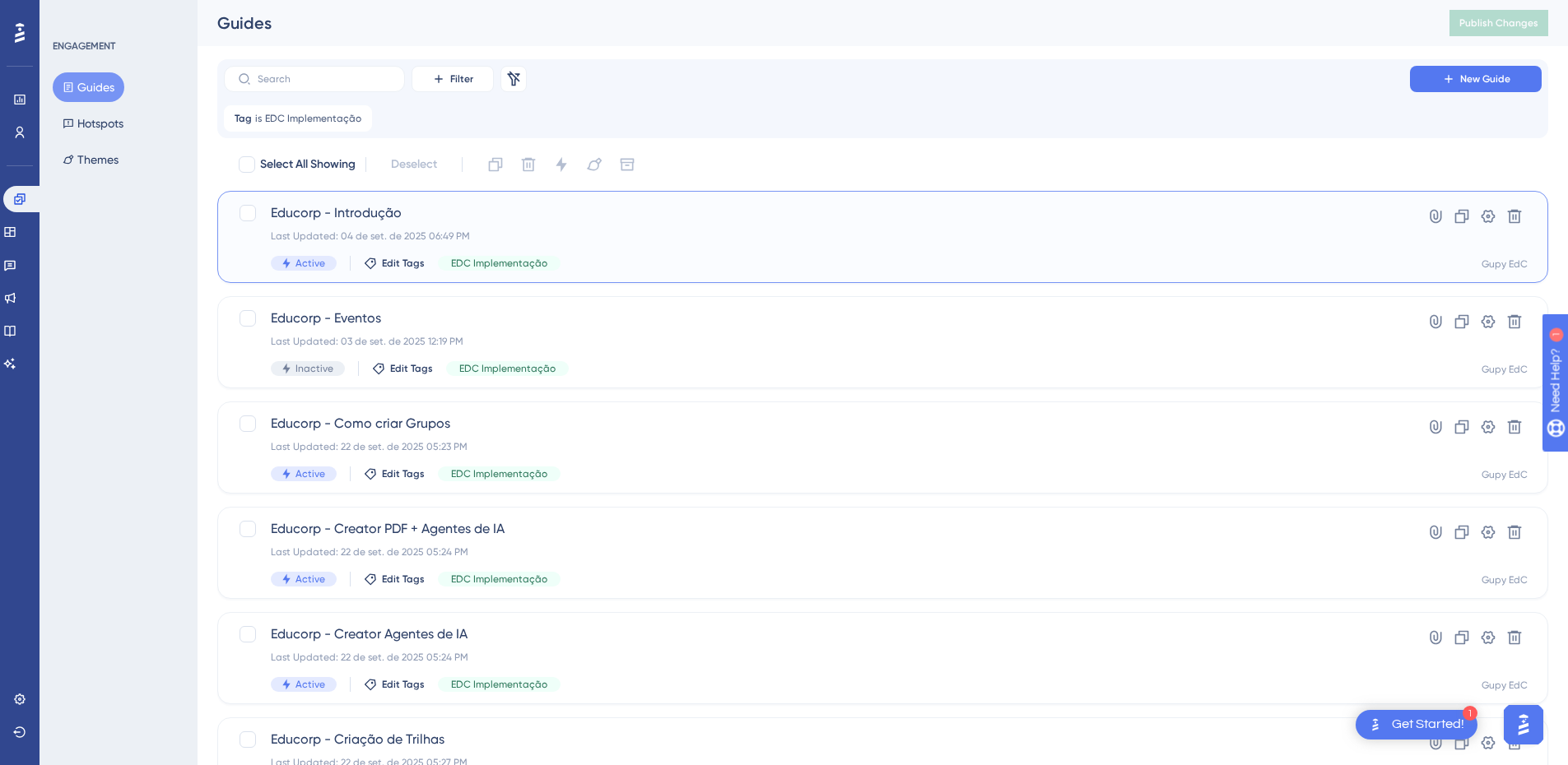
click at [384, 207] on span "Educorp - Introdução" at bounding box center [817, 212] width 1092 height 20
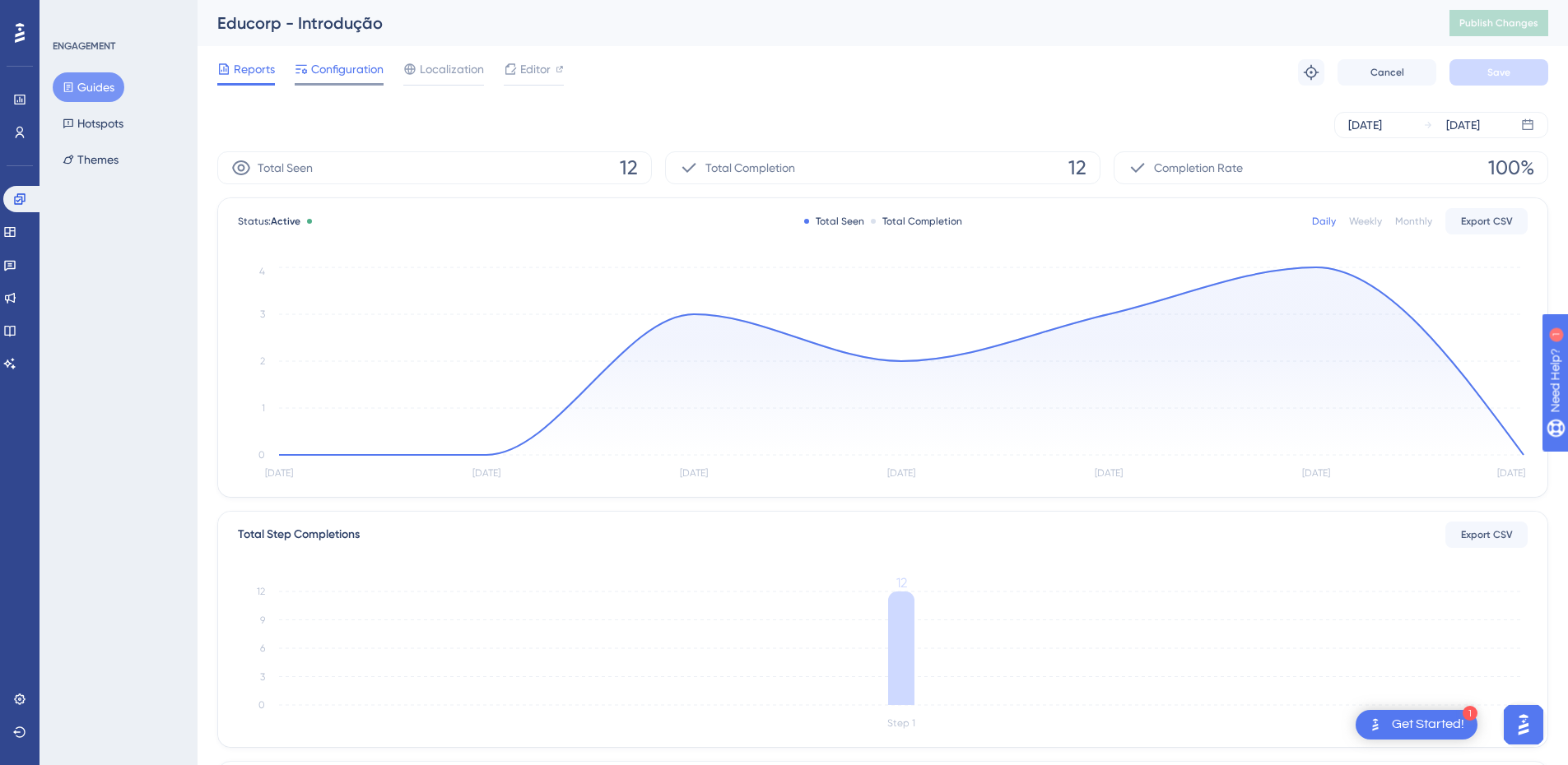
click at [342, 83] on div at bounding box center [338, 84] width 88 height 3
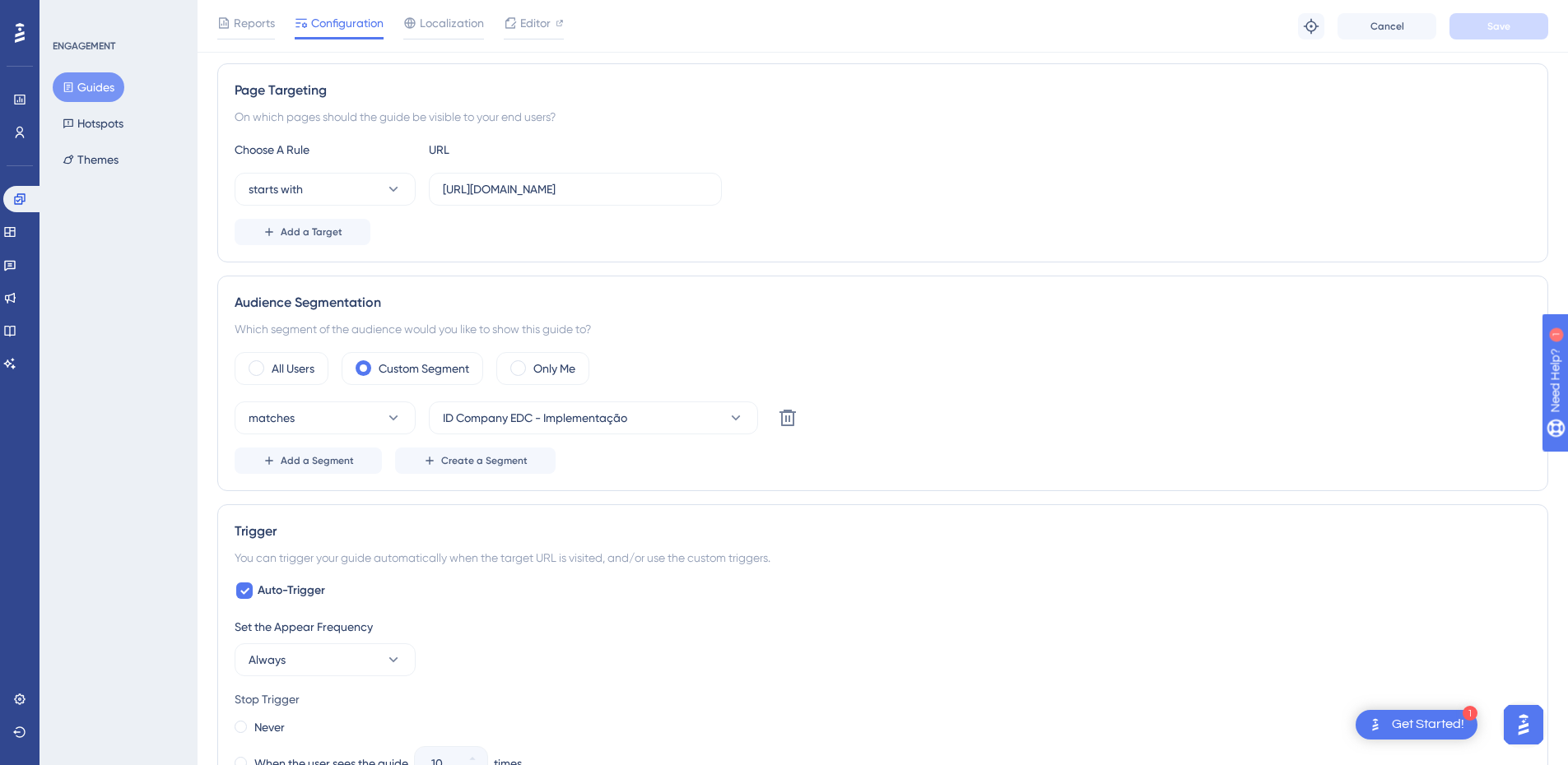
scroll to position [148, 0]
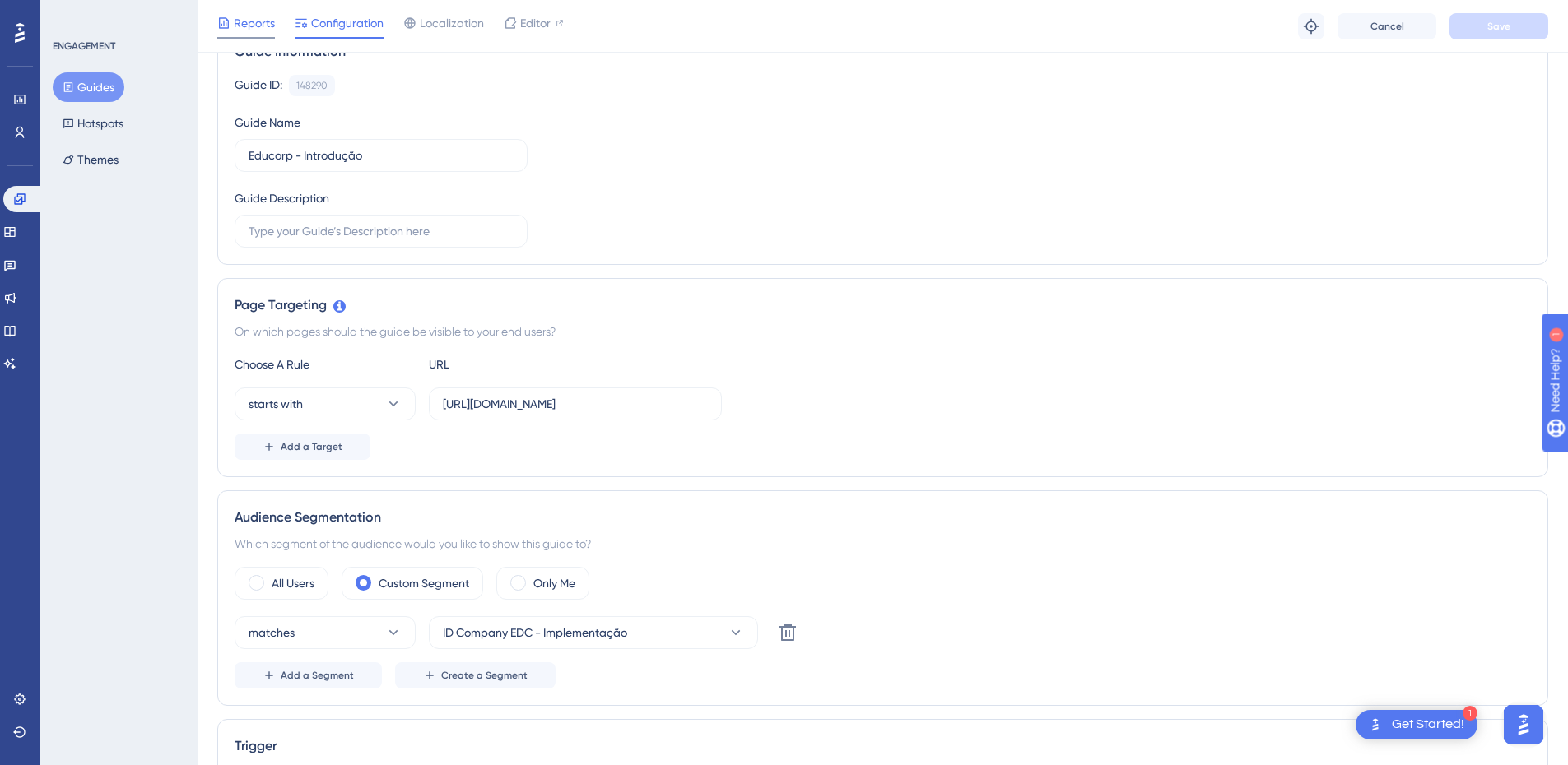
click at [225, 31] on div at bounding box center [223, 22] width 13 height 20
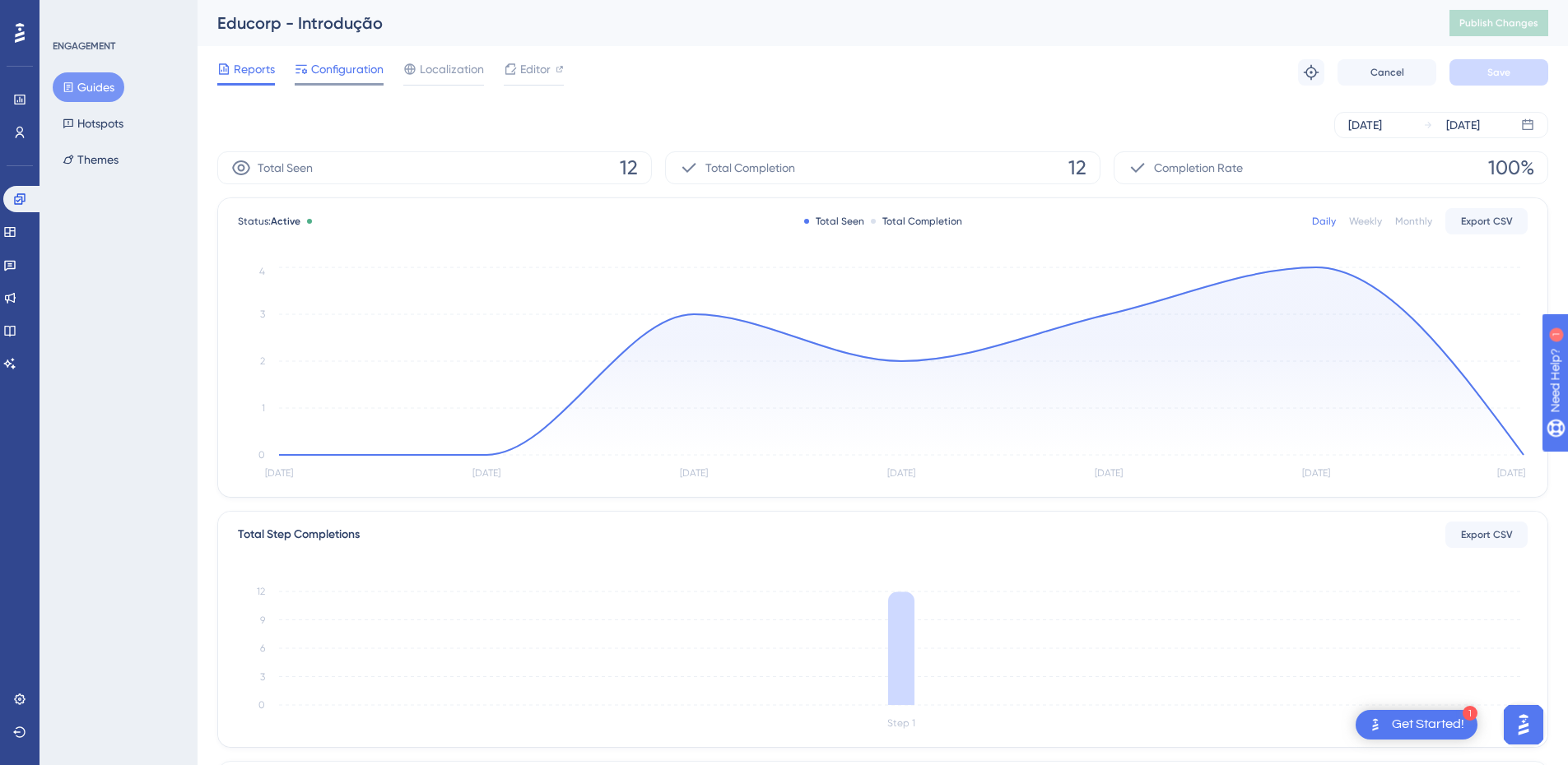
click at [347, 74] on span "Configuration" at bounding box center [347, 69] width 73 height 20
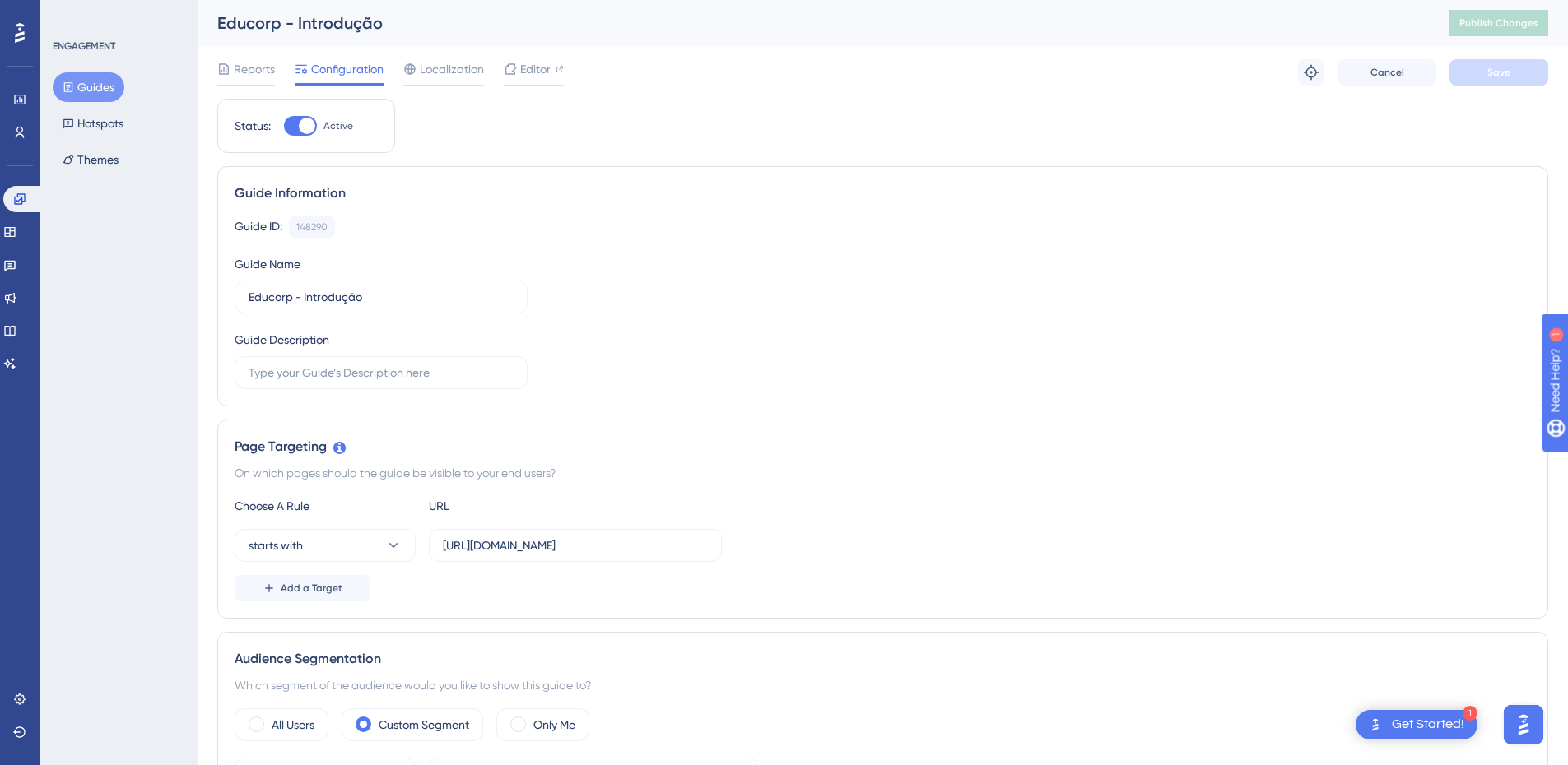
drag, startPoint x: 272, startPoint y: 80, endPoint x: 171, endPoint y: 82, distance: 101.0
click at [272, 79] on div "Reports" at bounding box center [246, 73] width 58 height 26
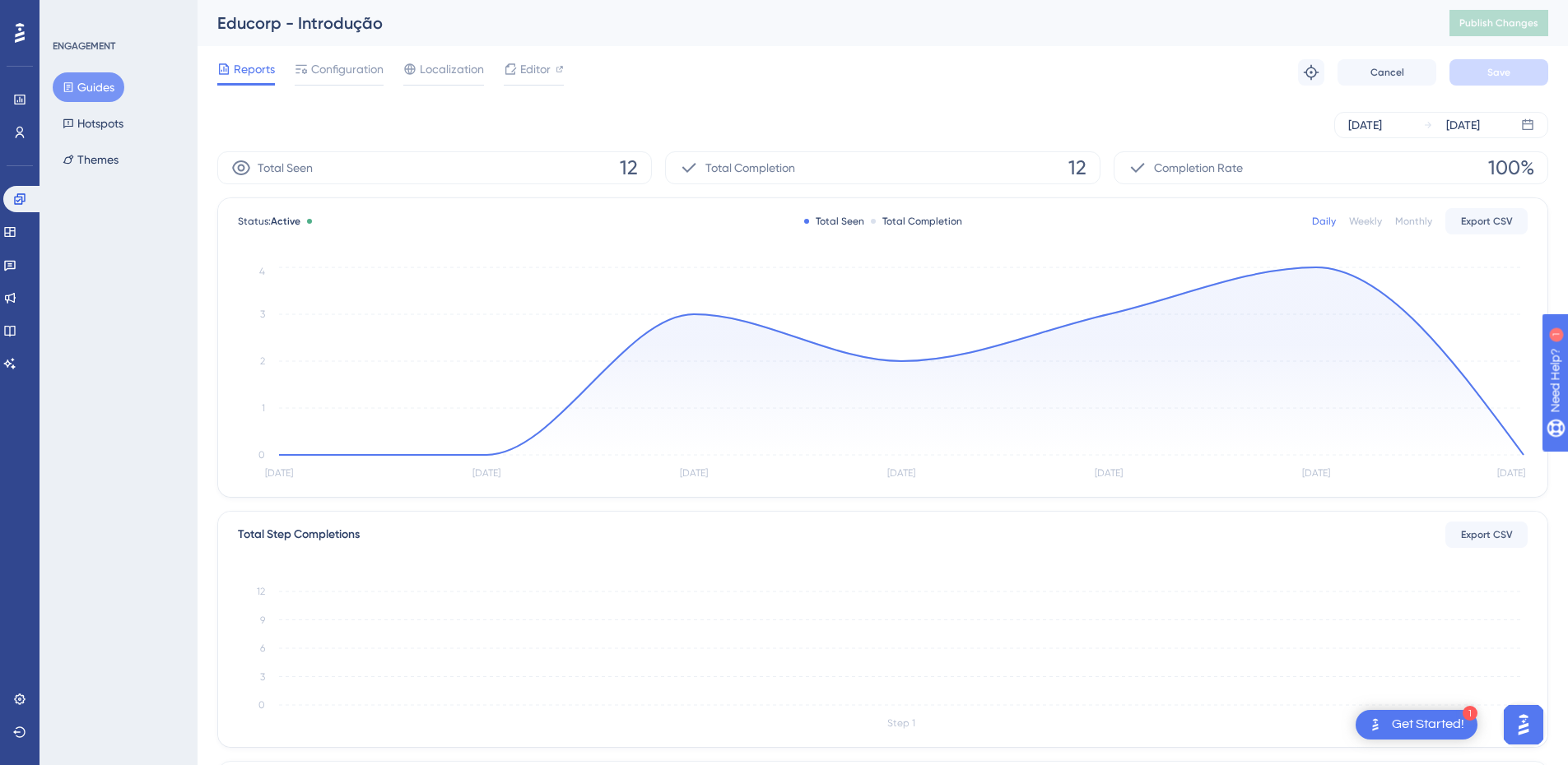
click at [98, 90] on button "Guides" at bounding box center [88, 87] width 72 height 30
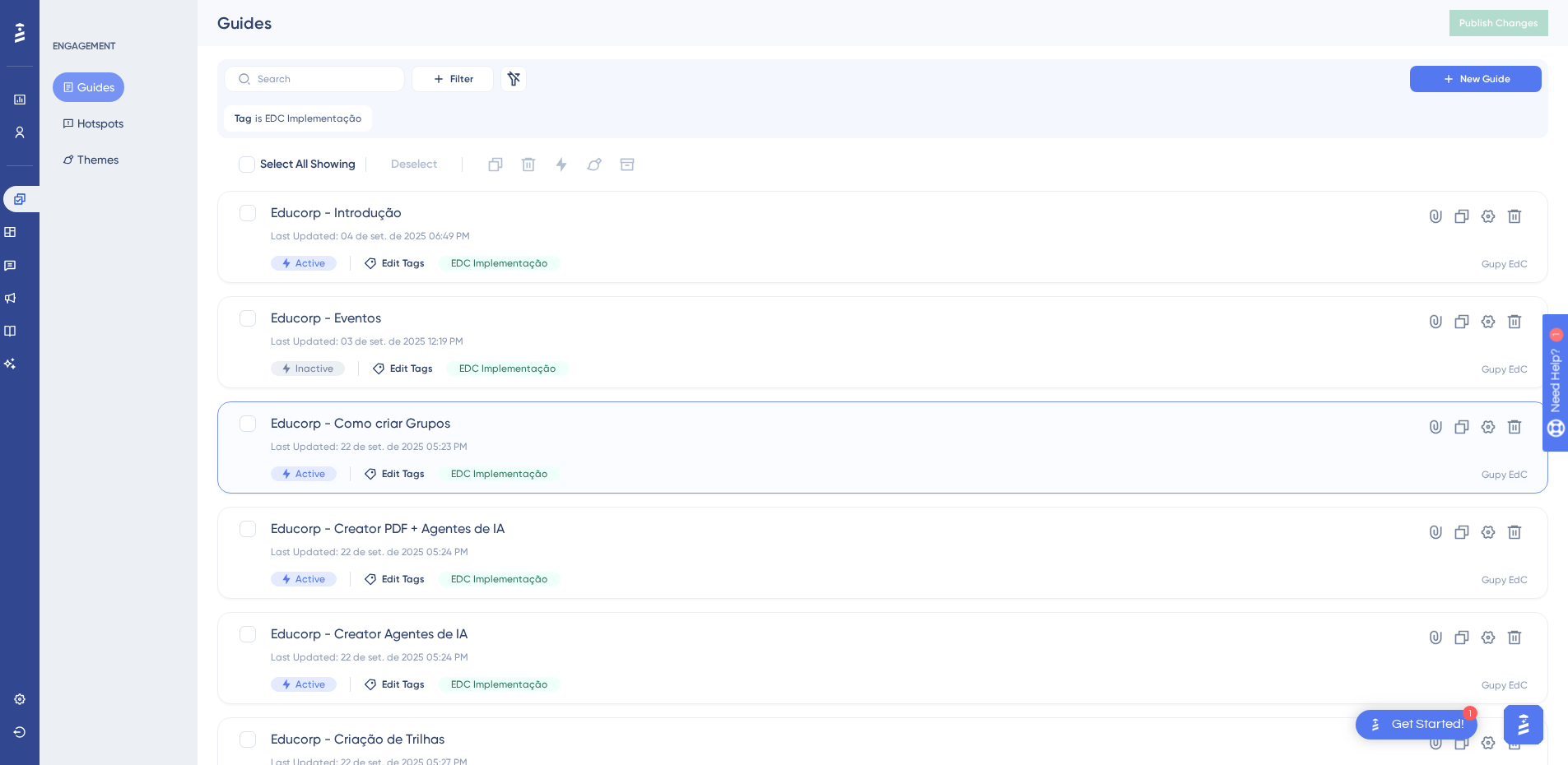
click at [461, 439] on div "Educorp - Como criar Grupos Last Updated: 22 de set. de 2025 05:23 PM Active Ed…" at bounding box center [817, 448] width 1092 height 67
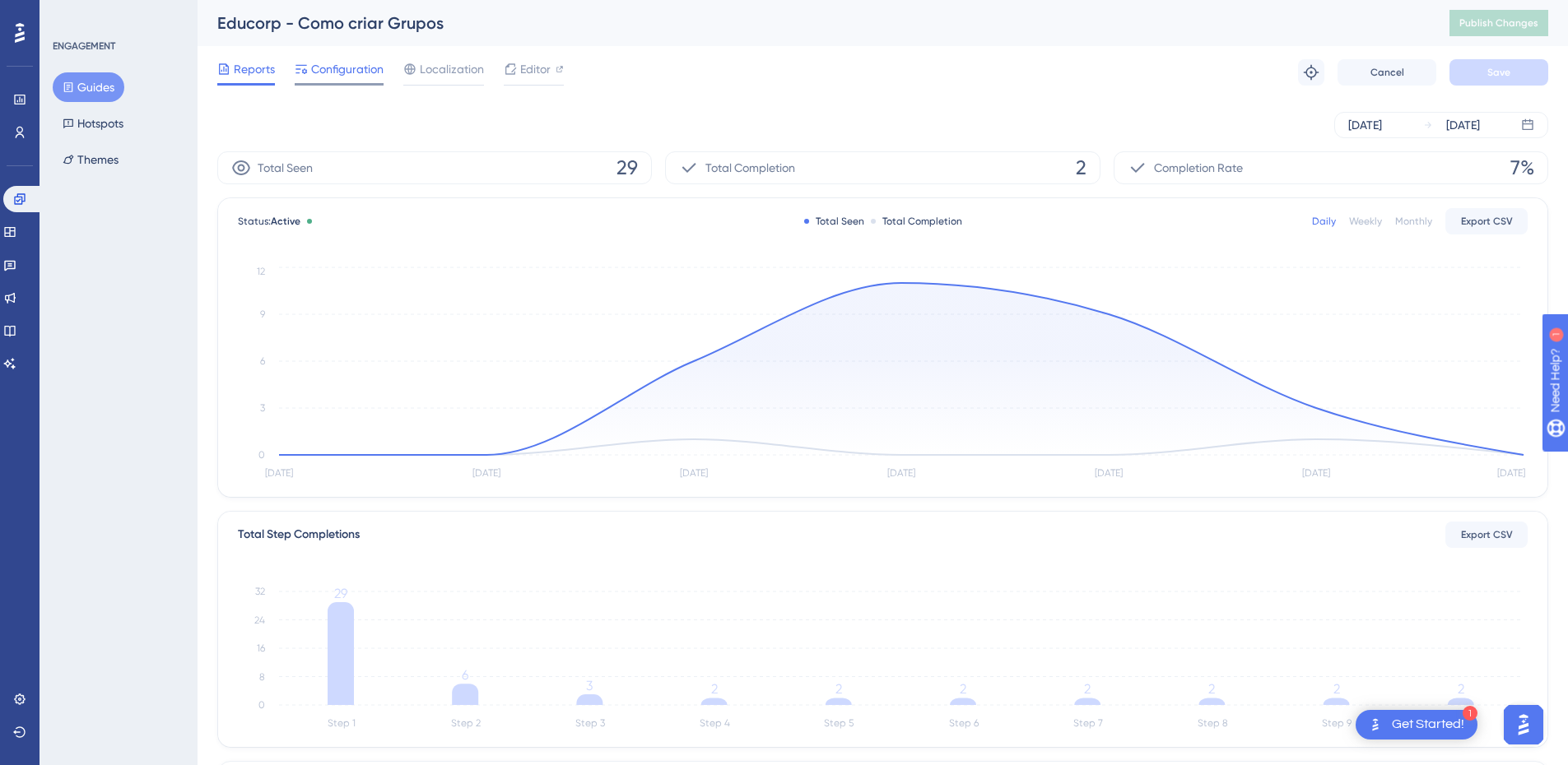
click at [351, 70] on span "Configuration" at bounding box center [347, 69] width 73 height 20
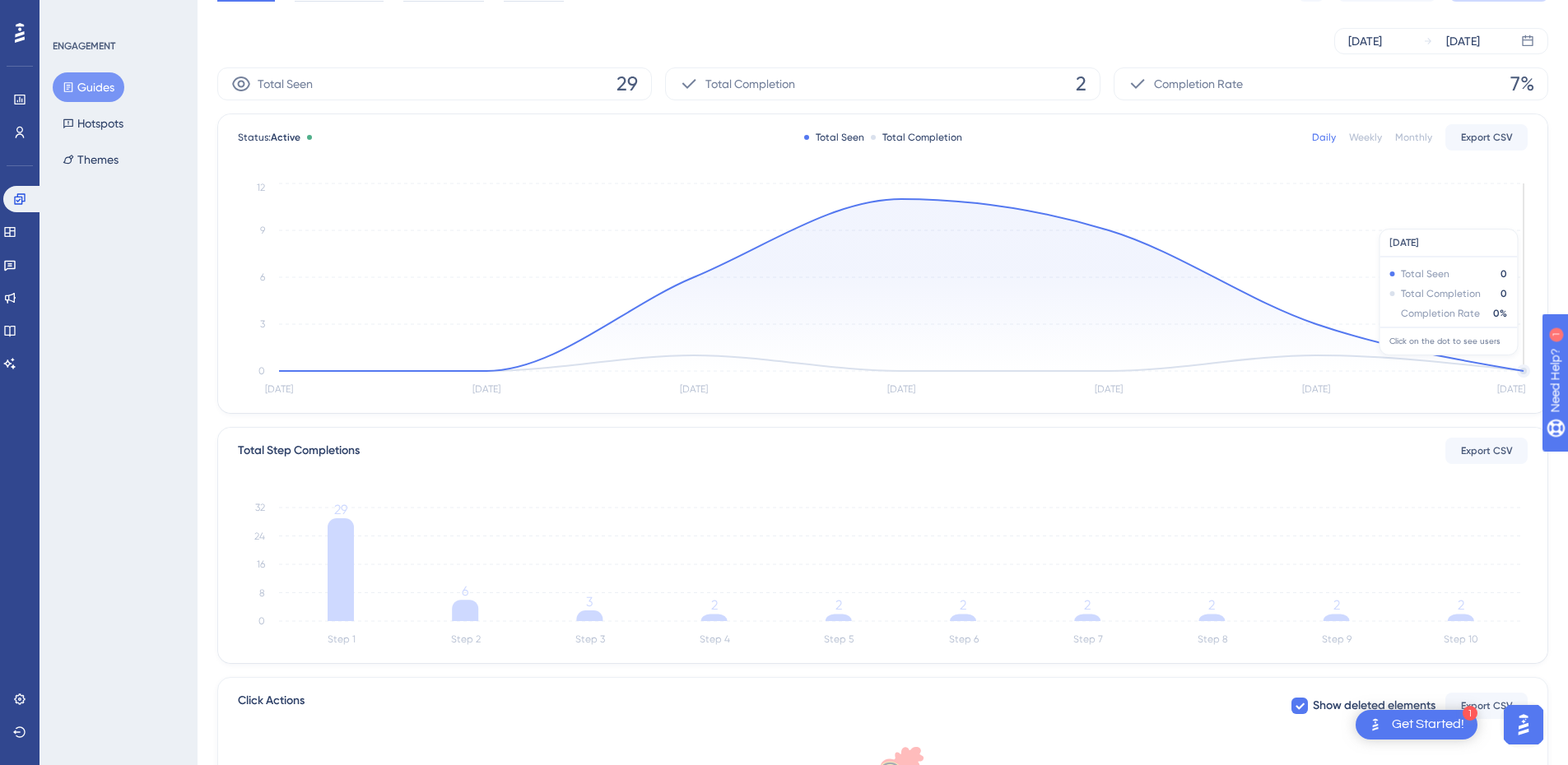
scroll to position [165, 0]
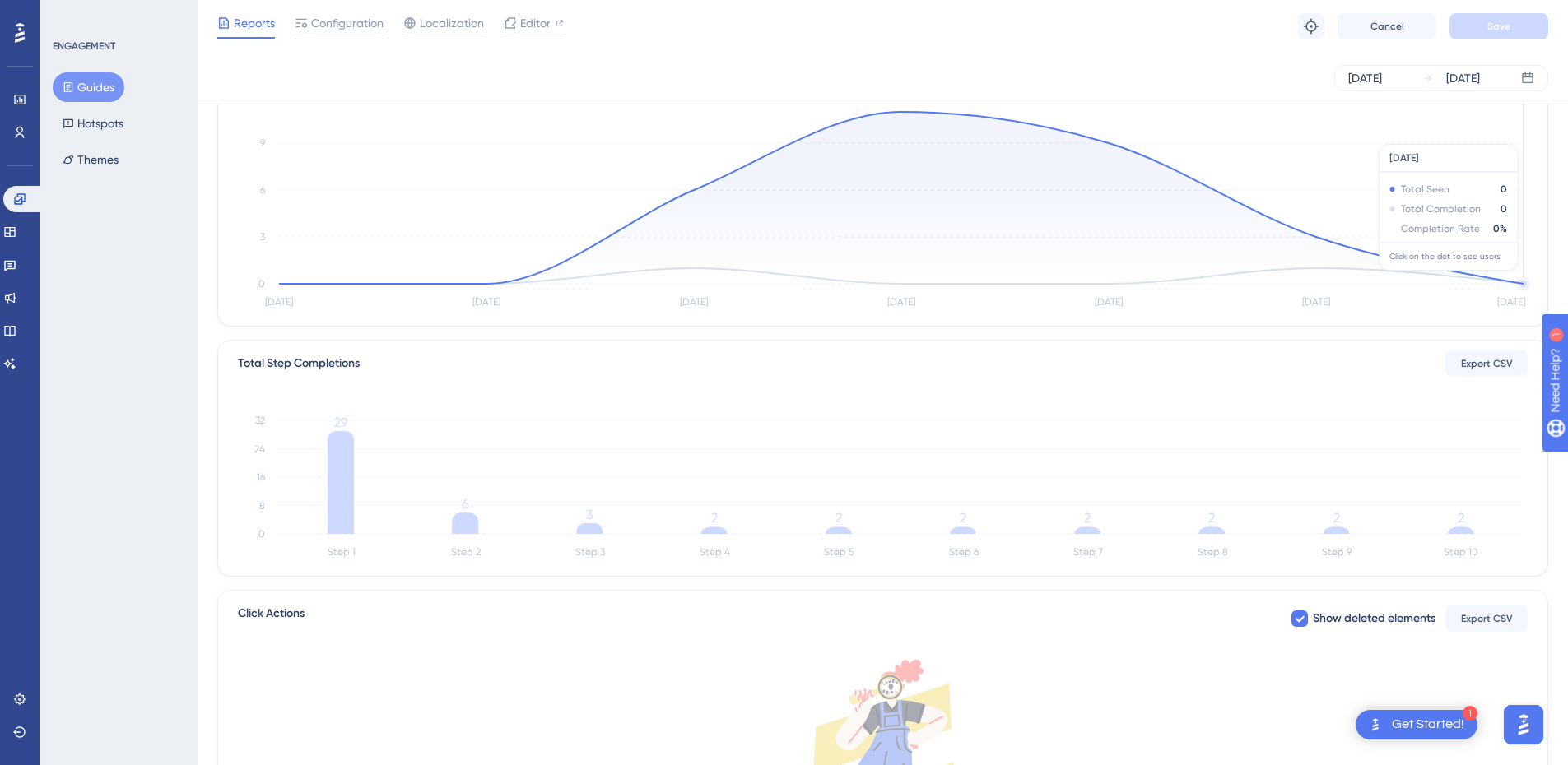
click at [1517, 279] on icon "[DATE] Sep [DATE] Sep [DATE] [DATE] [DATE] 3 0 3 6 9 12" at bounding box center [882, 202] width 1290 height 221
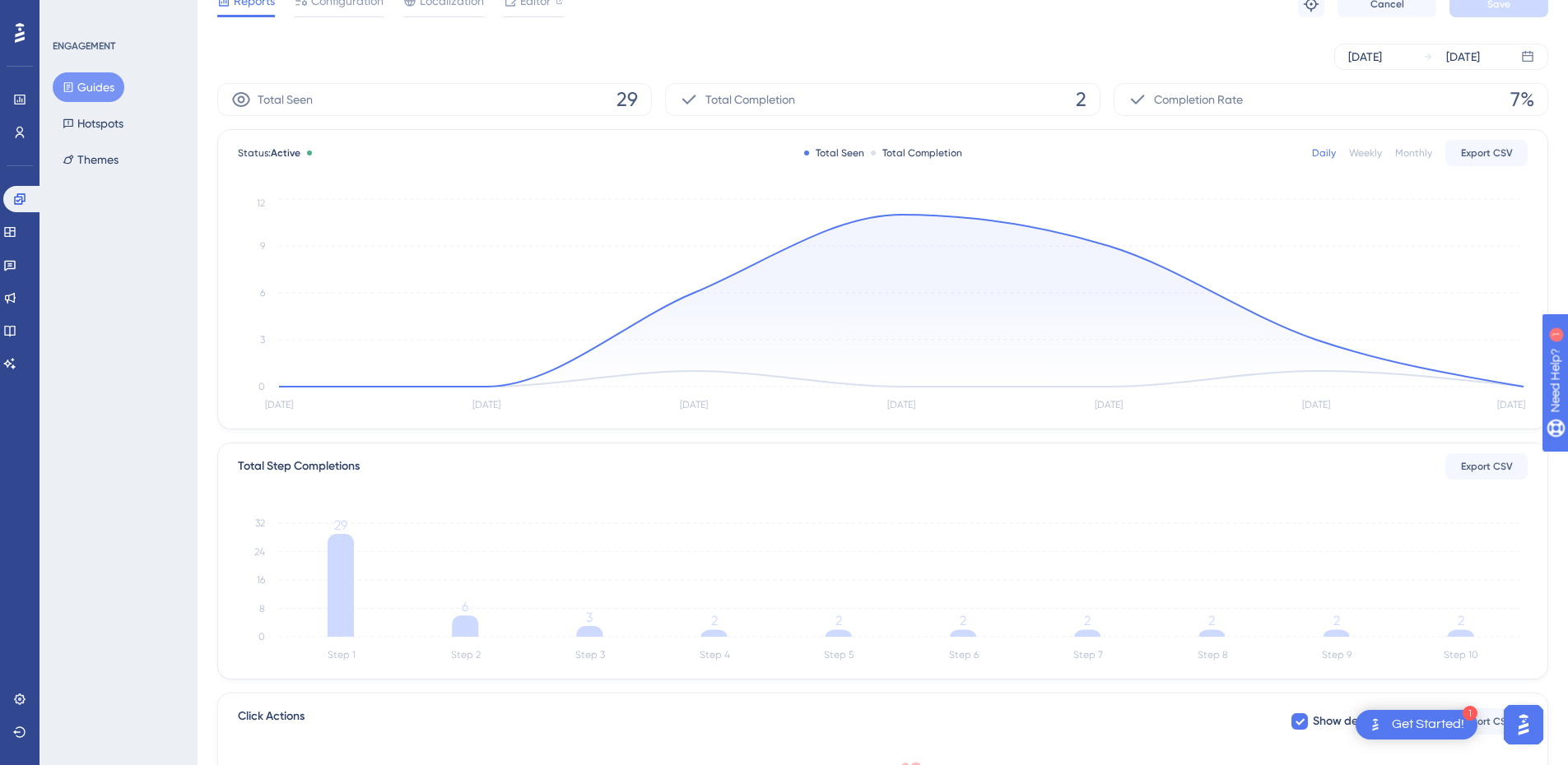
scroll to position [0, 0]
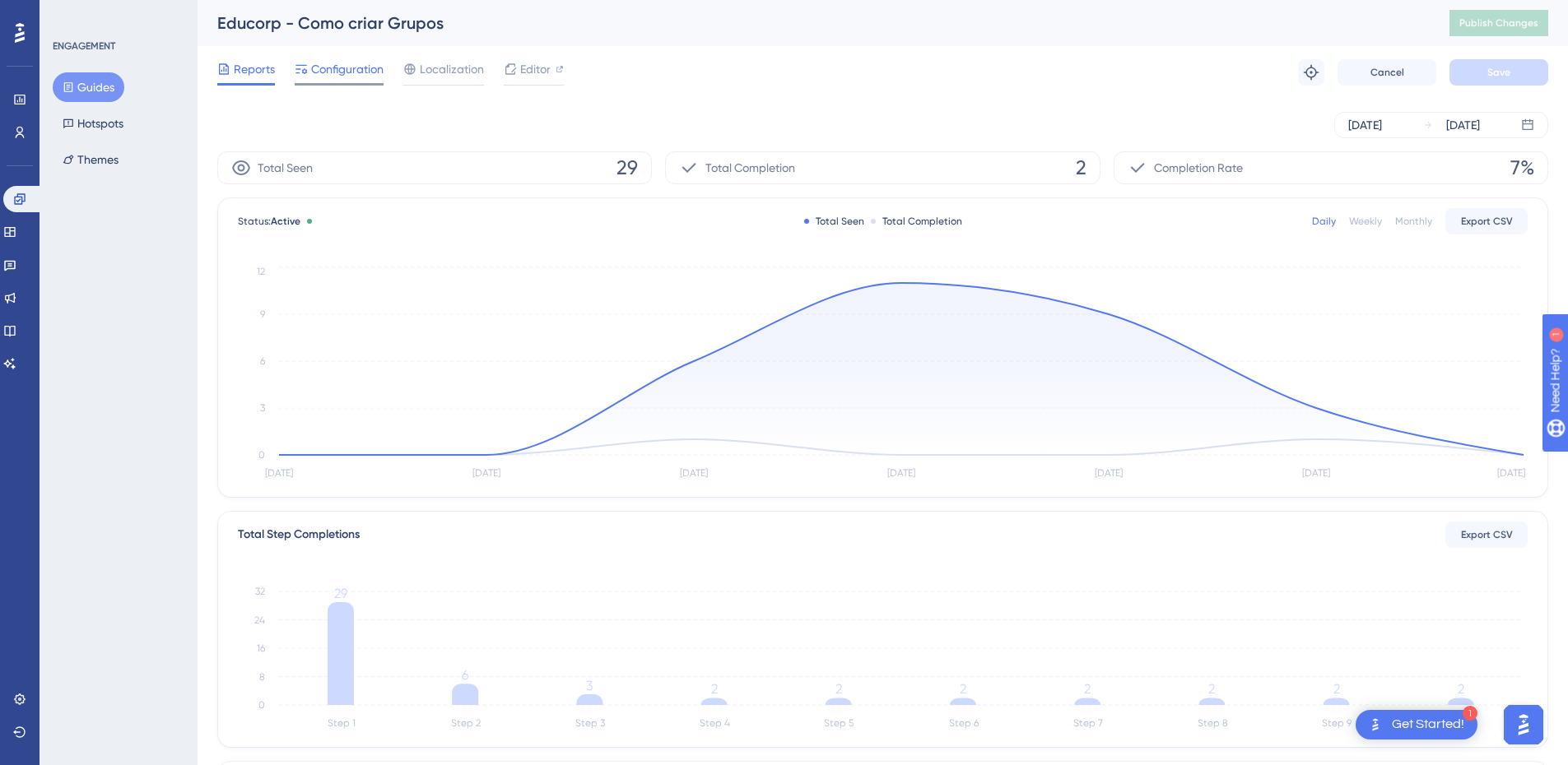
click at [327, 75] on span "Configuration" at bounding box center [347, 69] width 73 height 20
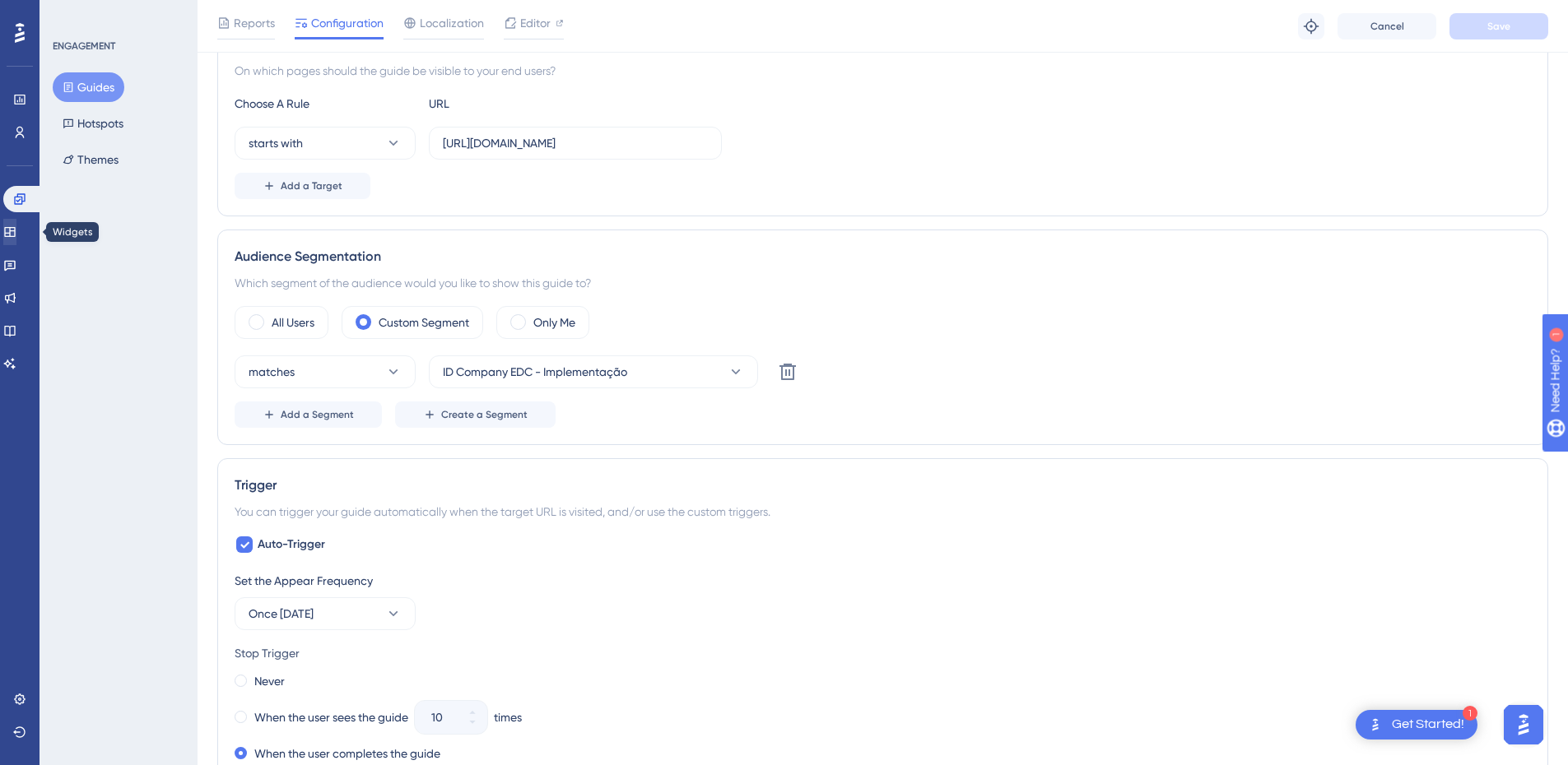
scroll to position [329, 0]
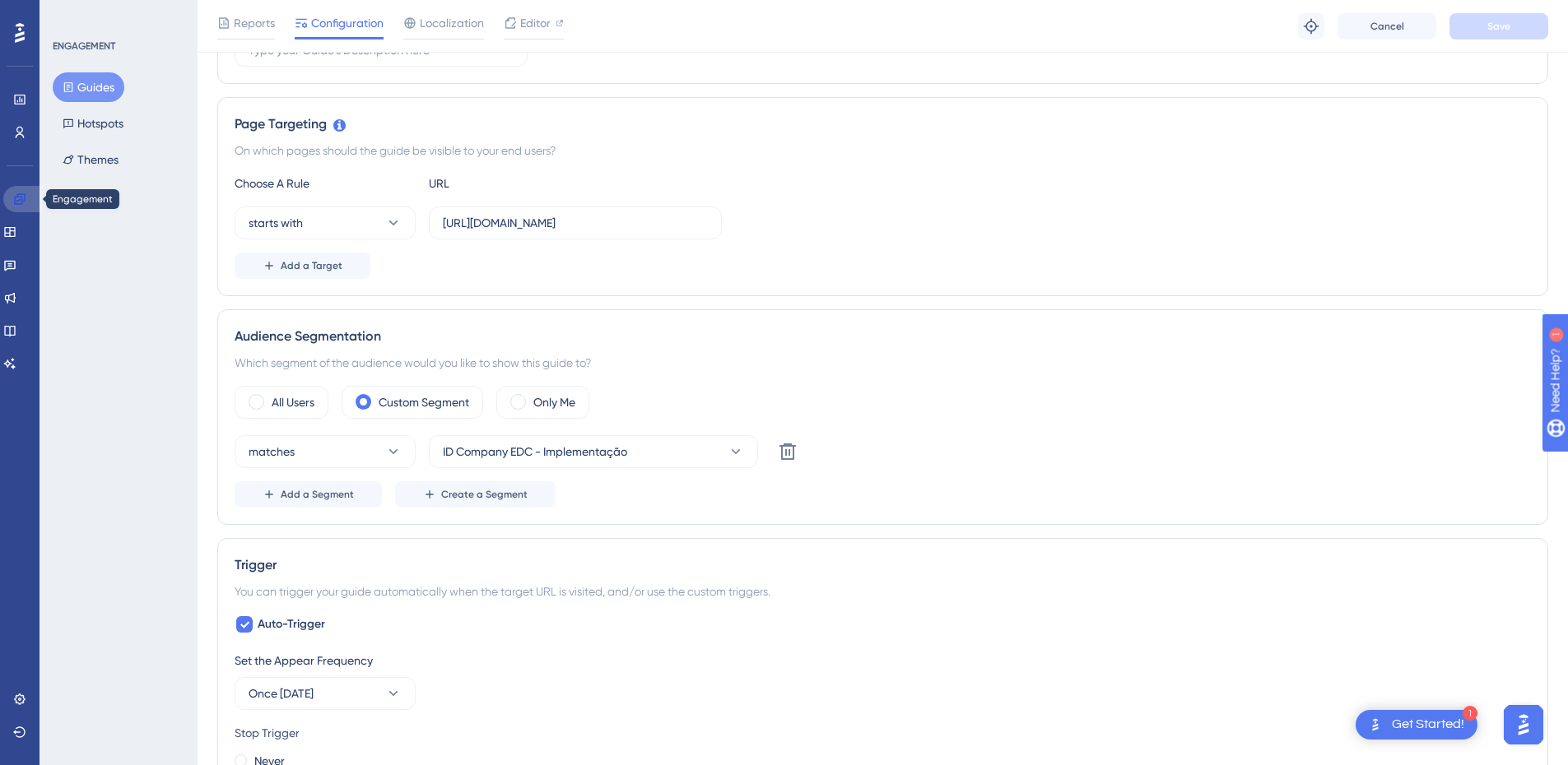
click at [16, 189] on link at bounding box center [23, 199] width 39 height 26
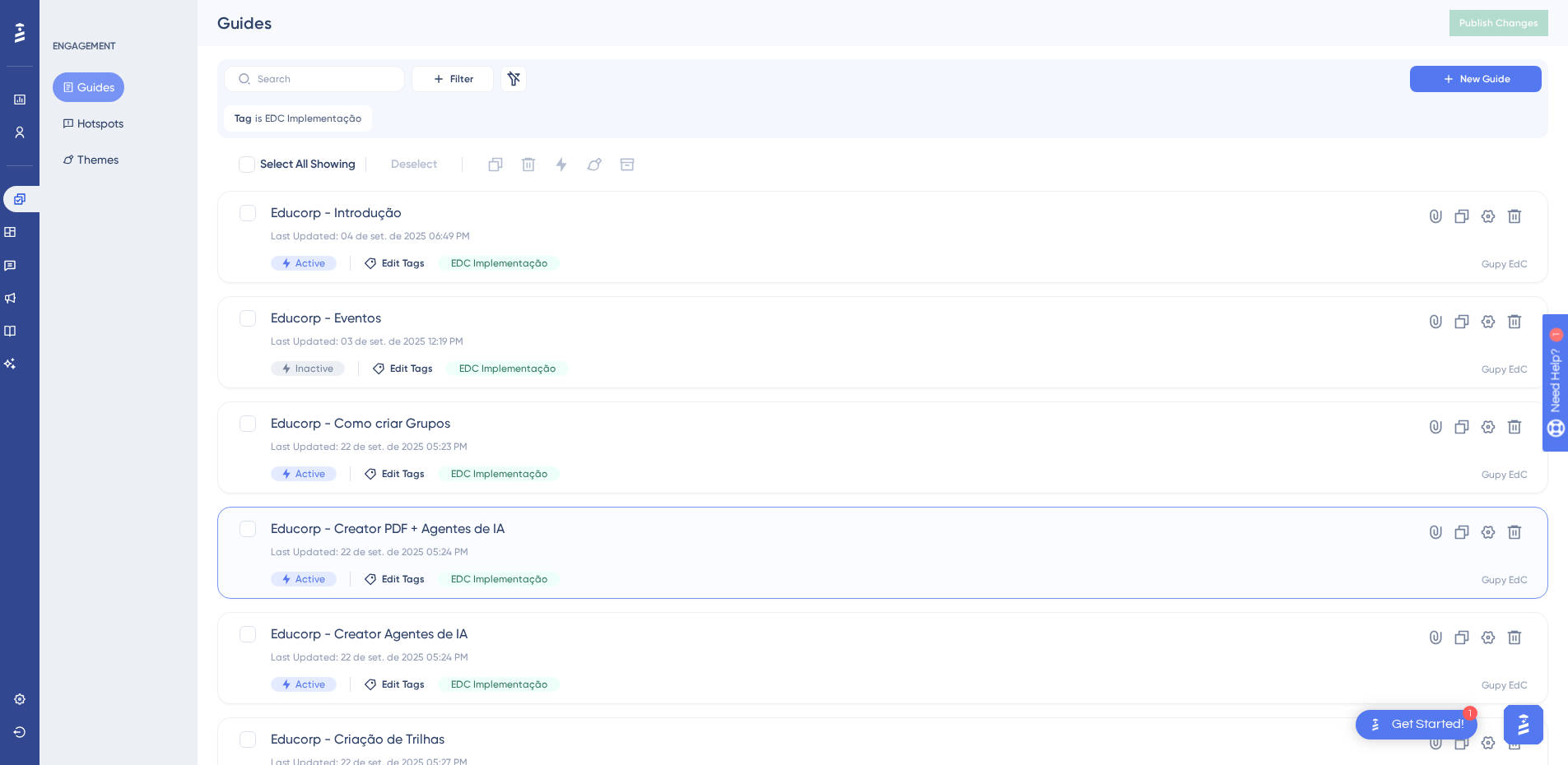
click at [427, 528] on span "Educorp - Creator PDF + Agentes de IA" at bounding box center [817, 529] width 1092 height 20
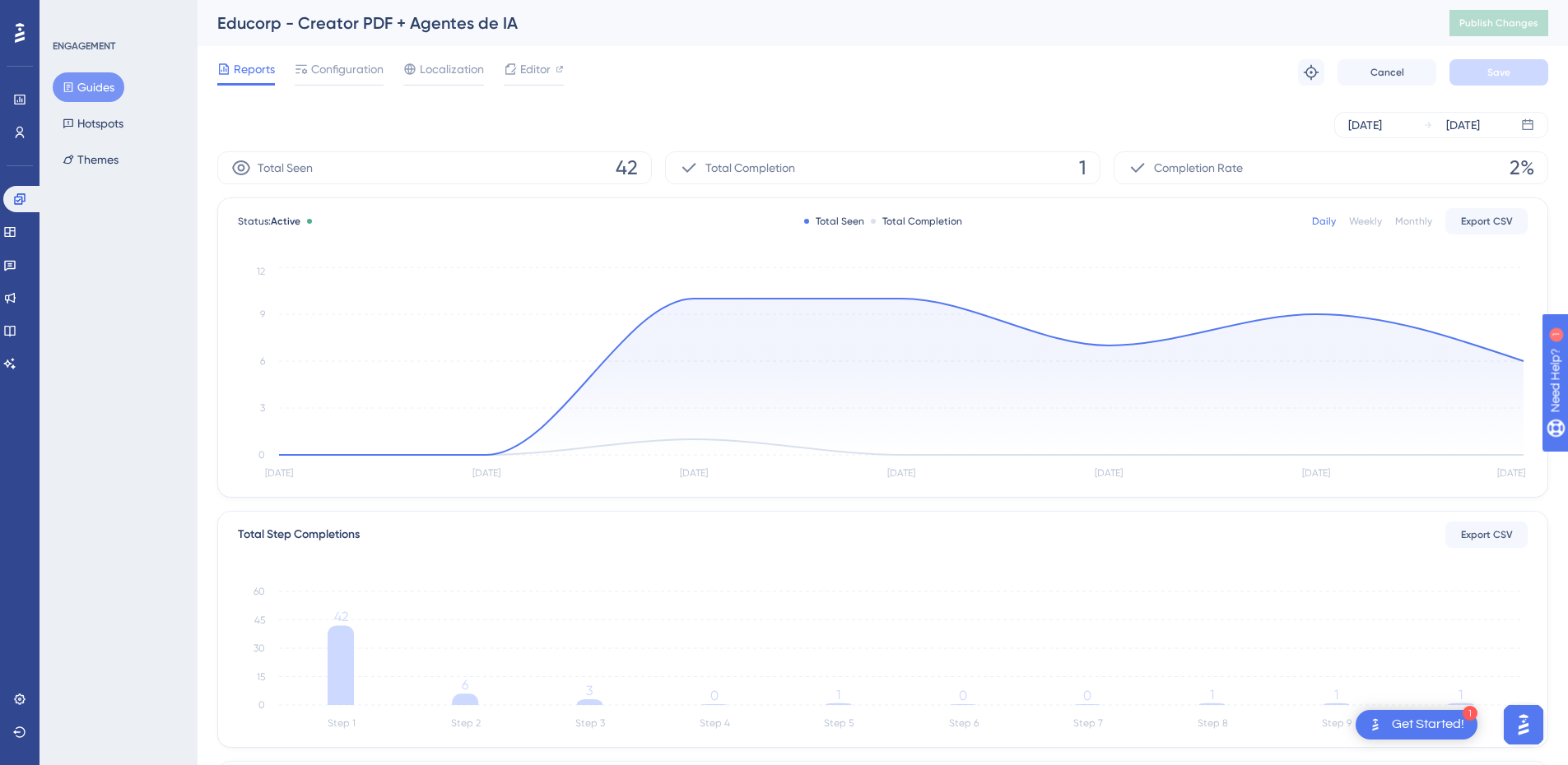
click at [243, 71] on span "Reports" at bounding box center [254, 69] width 41 height 20
click at [18, 211] on link at bounding box center [23, 199] width 39 height 26
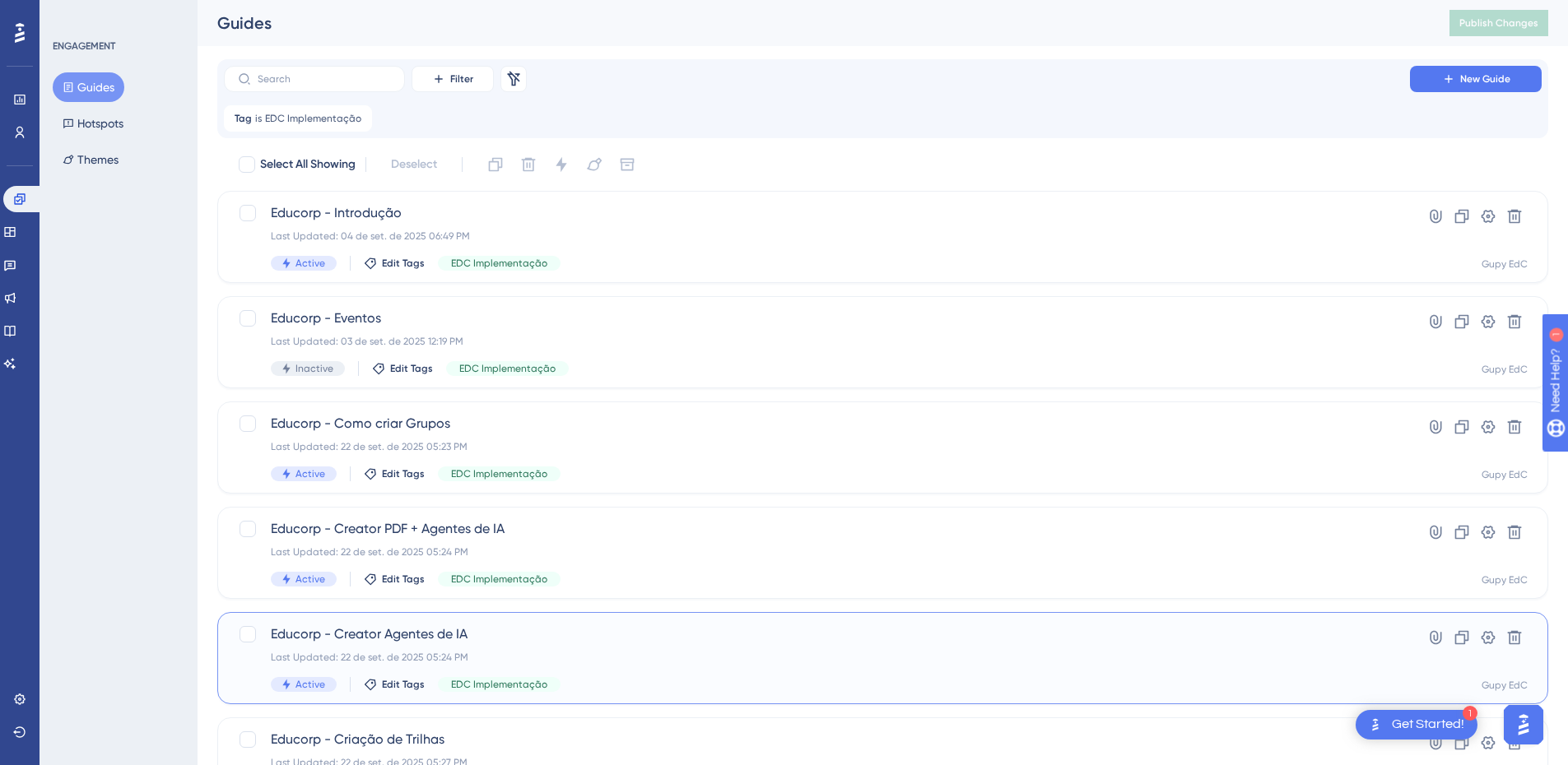
click at [466, 614] on div "Educorp - Creator Agentes de IA Last Updated: 22 de set. de 2025 05:24 PM Activ…" at bounding box center [882, 658] width 1331 height 92
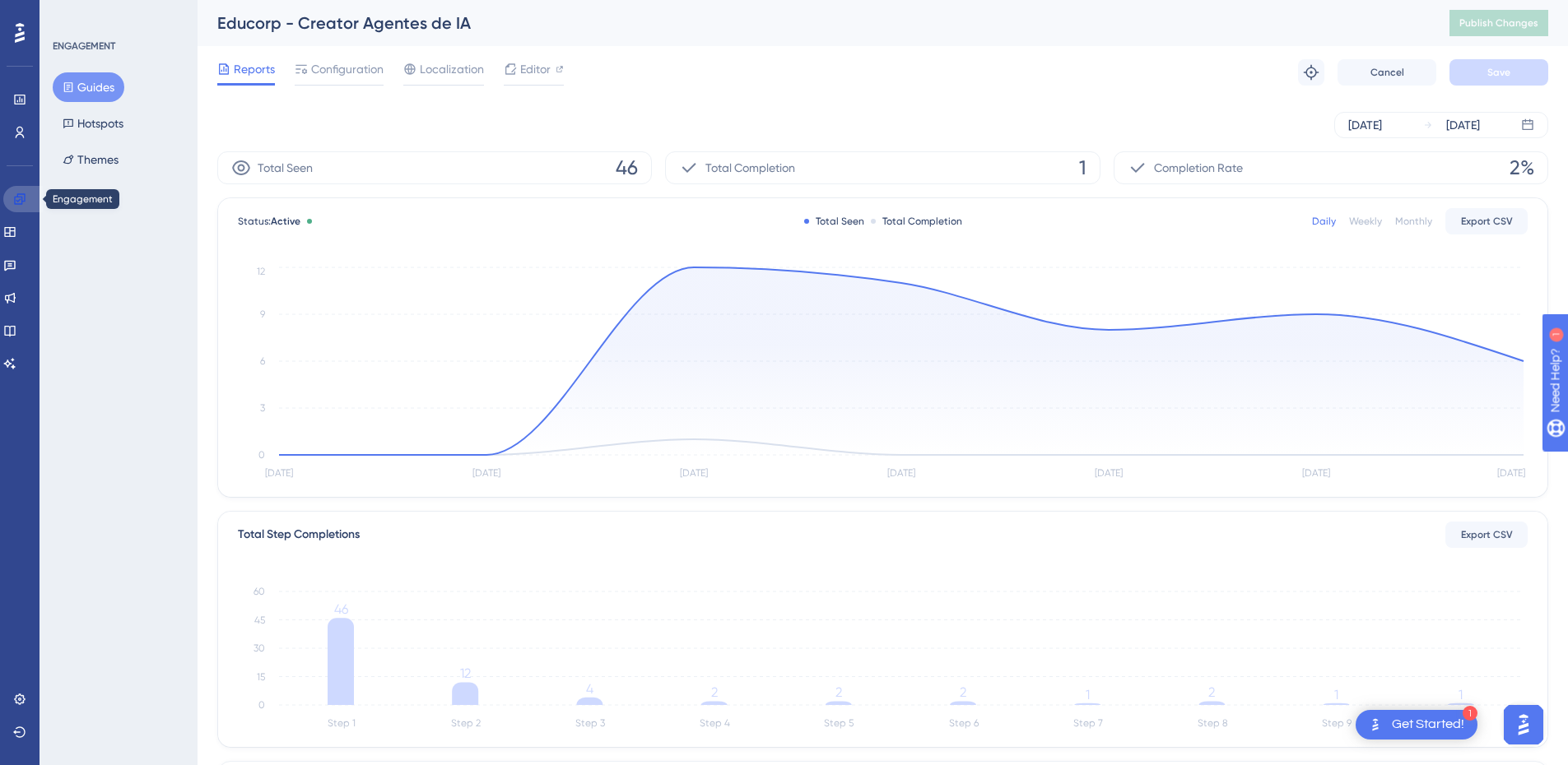
click at [26, 202] on link at bounding box center [23, 199] width 39 height 26
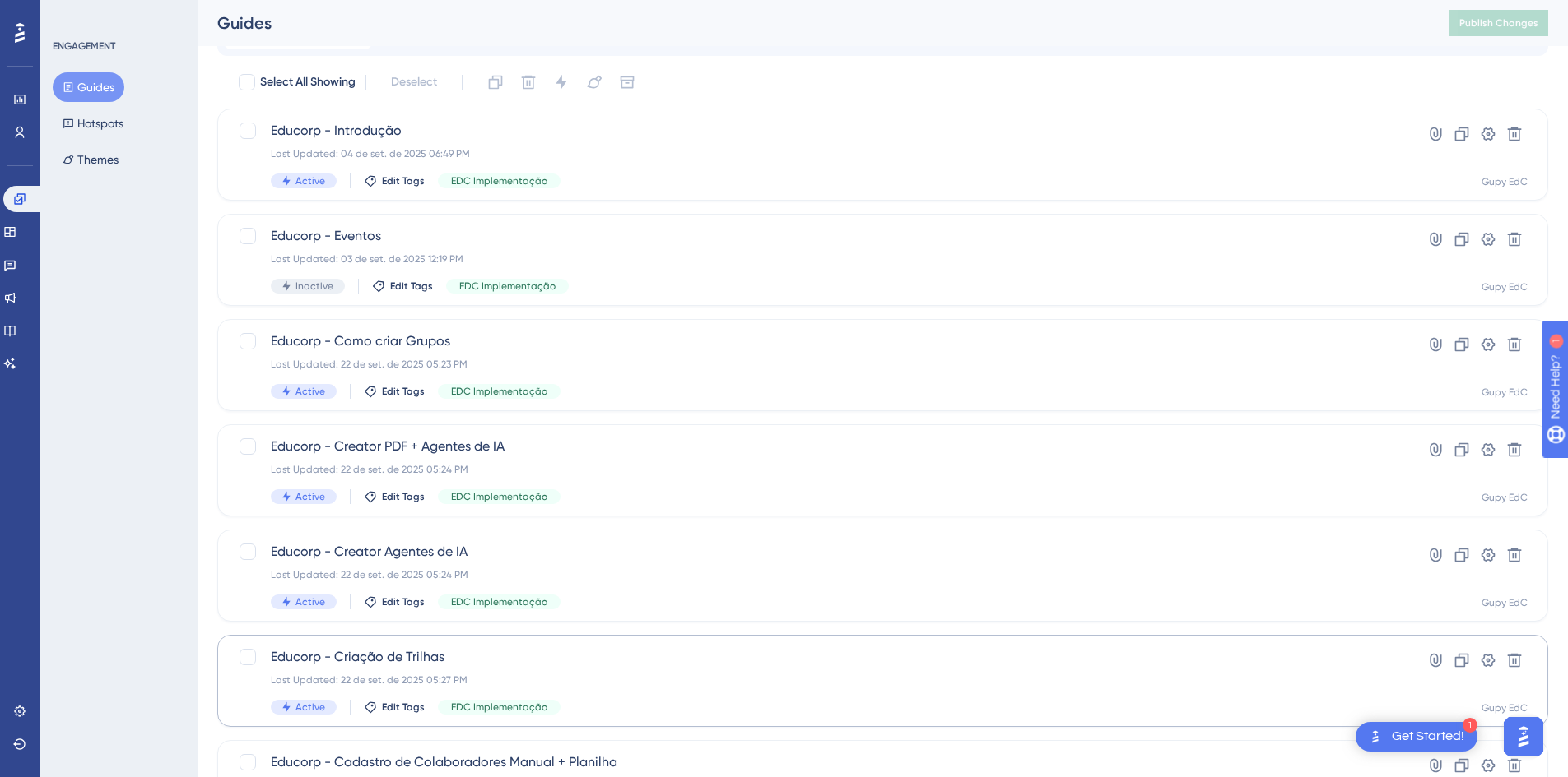
scroll to position [190, 0]
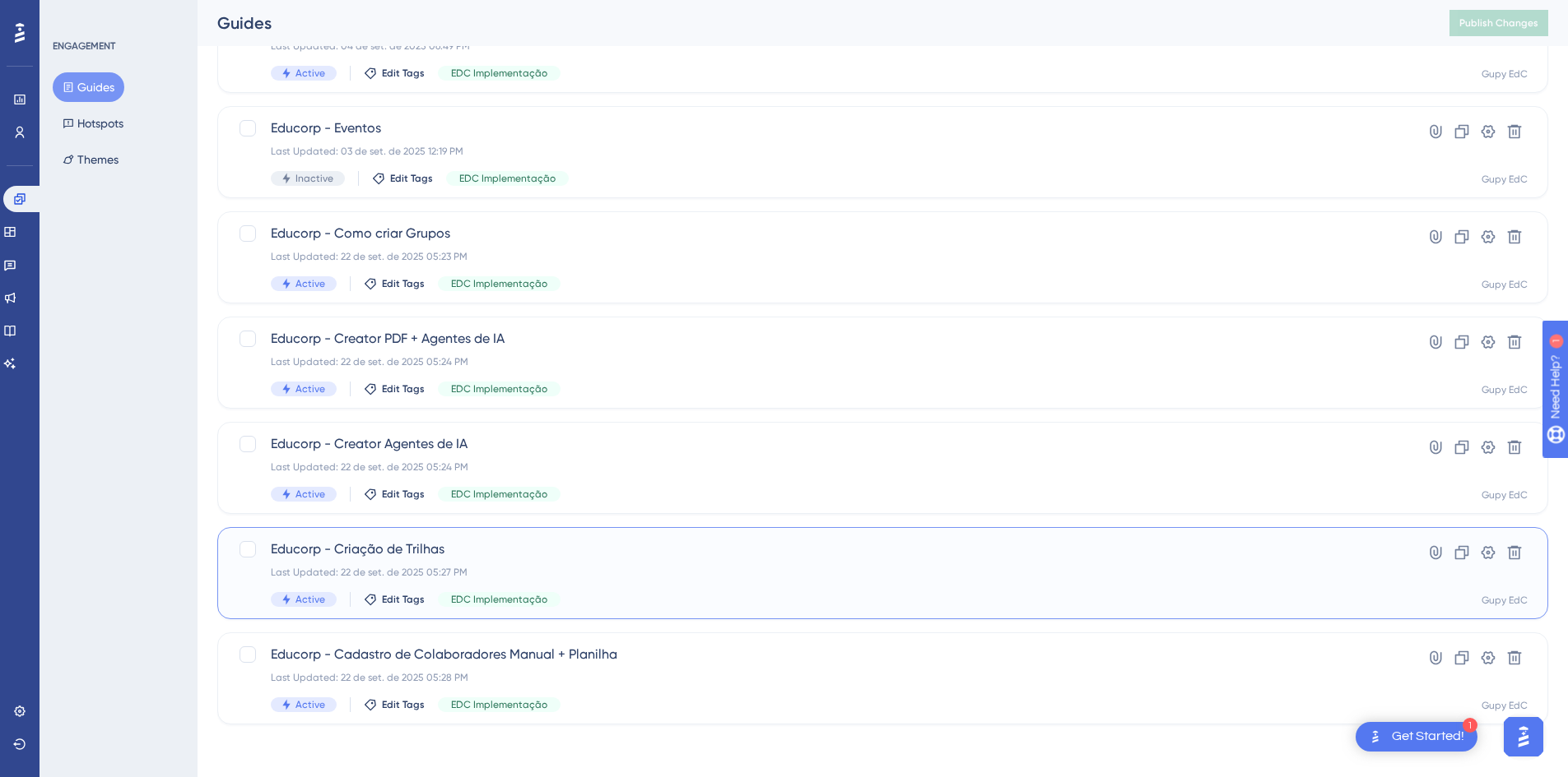
click at [348, 540] on span "Educorp - Criação de Trilhas" at bounding box center [817, 549] width 1092 height 20
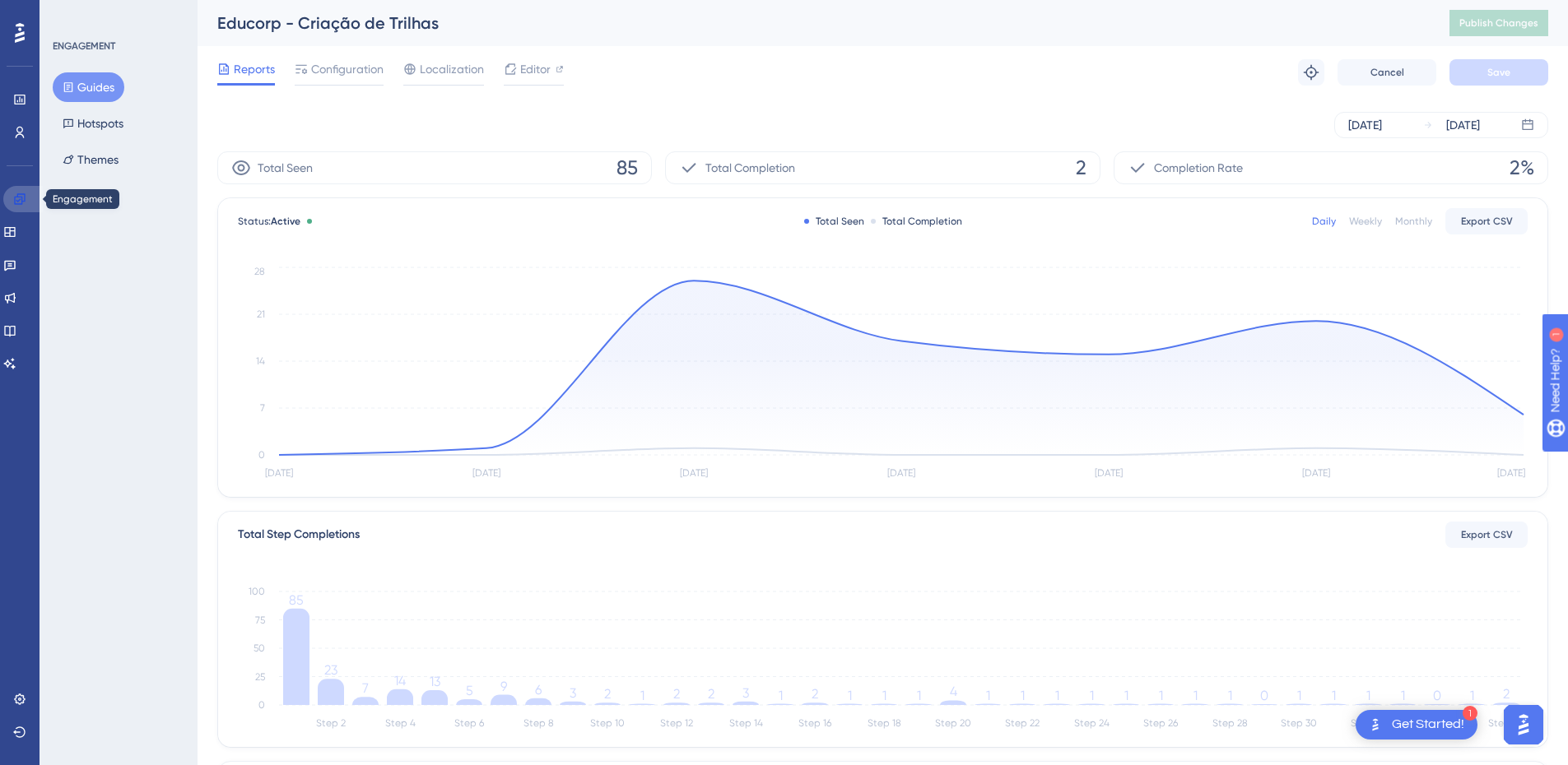
click at [12, 206] on link at bounding box center [23, 199] width 39 height 26
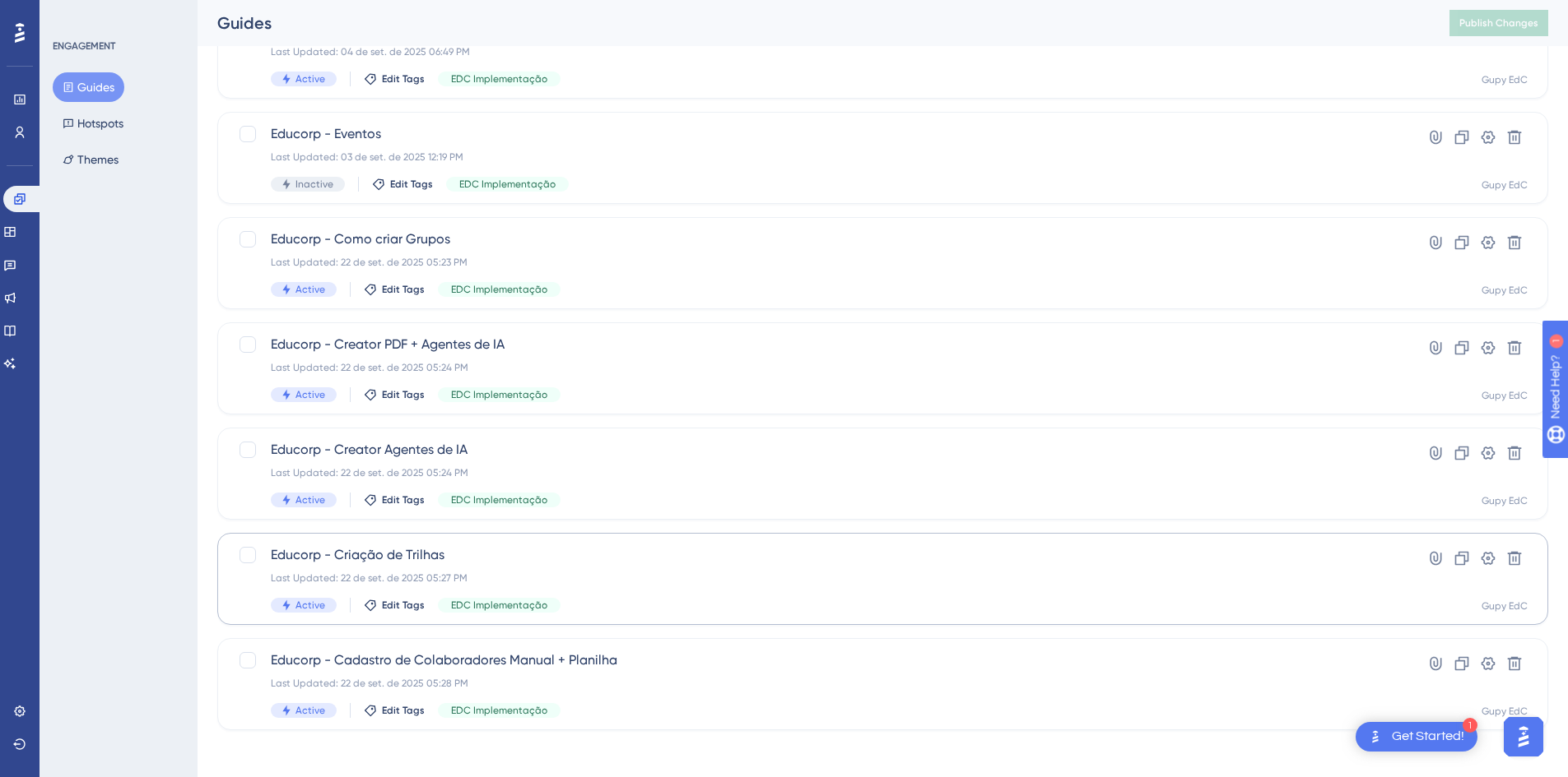
scroll to position [190, 0]
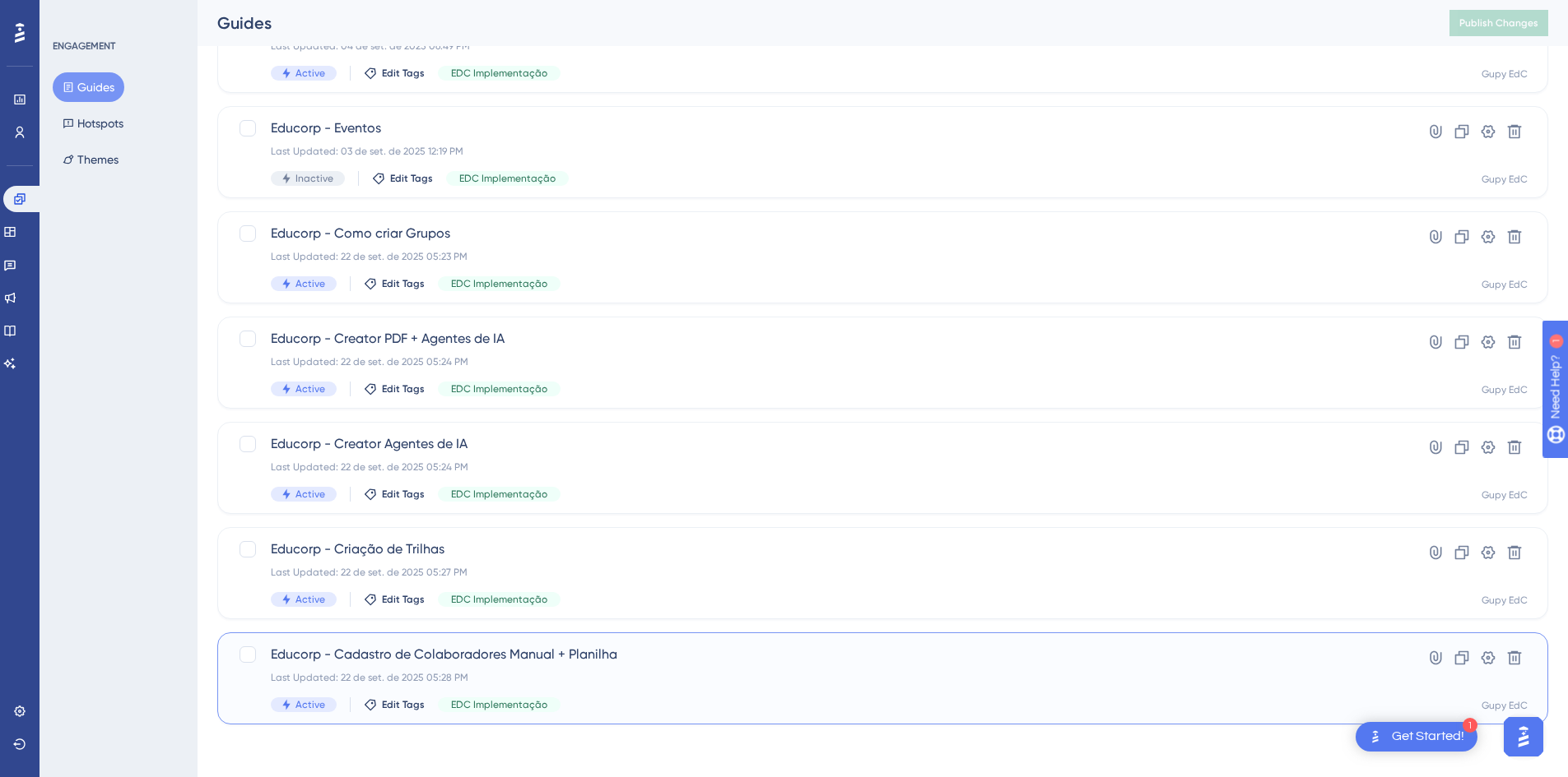
click at [546, 668] on div "Educorp - Cadastro de Colaboradores Manual + Planilha Last Updated: 22 de set. …" at bounding box center [817, 678] width 1092 height 67
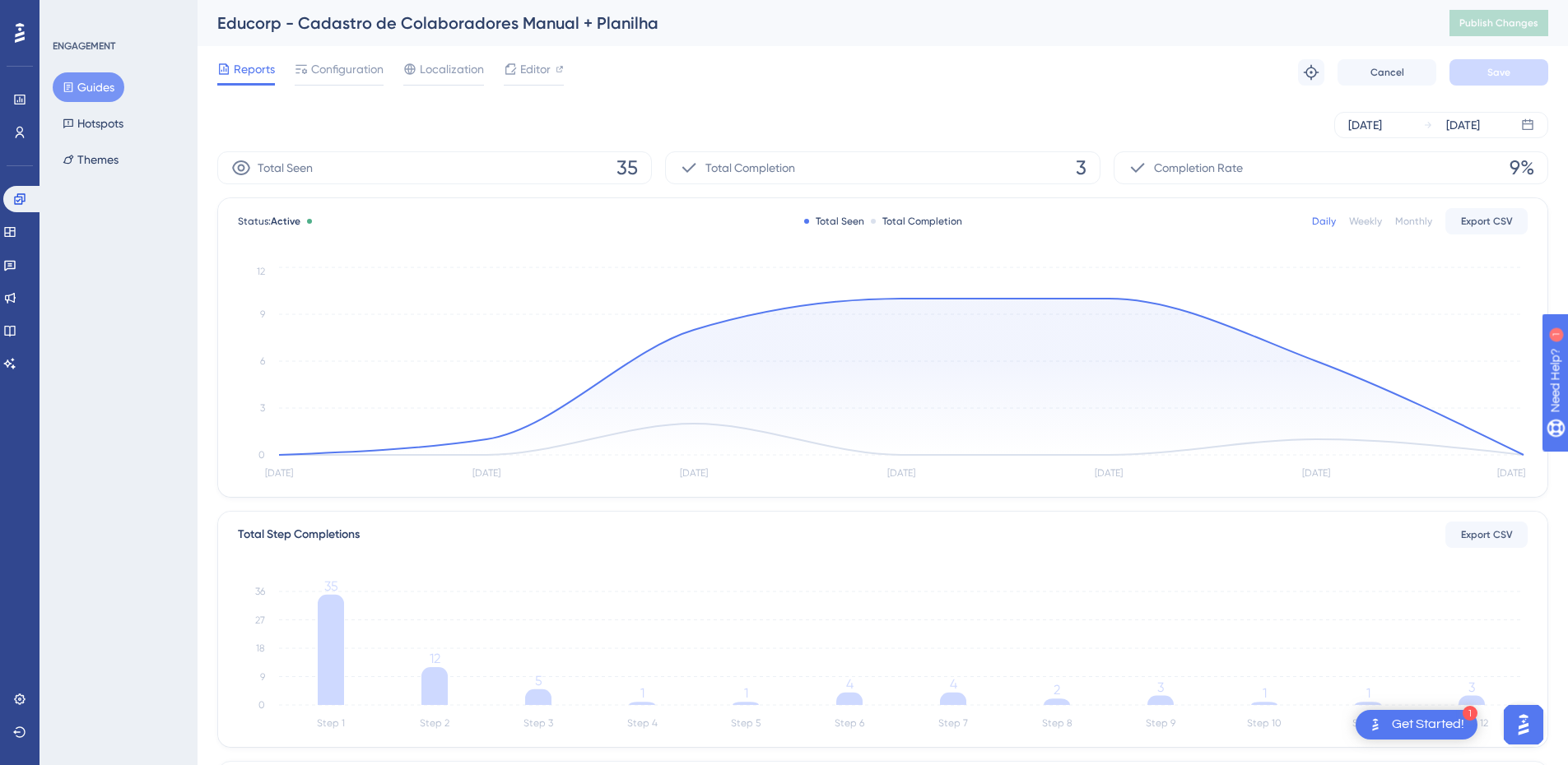
click at [93, 95] on button "Guides" at bounding box center [88, 87] width 72 height 30
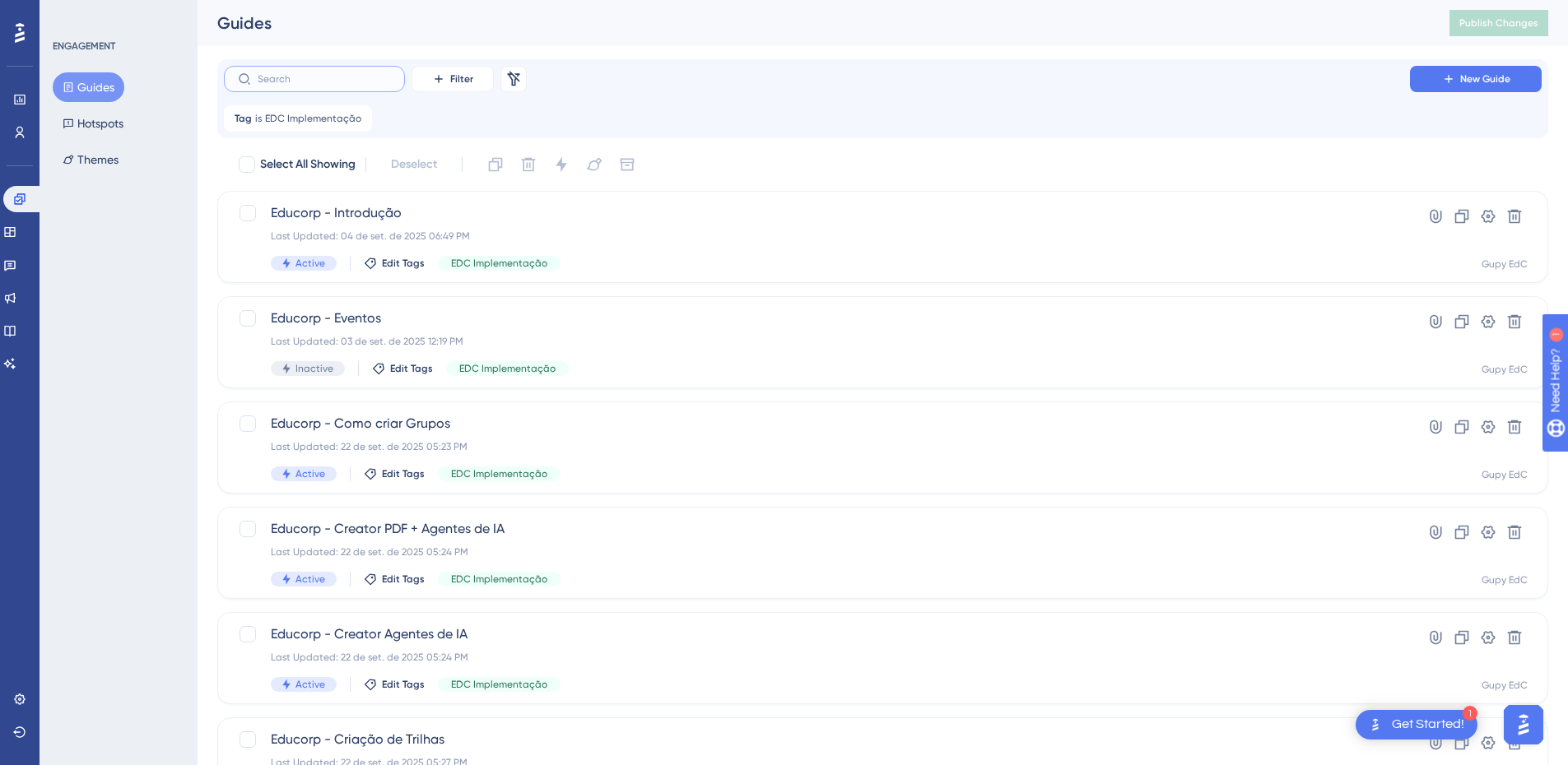
click at [340, 82] on input "text" at bounding box center [324, 79] width 133 height 11
click at [358, 115] on icon at bounding box center [359, 118] width 10 height 10
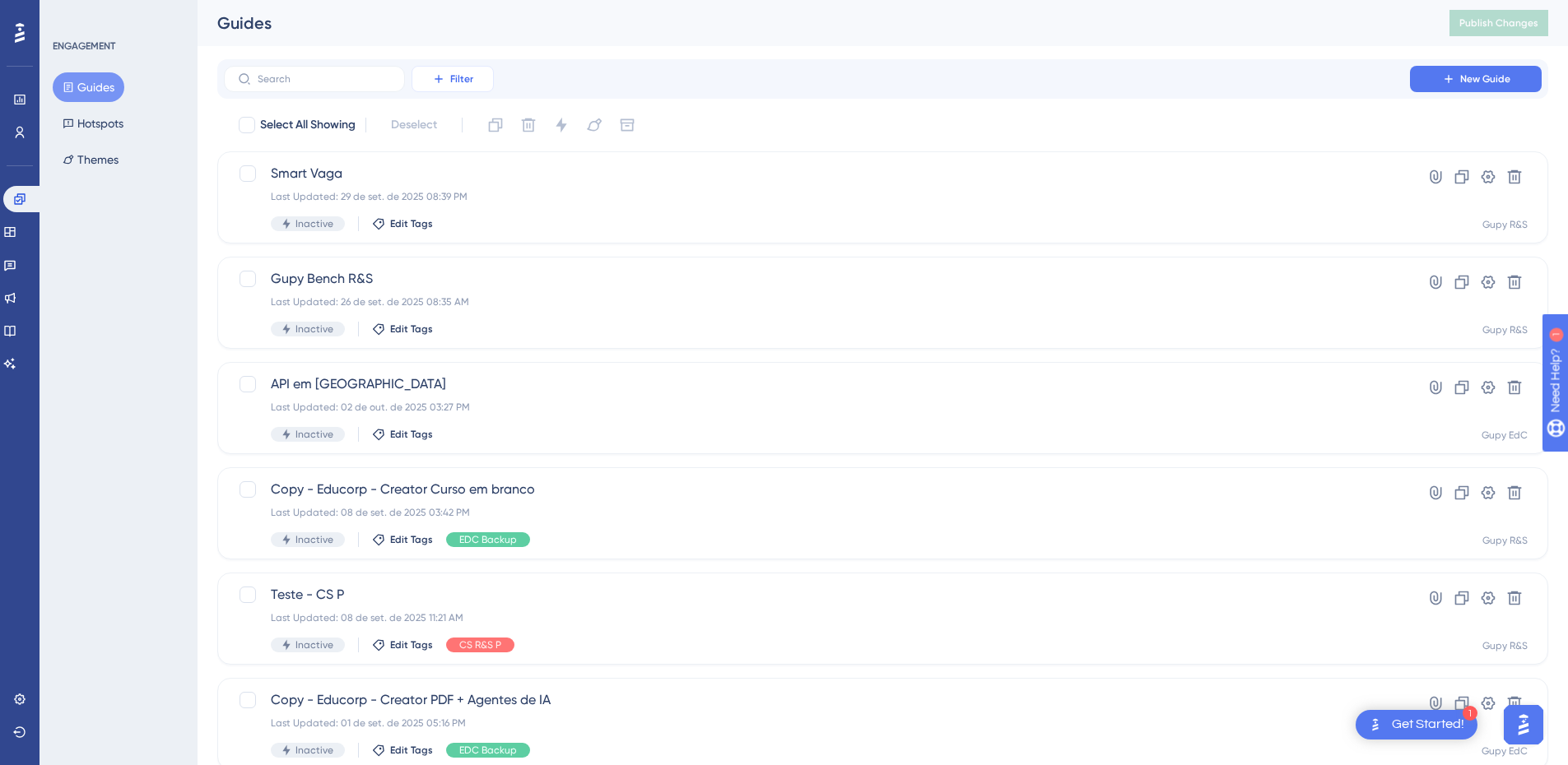
click at [453, 77] on span "Filter" at bounding box center [461, 79] width 23 height 13
click at [456, 129] on span "Tags" at bounding box center [448, 126] width 25 height 20
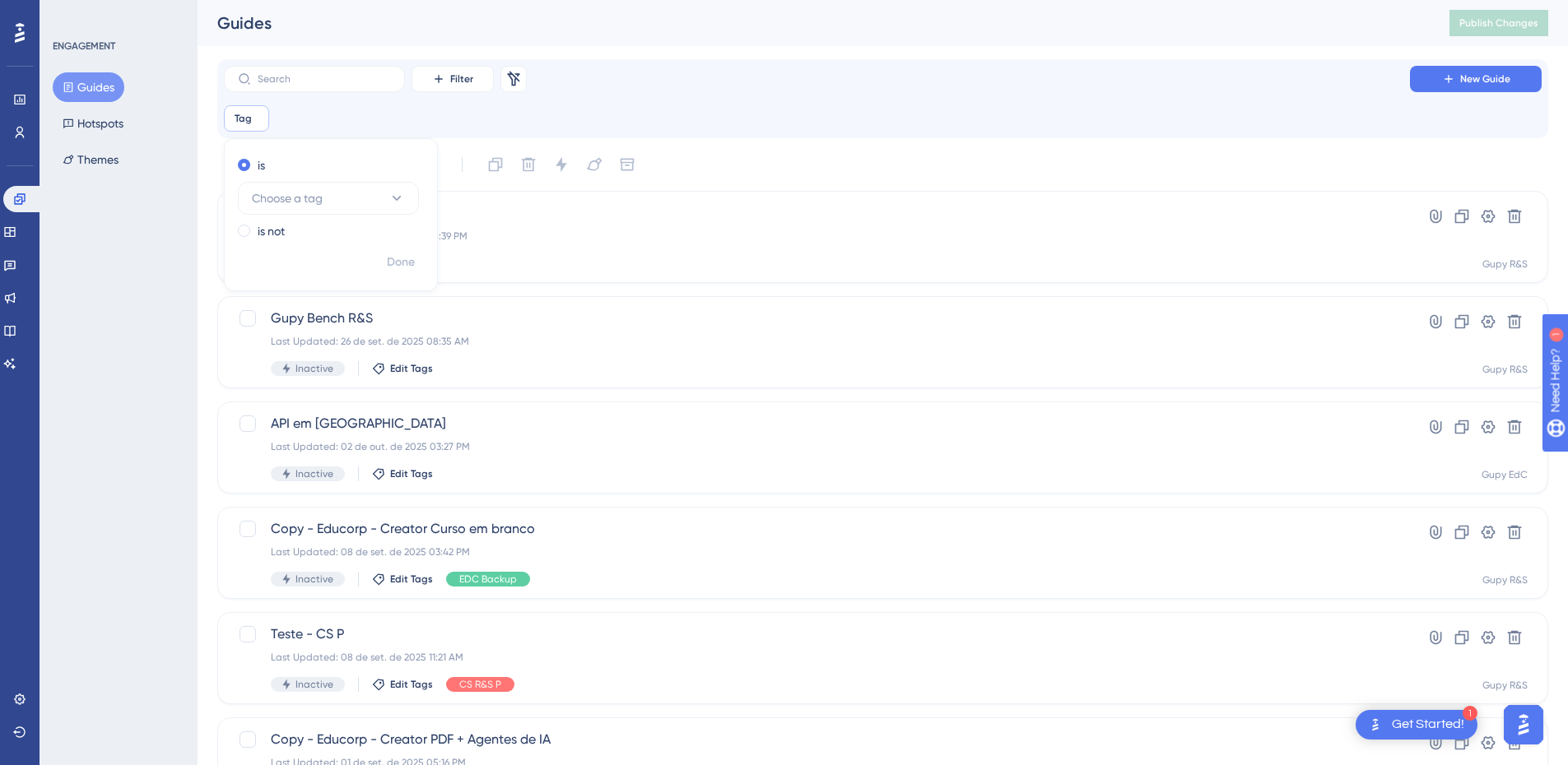
click at [326, 181] on div "is Choose a tag" at bounding box center [327, 185] width 180 height 60
click at [324, 192] on button "Choose a tag" at bounding box center [328, 197] width 181 height 33
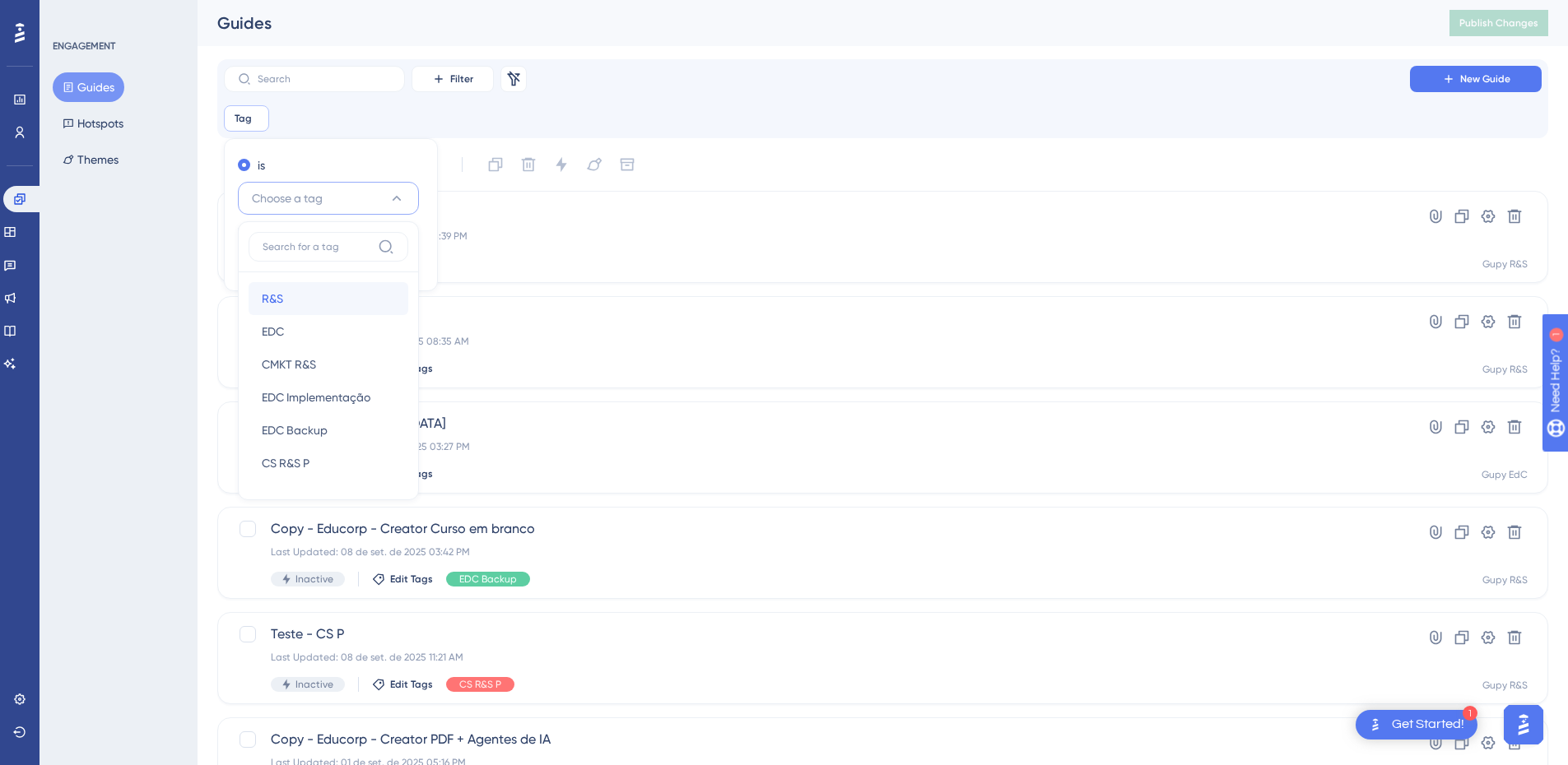
click at [344, 299] on div "R&S R&S" at bounding box center [328, 298] width 133 height 33
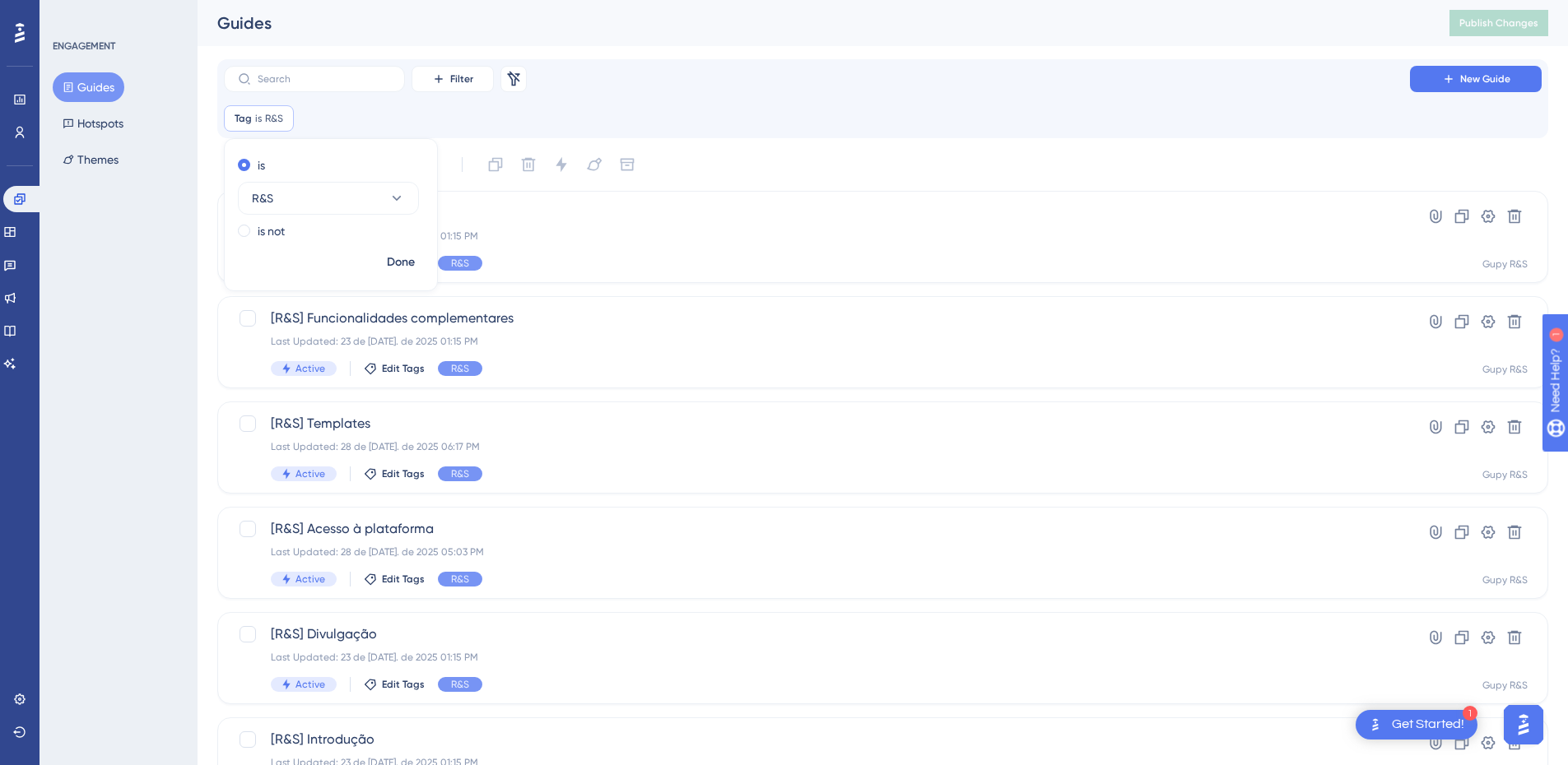
click at [875, 41] on div "Guides Publish Changes" at bounding box center [883, 22] width 1371 height 46
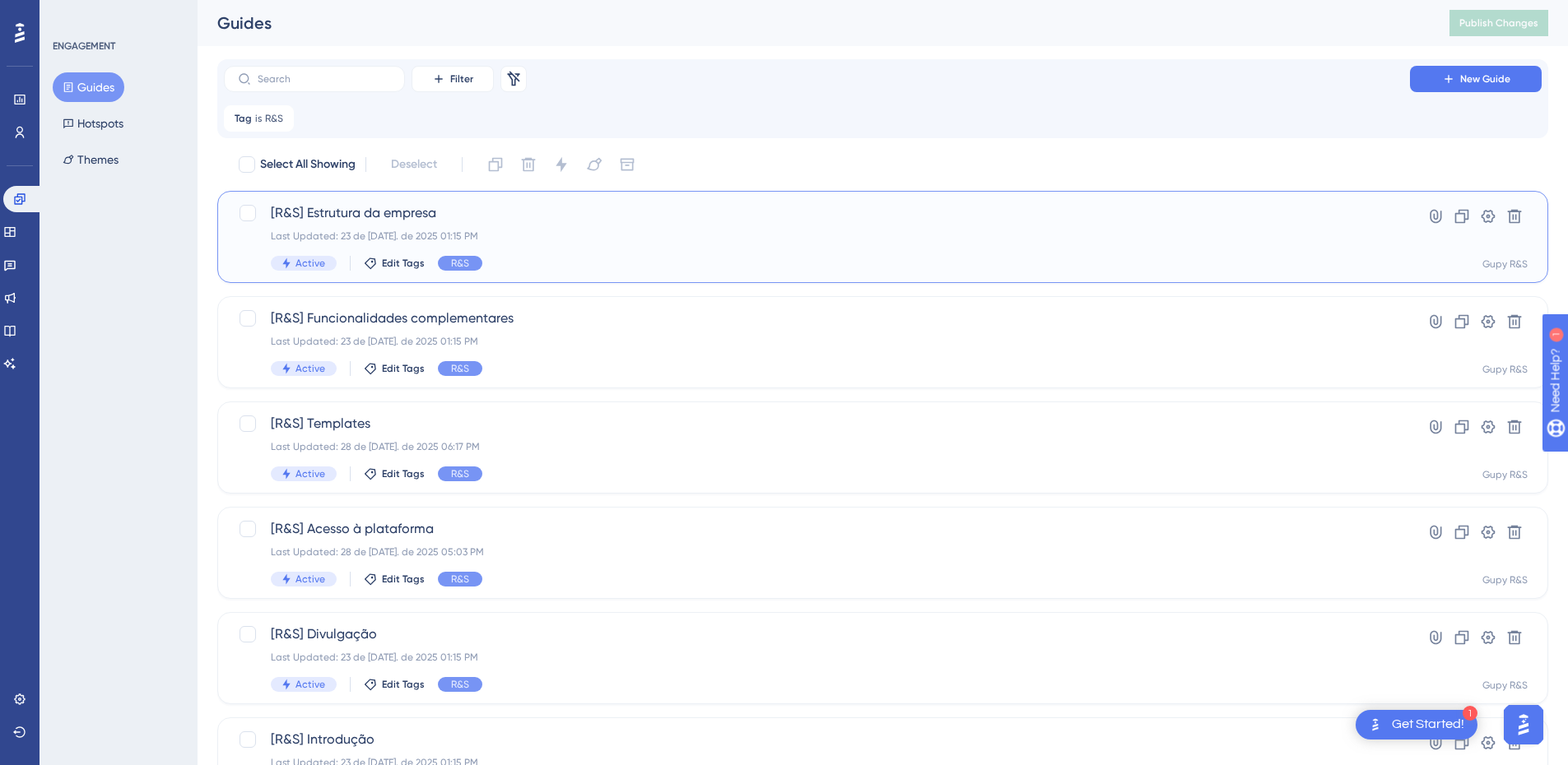
click at [480, 205] on span "[R&S] Estrutura da empresa" at bounding box center [817, 212] width 1092 height 20
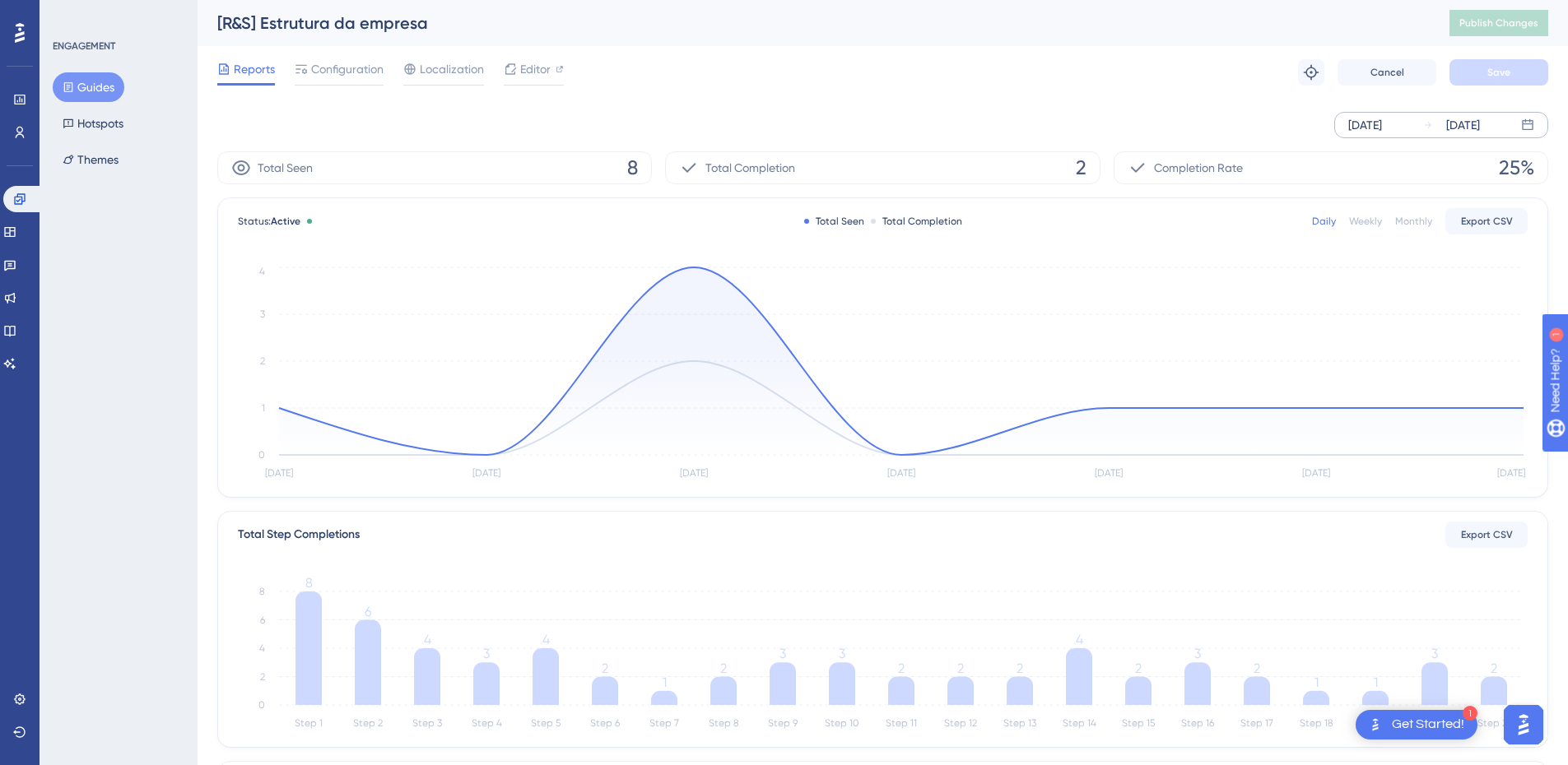
click at [1379, 125] on div "[DATE]" at bounding box center [1365, 125] width 34 height 20
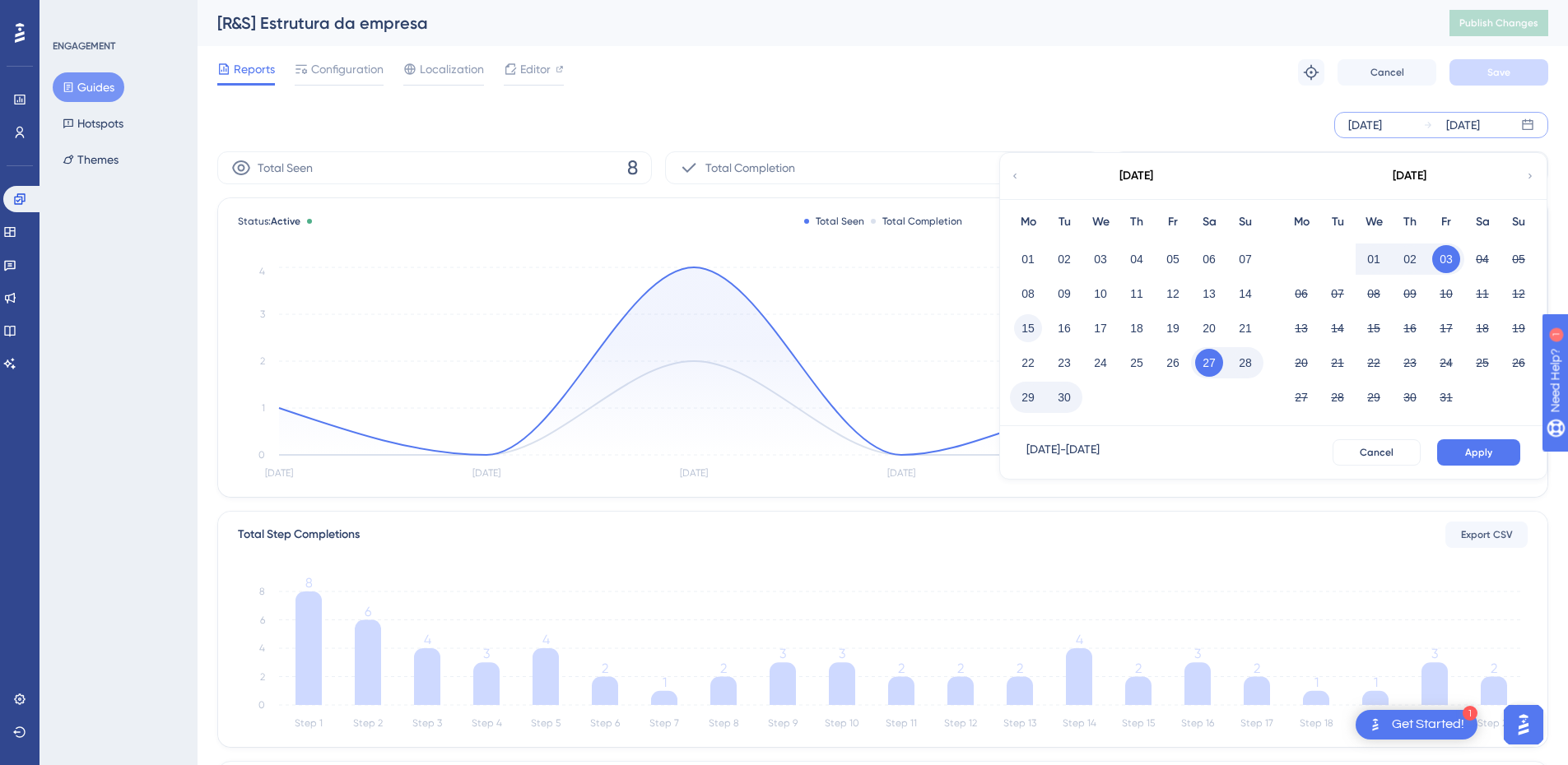
click at [1031, 328] on button "15" at bounding box center [1028, 329] width 28 height 28
click at [1475, 457] on span "Apply" at bounding box center [1478, 452] width 27 height 13
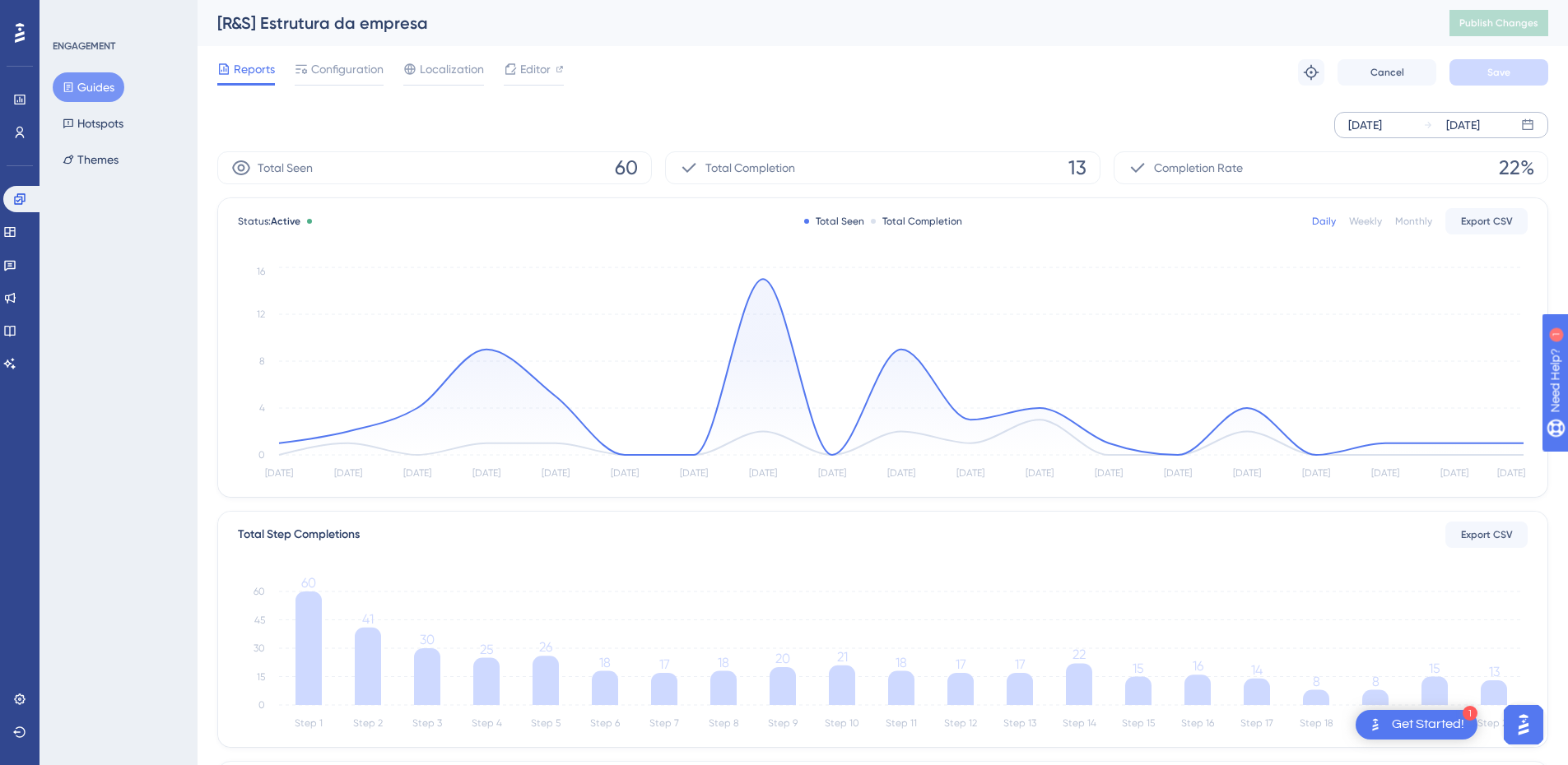
click at [84, 89] on button "Guides" at bounding box center [88, 87] width 72 height 30
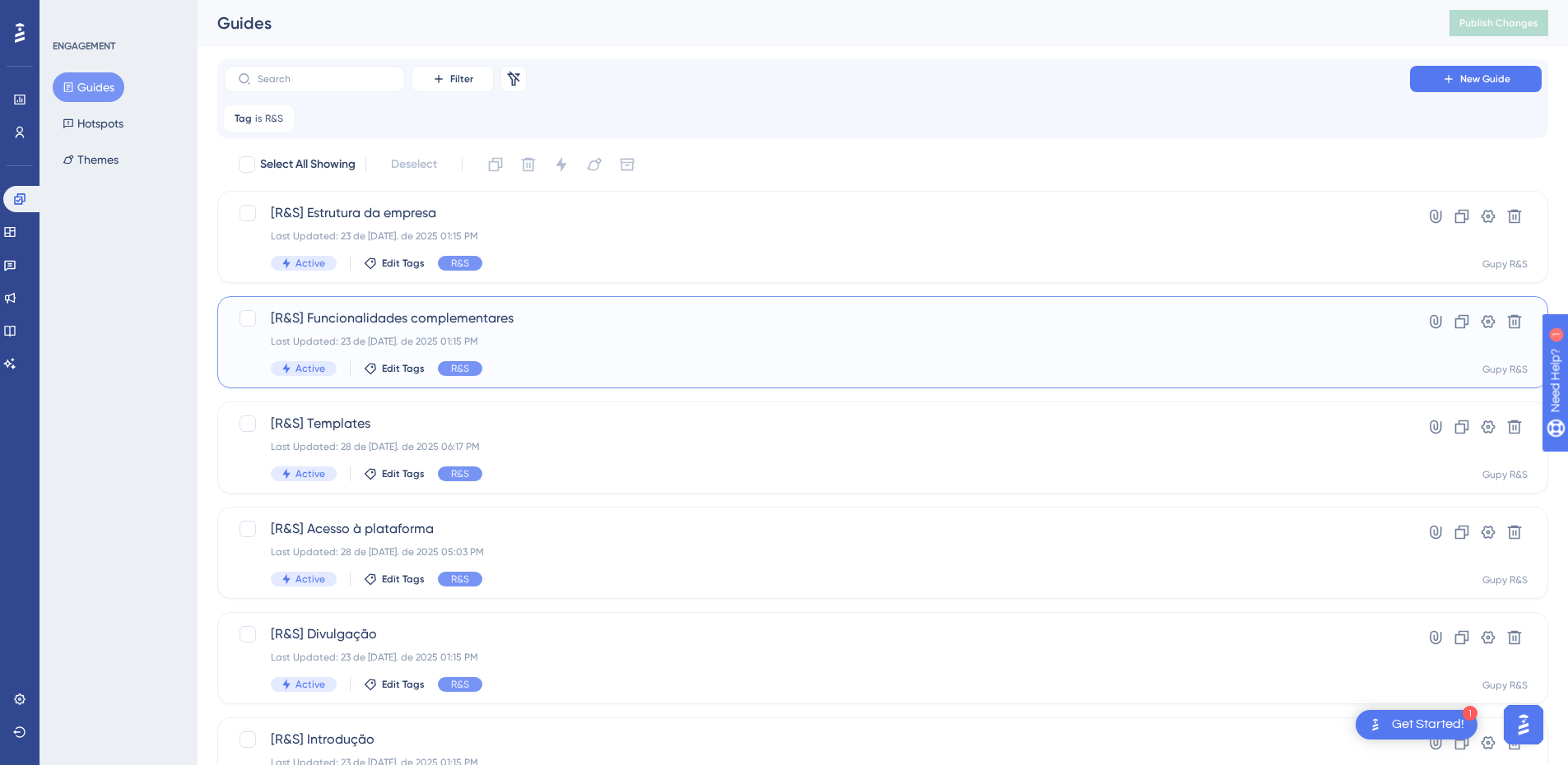
click at [466, 313] on span "[R&S] Funcionalidades complementares" at bounding box center [817, 317] width 1092 height 20
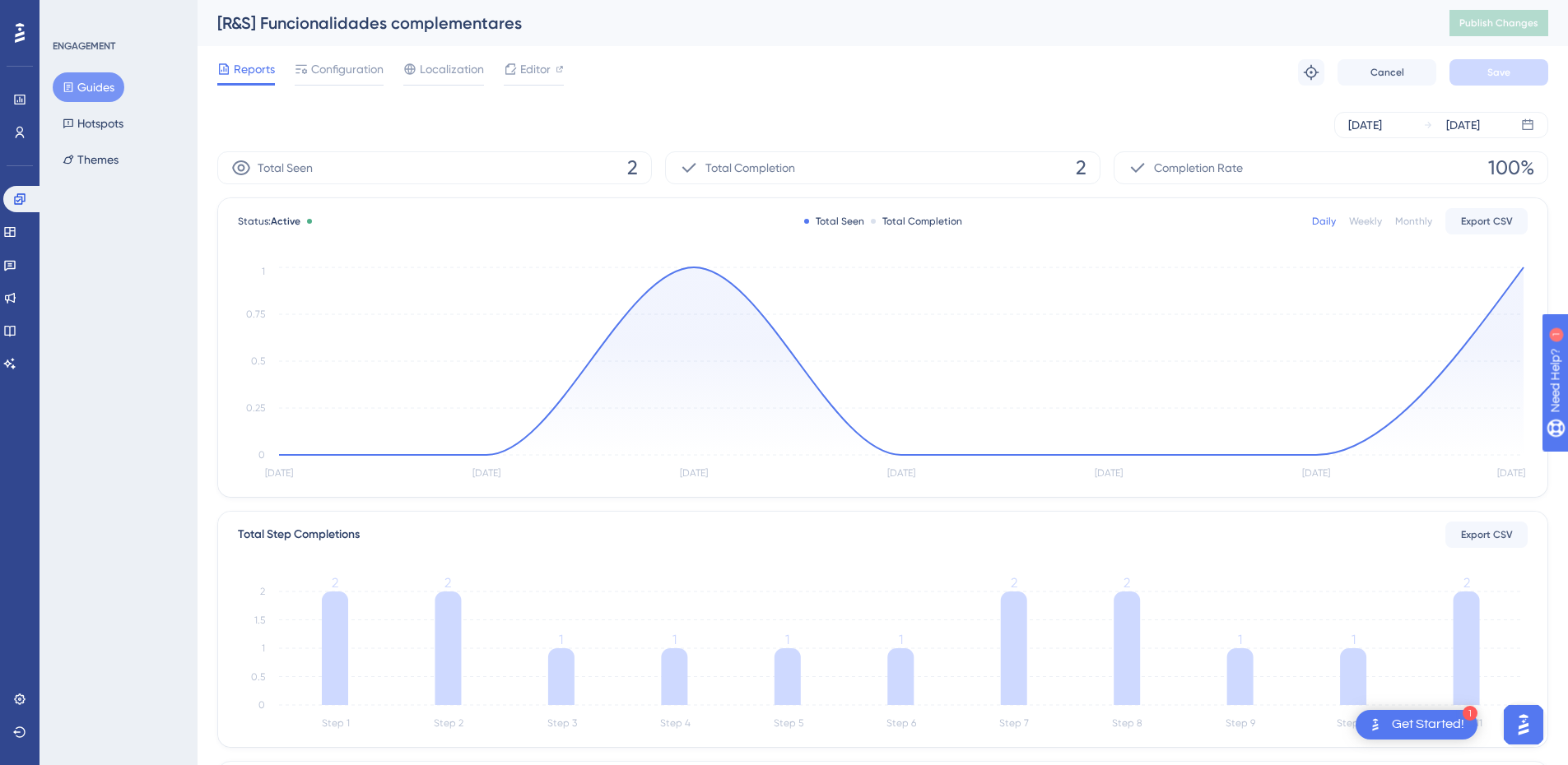
click at [99, 80] on button "Guides" at bounding box center [88, 87] width 72 height 30
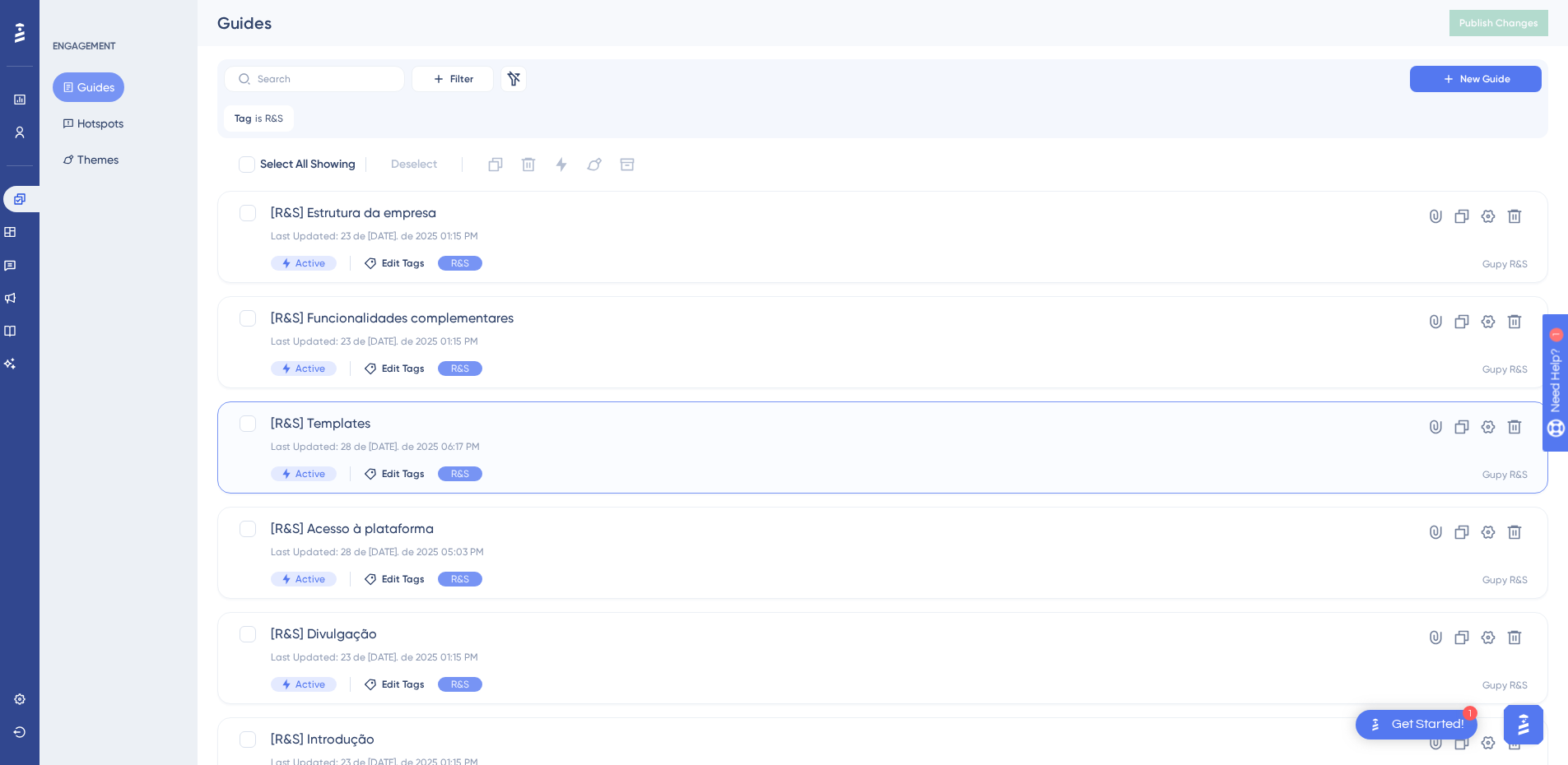
click at [373, 440] on div "Last Updated: 28 de [DATE]. de 2025 06:17 PM" at bounding box center [817, 447] width 1092 height 13
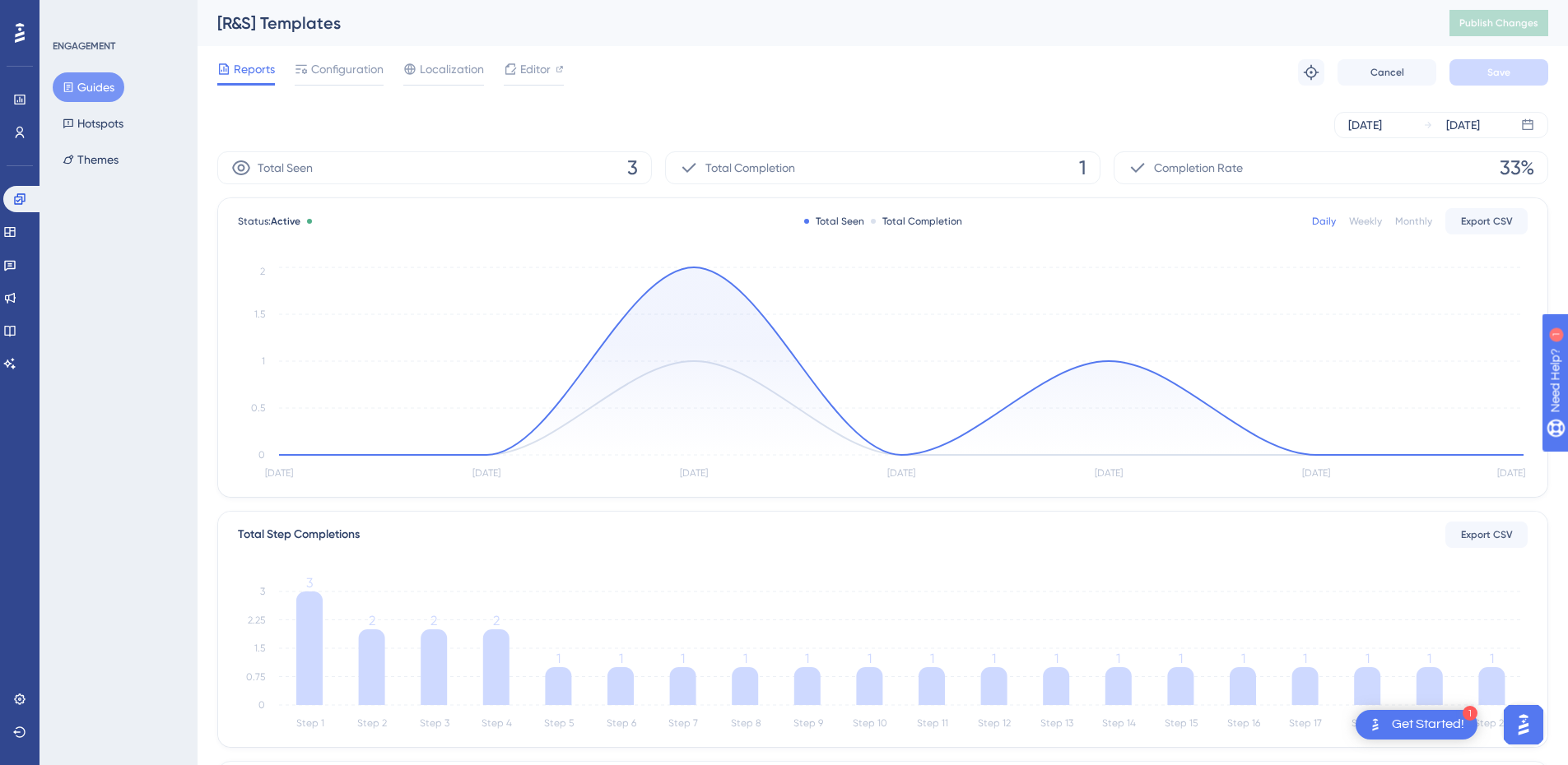
click at [259, 76] on span "Reports" at bounding box center [254, 69] width 41 height 20
click at [25, 188] on link at bounding box center [23, 199] width 39 height 26
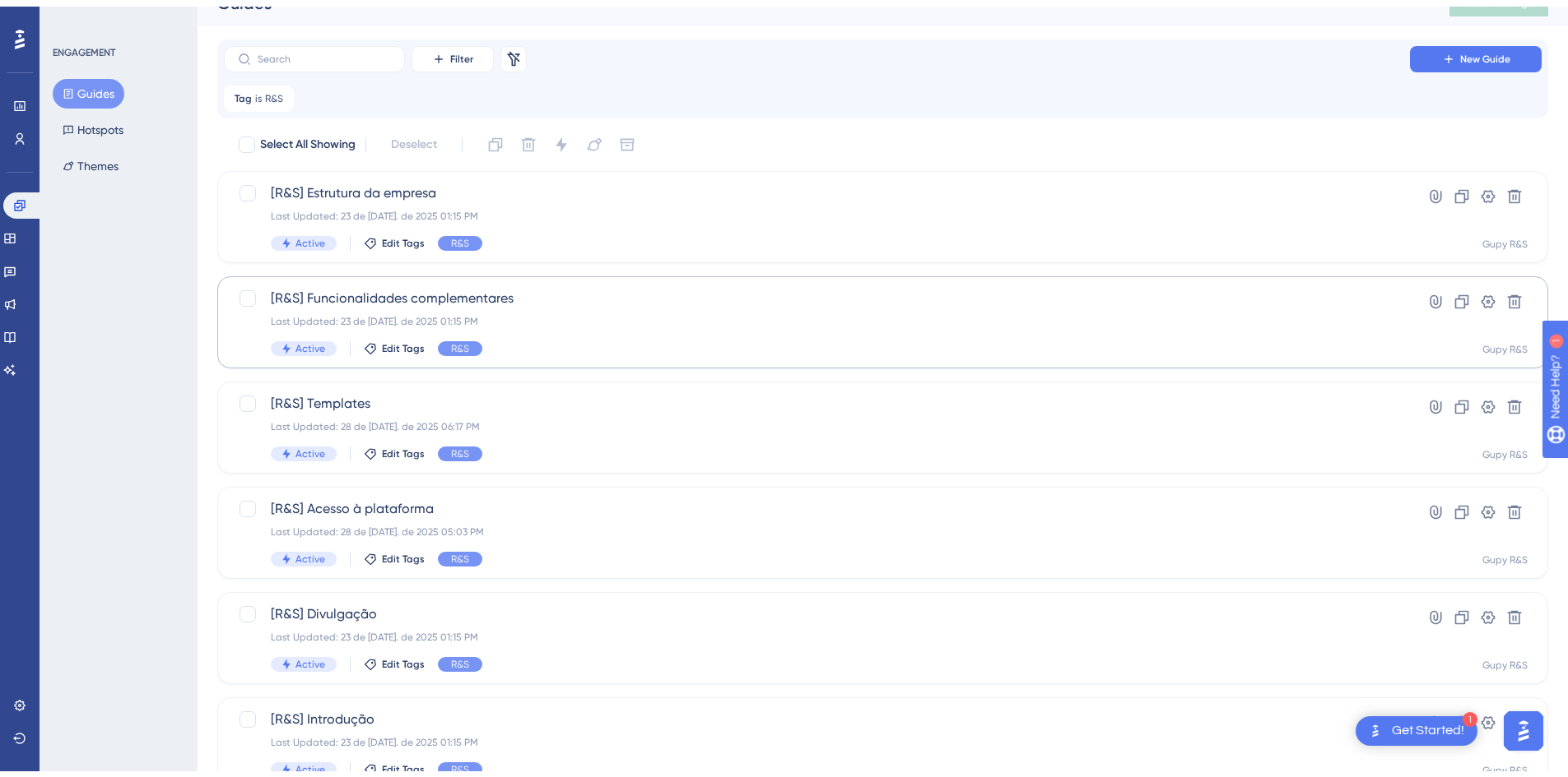
scroll to position [85, 0]
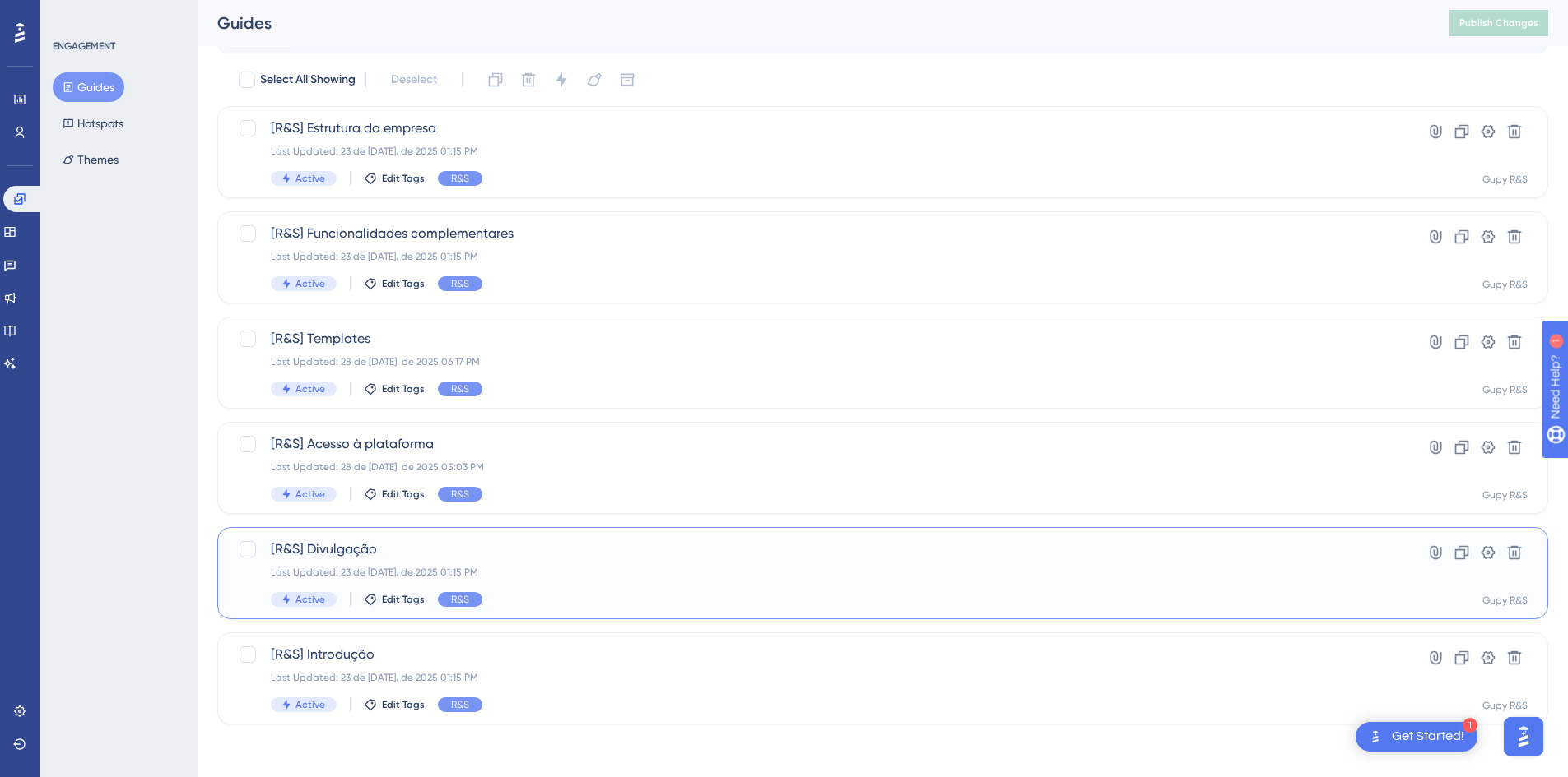
click at [355, 542] on span "[R&S] Divulgação" at bounding box center [817, 549] width 1092 height 20
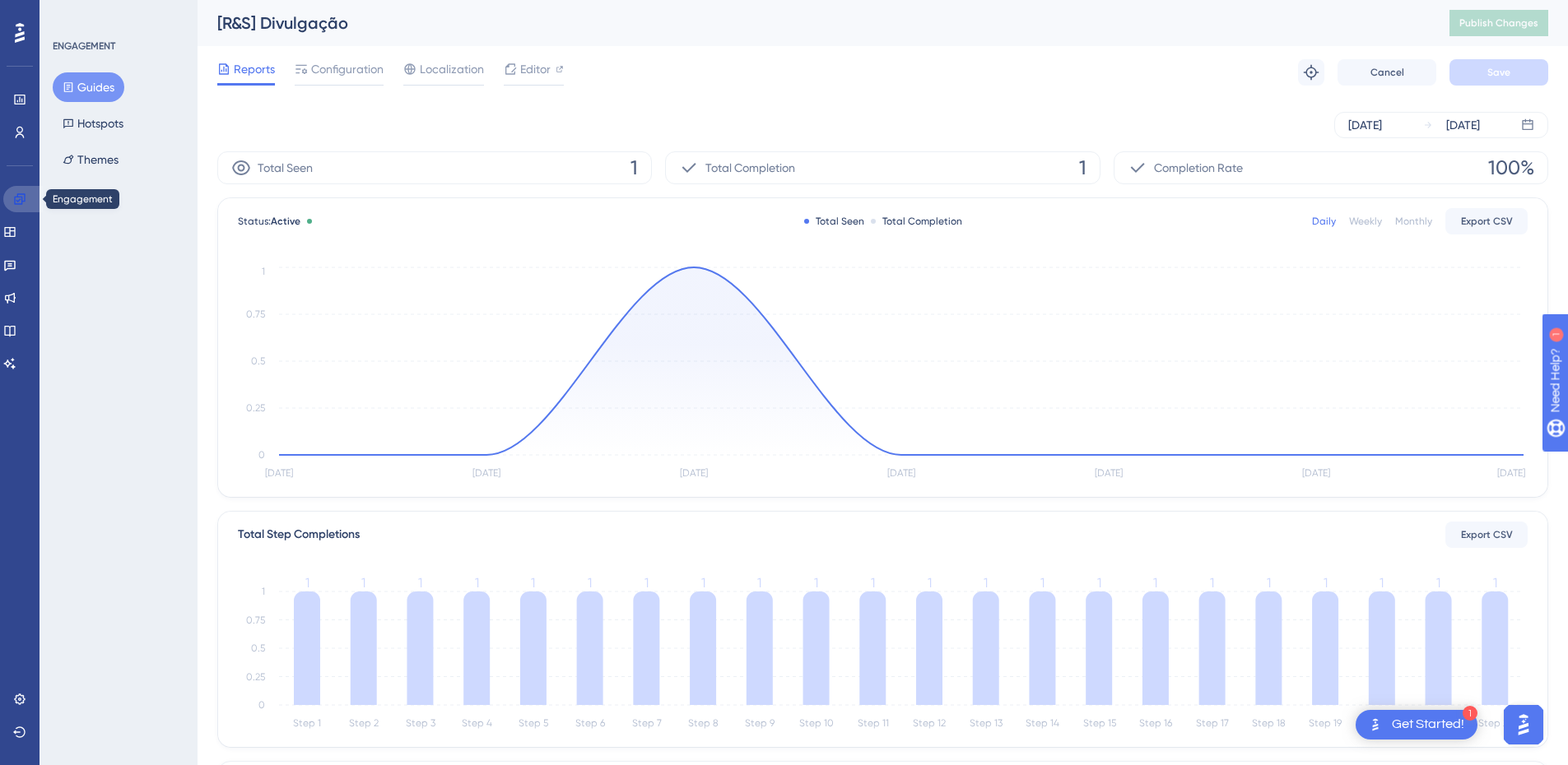
click at [22, 210] on link at bounding box center [23, 199] width 39 height 26
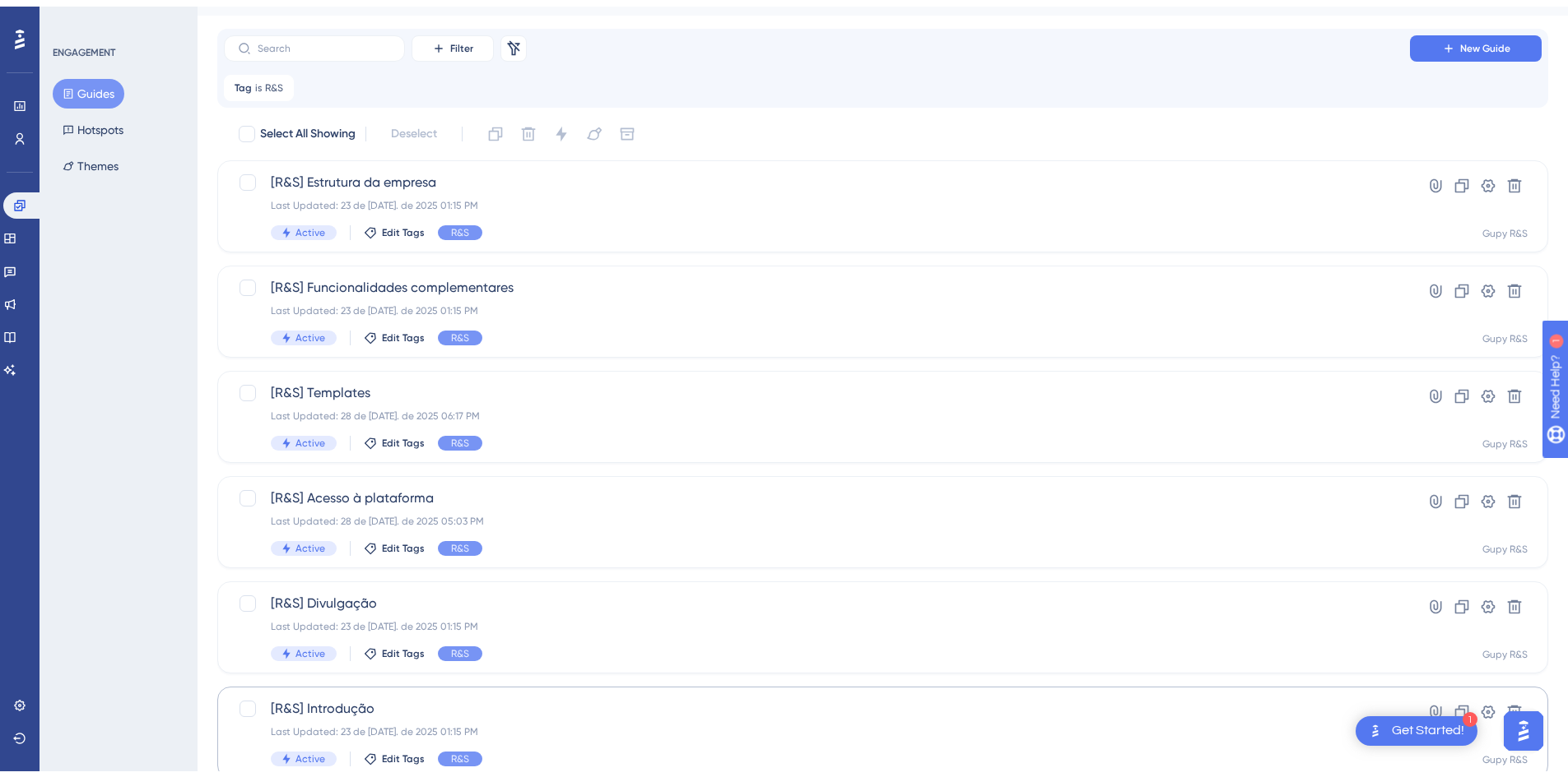
scroll to position [85, 0]
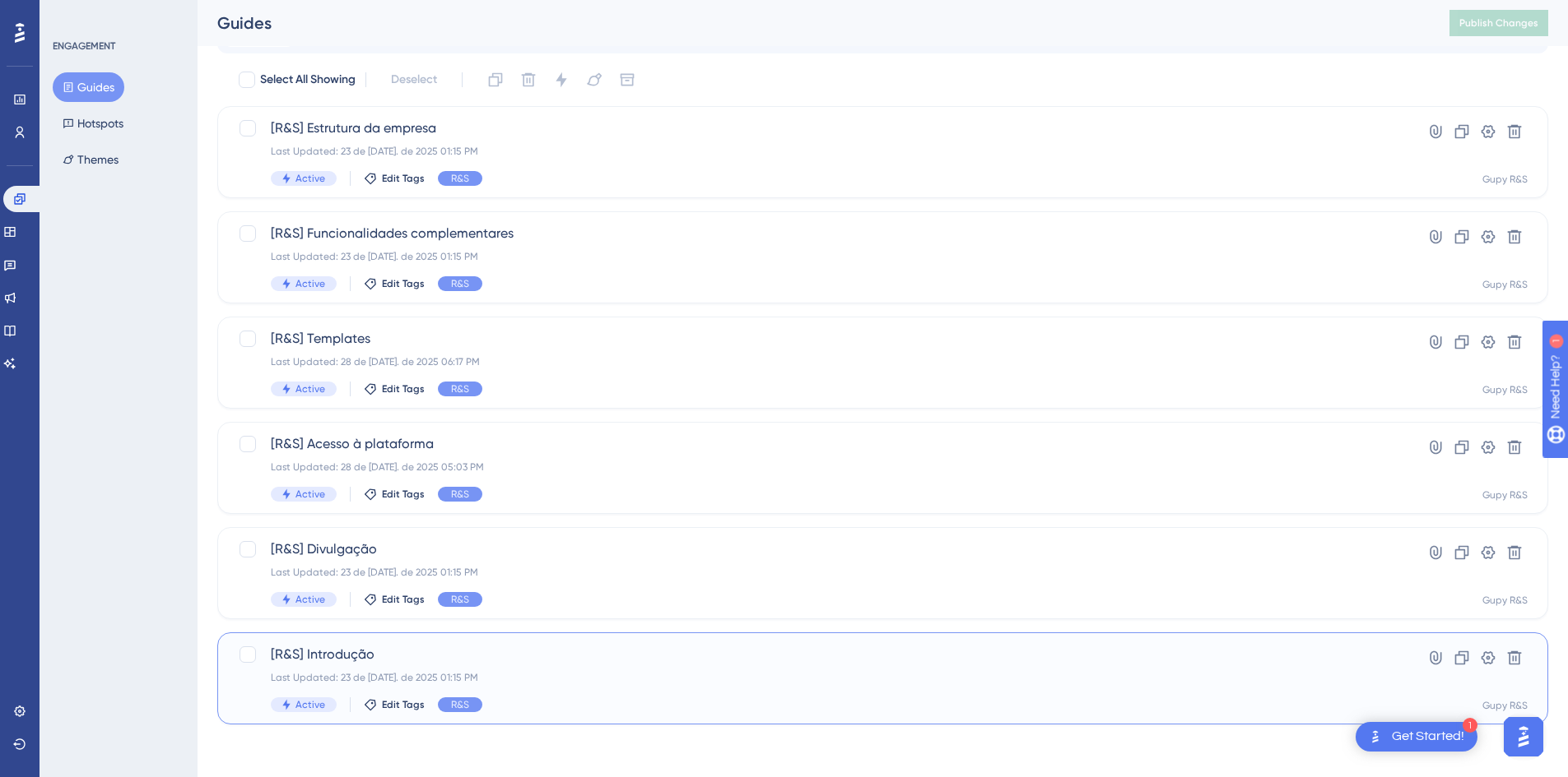
click at [383, 650] on span "[R&S] Introdução" at bounding box center [817, 654] width 1092 height 20
